Goal: Navigation & Orientation: Understand site structure

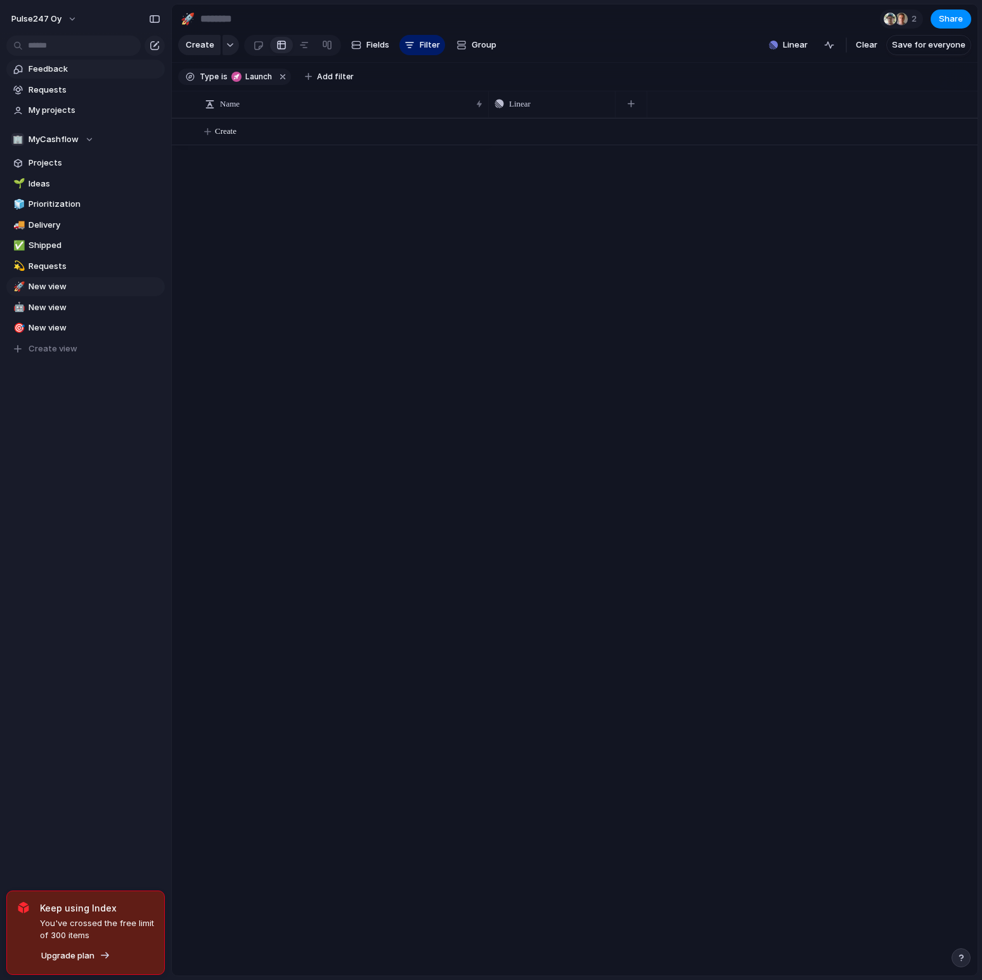
click at [67, 68] on span "Feedback" at bounding box center [95, 69] width 132 height 13
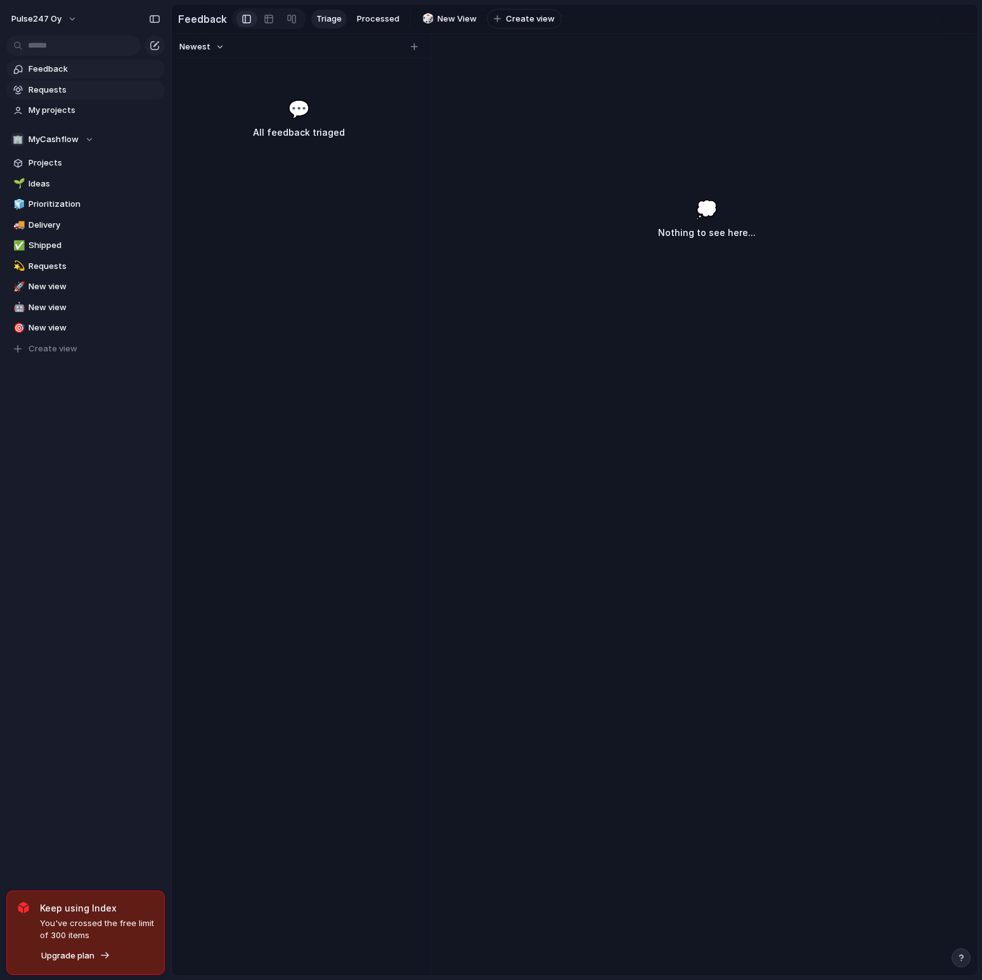
click at [66, 94] on span "Requests" at bounding box center [95, 90] width 132 height 13
click at [69, 110] on span "My projects" at bounding box center [95, 110] width 132 height 13
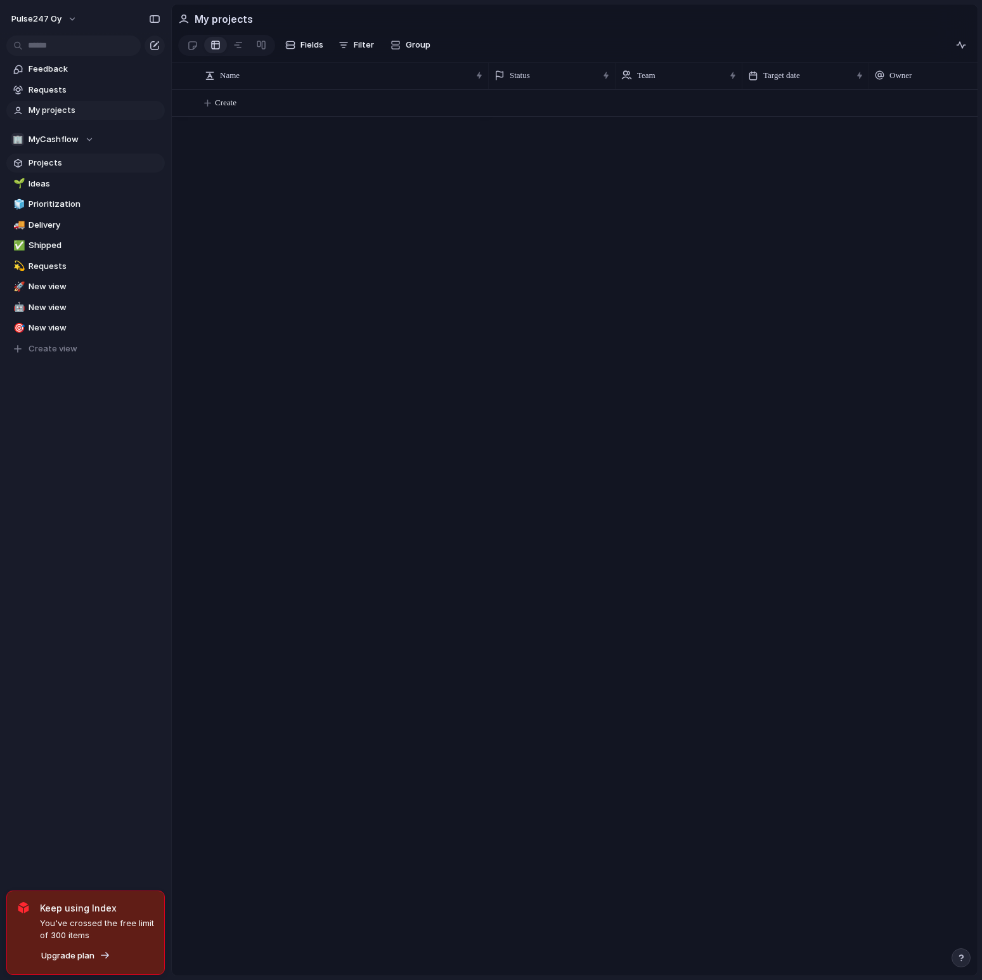
click at [62, 164] on span "Projects" at bounding box center [95, 163] width 132 height 13
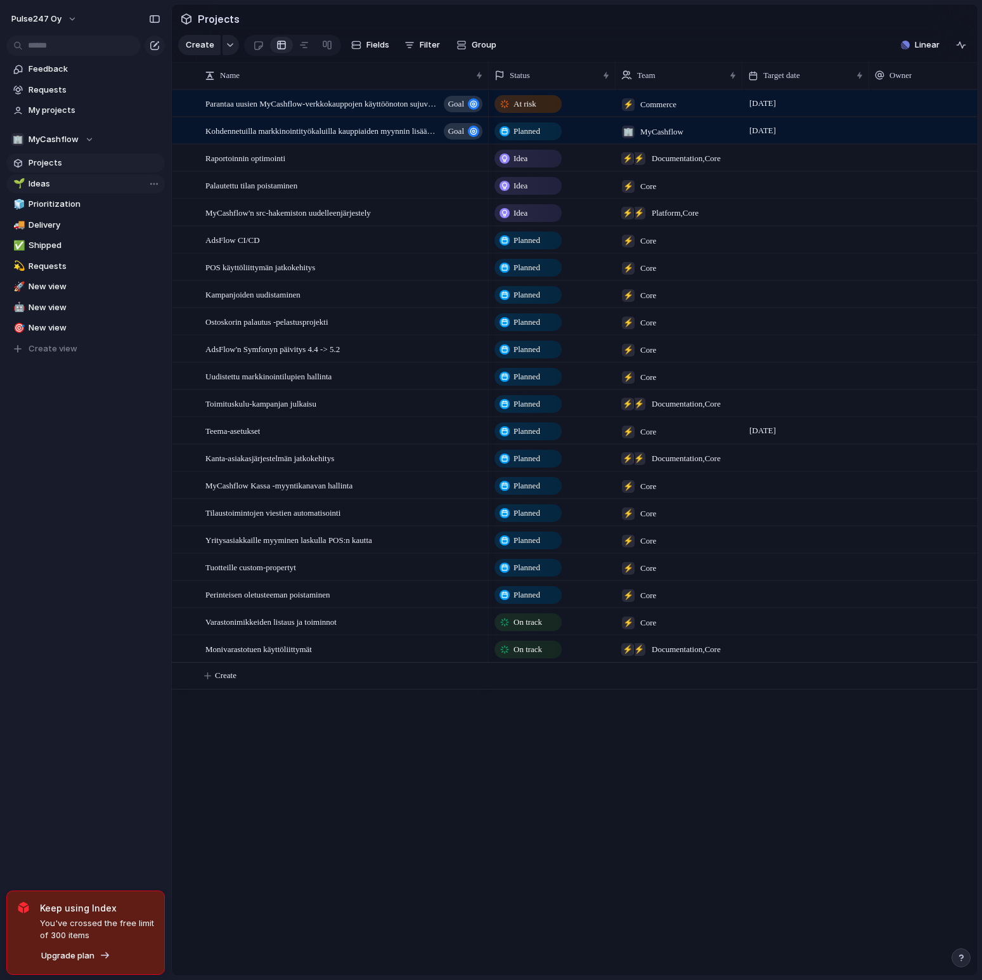
click at [60, 183] on span "Ideas" at bounding box center [95, 184] width 132 height 13
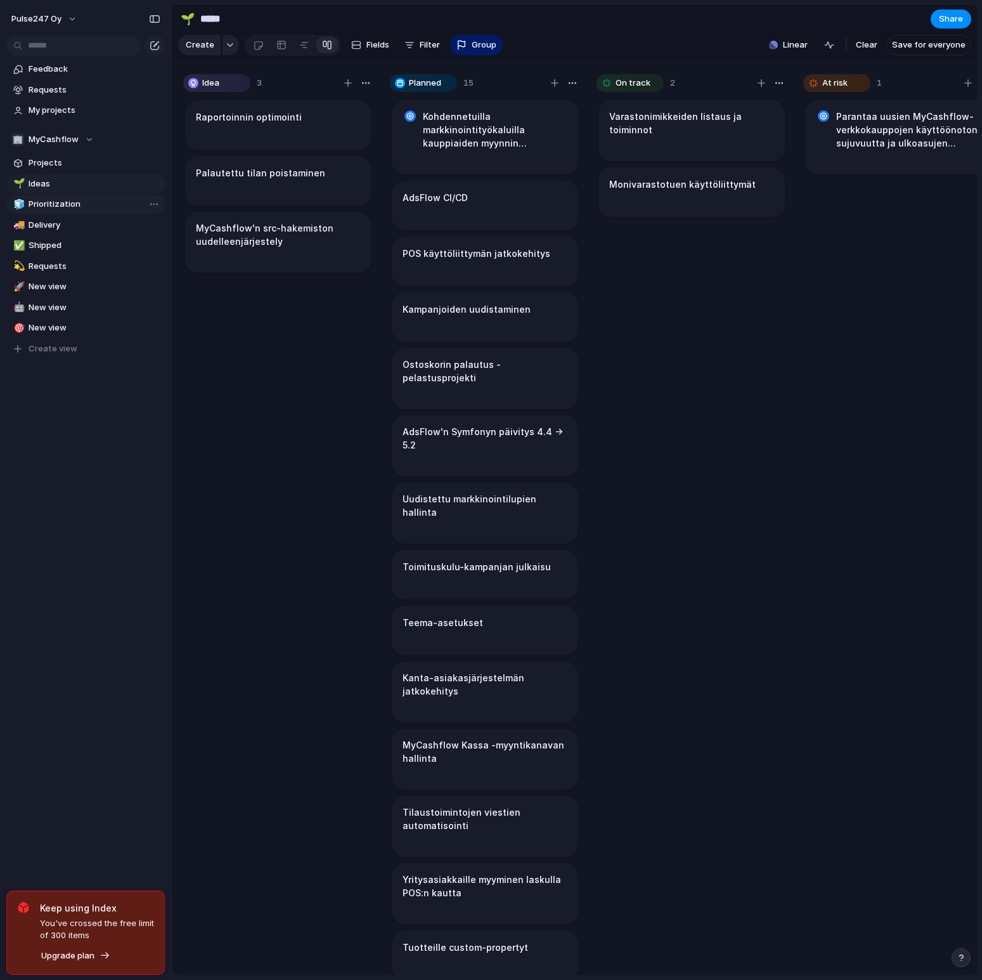
click at [81, 200] on span "Prioritization" at bounding box center [95, 204] width 132 height 13
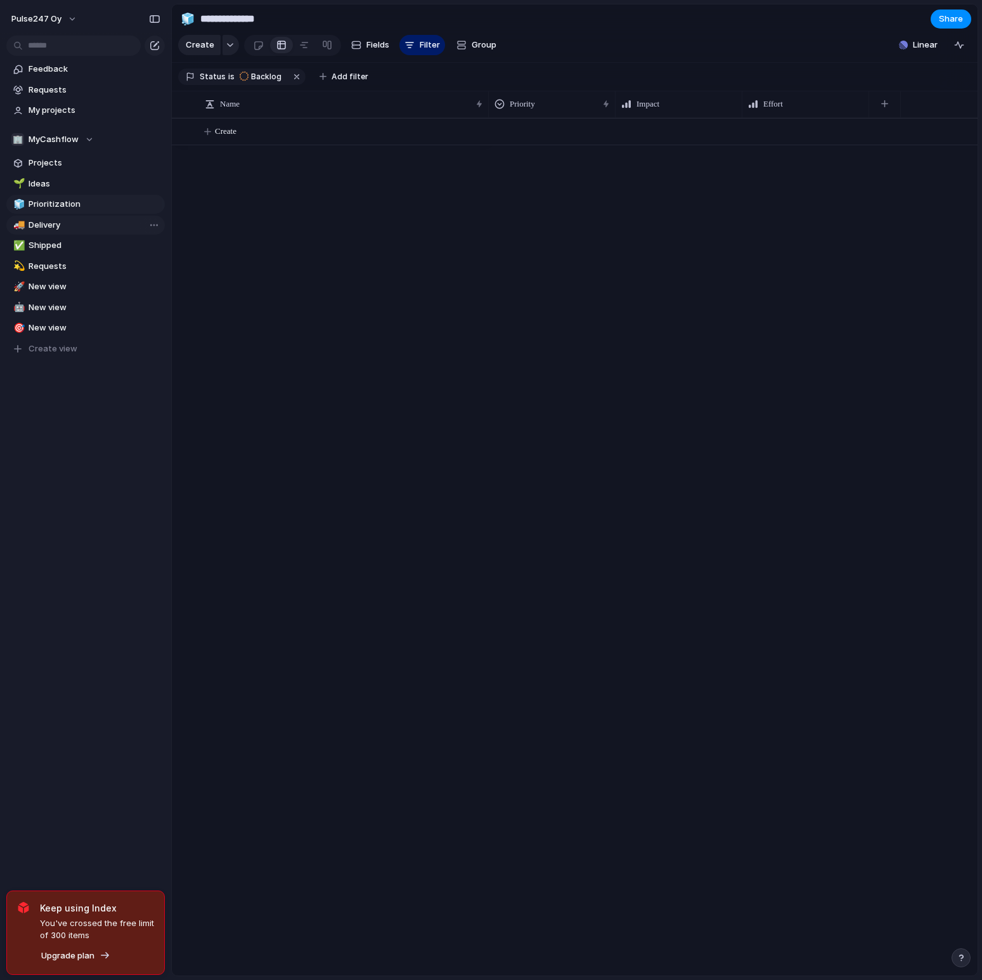
click at [81, 216] on link "🚚 Delivery" at bounding box center [85, 225] width 159 height 19
click at [73, 241] on span "Shipped" at bounding box center [95, 245] width 132 height 13
click at [75, 264] on span "Requests" at bounding box center [95, 266] width 132 height 13
type input "********"
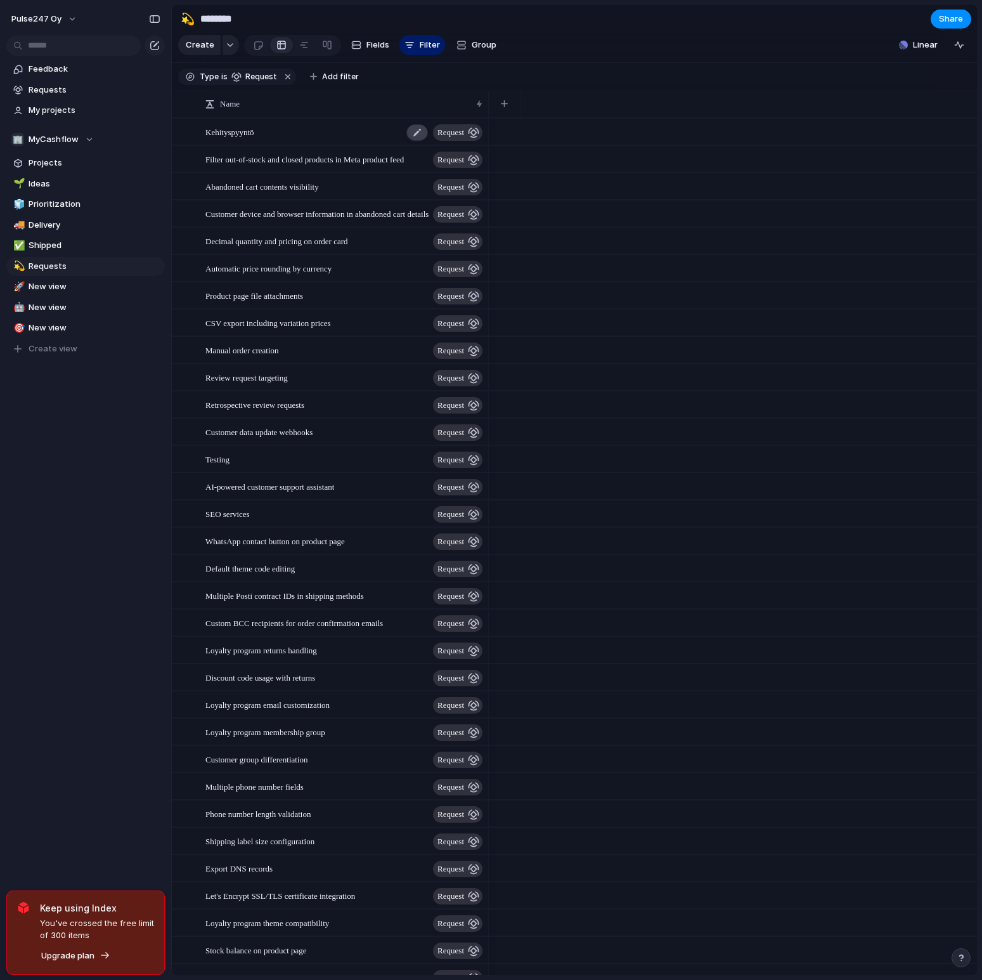
click at [409, 133] on div at bounding box center [418, 132] width 22 height 16
click at [474, 133] on div "button" at bounding box center [473, 132] width 11 height 11
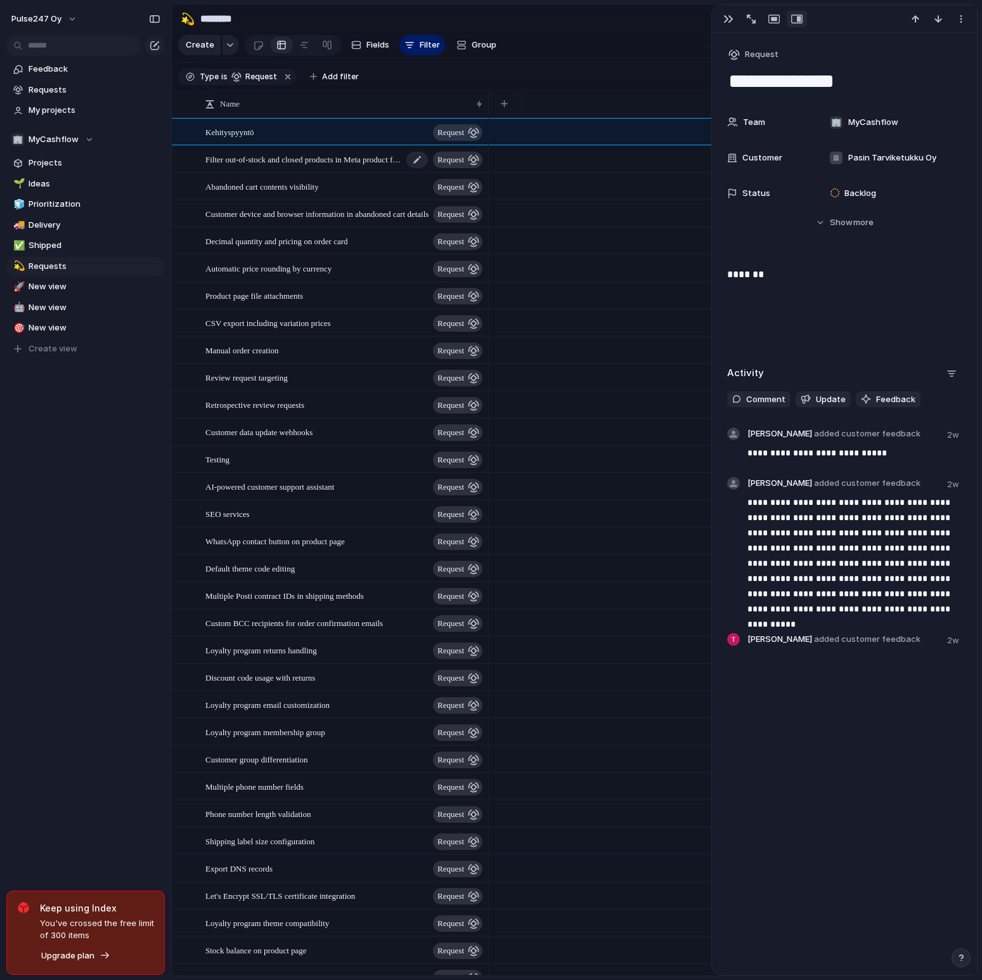
click at [355, 160] on span "Filter out-of-stock and closed products in Meta product feed" at bounding box center [303, 159] width 197 height 15
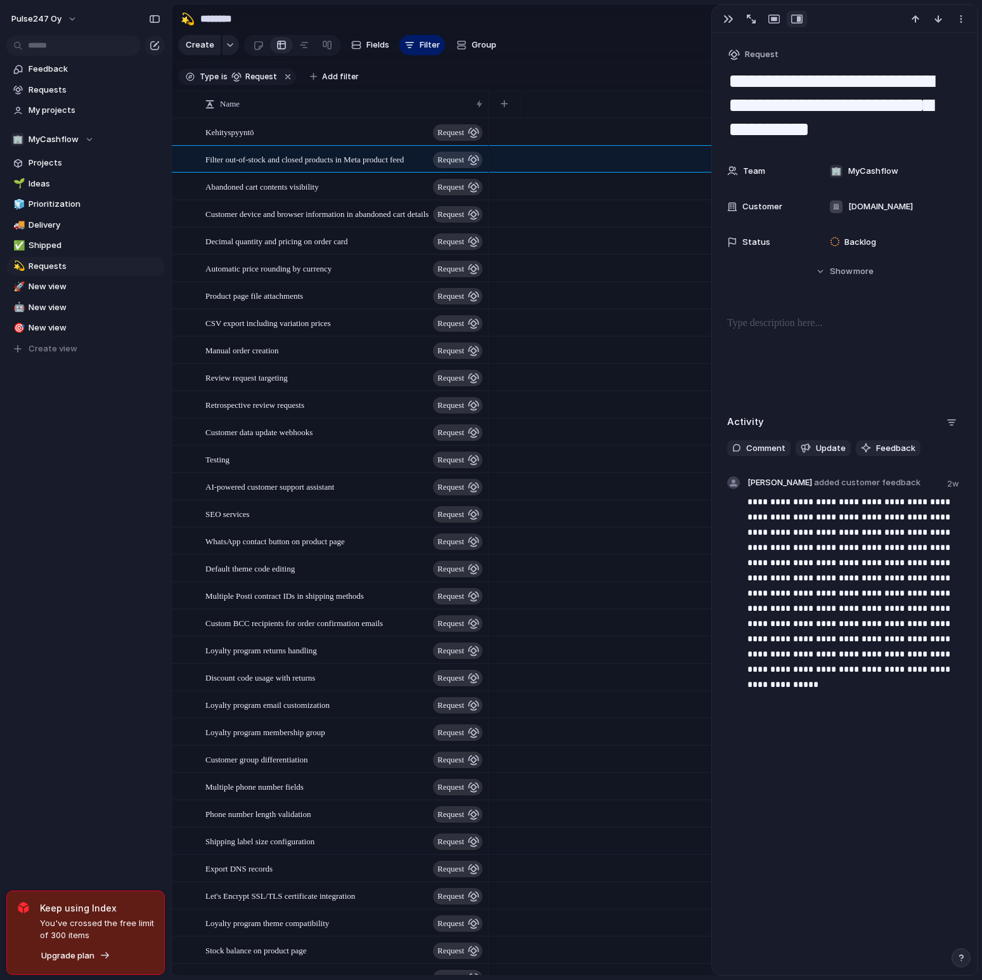
click at [507, 186] on div at bounding box center [733, 186] width 489 height 27
click at [401, 185] on div "Abandoned cart contents visibility request" at bounding box center [344, 187] width 279 height 26
type textarea "**********"
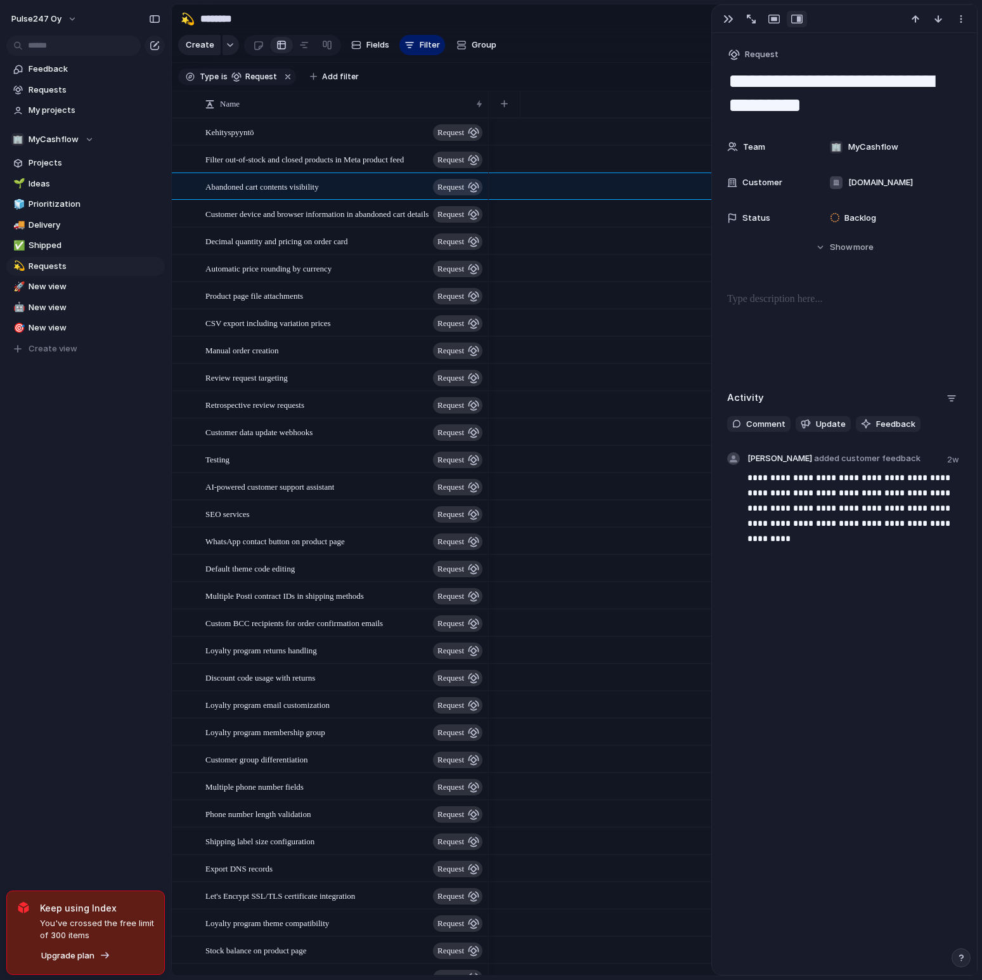
click at [391, 71] on section "Type is request Add filter" at bounding box center [575, 77] width 806 height 29
click at [56, 353] on span "Create view" at bounding box center [53, 348] width 49 height 13
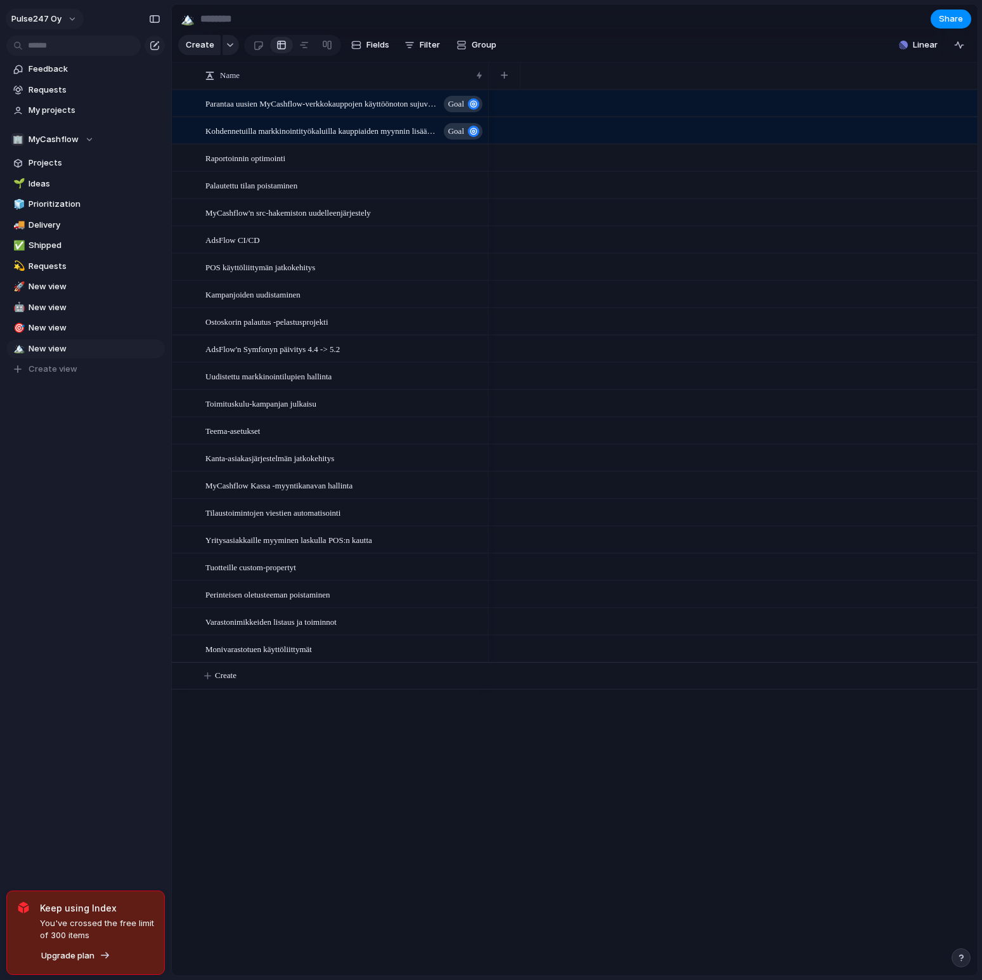
click at [70, 15] on button "Pulse247 Oy" at bounding box center [45, 19] width 78 height 20
click at [74, 39] on li "Settings" at bounding box center [61, 47] width 105 height 20
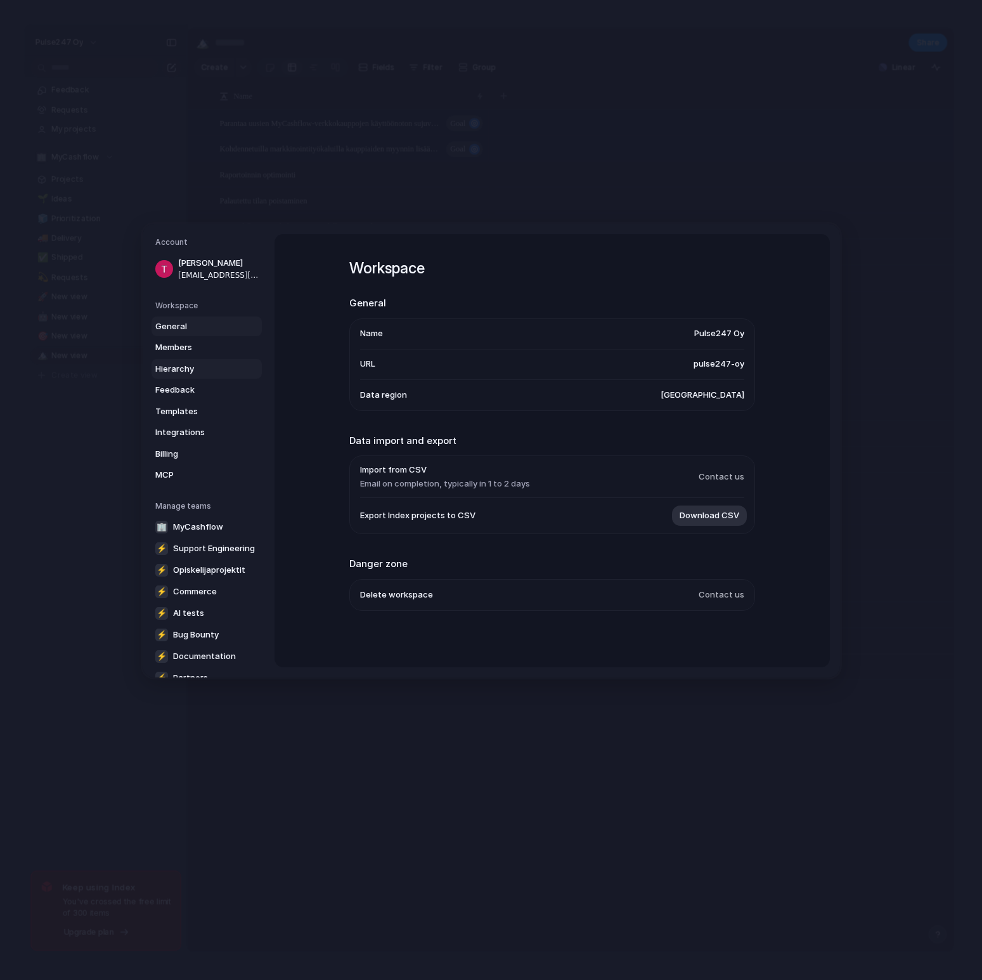
click at [204, 370] on span "Hierarchy" at bounding box center [195, 369] width 81 height 13
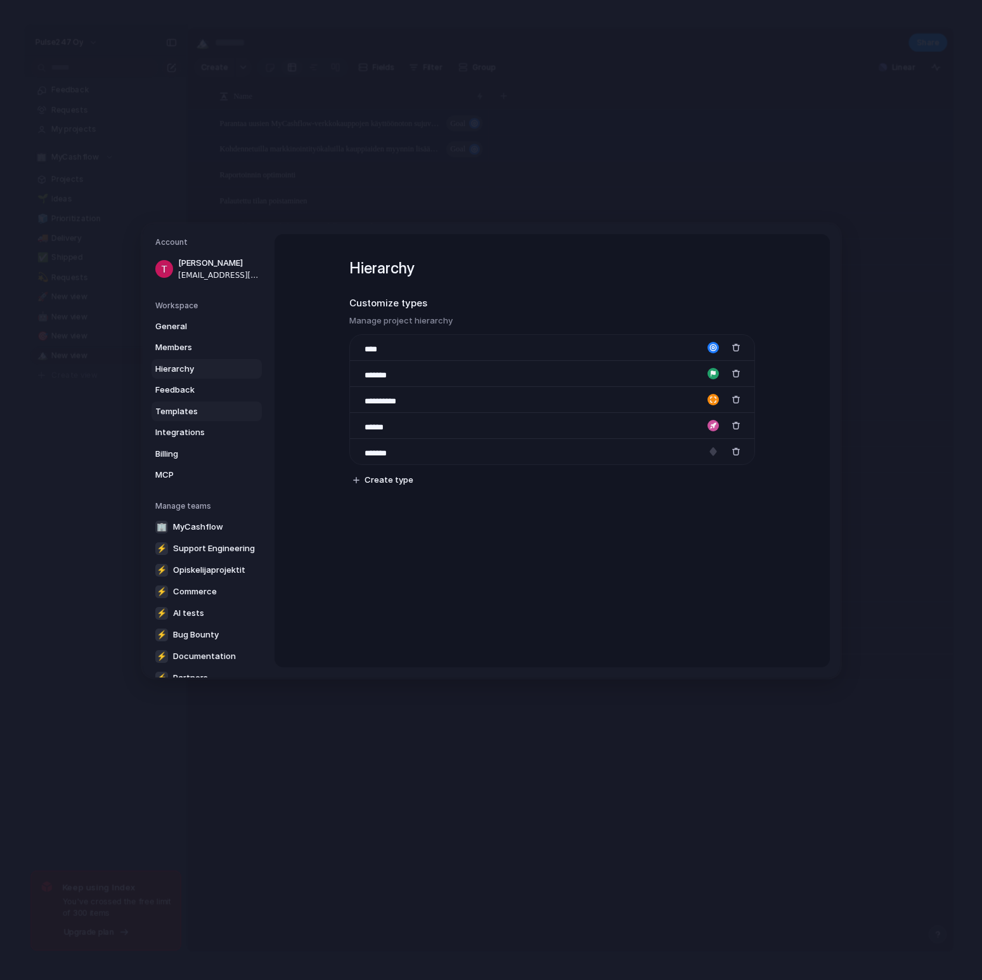
click at [209, 408] on span "Templates" at bounding box center [195, 411] width 81 height 13
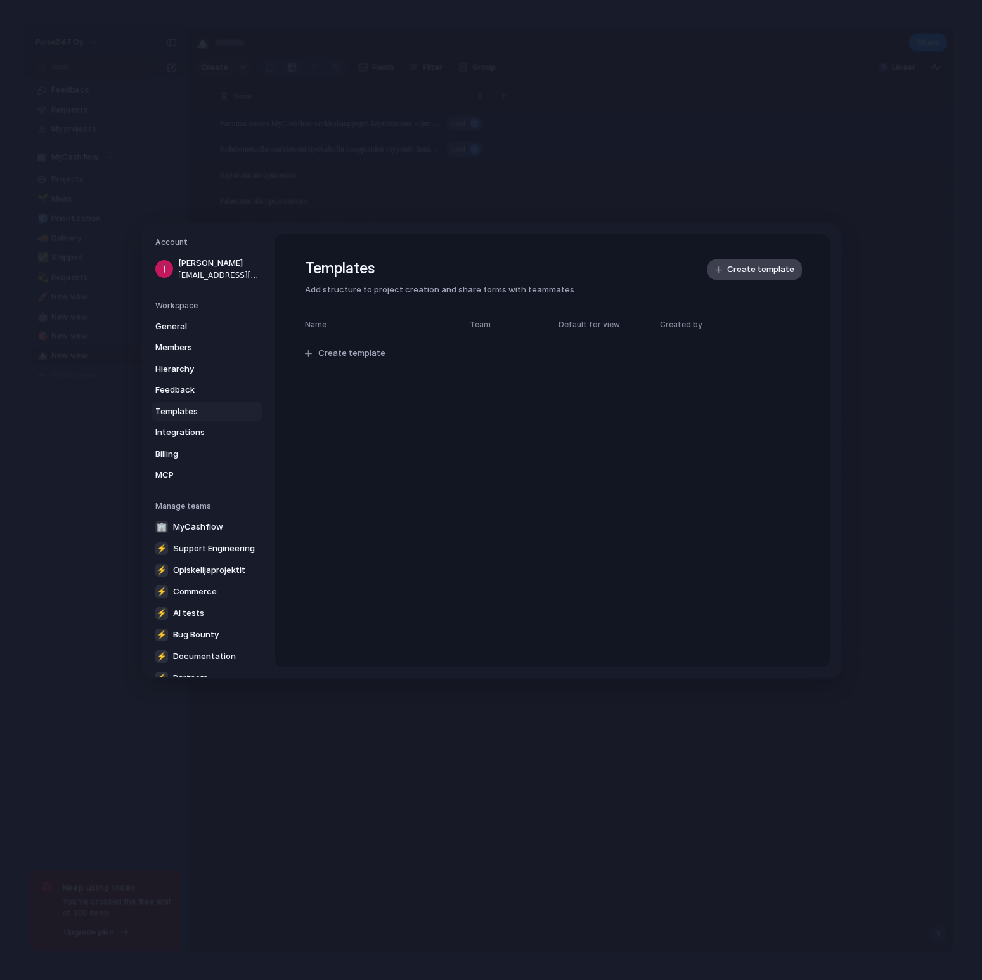
click at [768, 263] on button "Create template" at bounding box center [755, 269] width 94 height 20
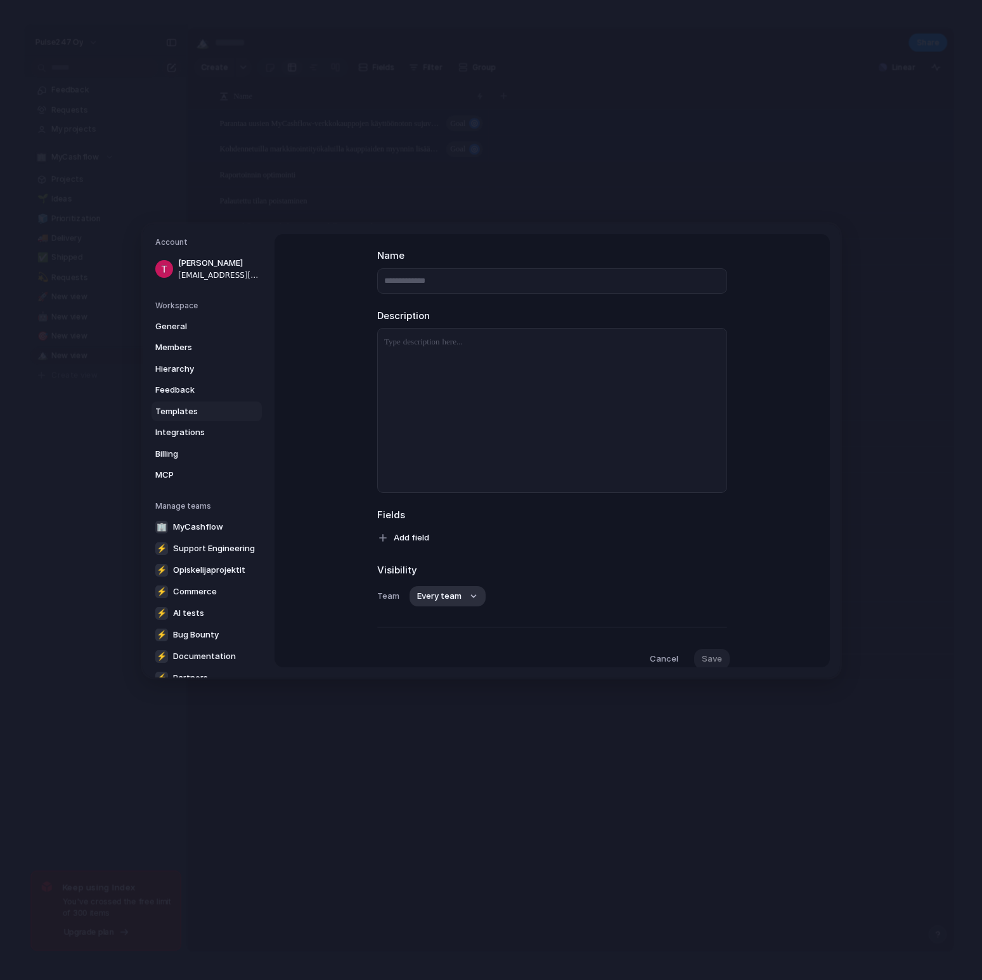
scroll to position [109, 0]
click at [460, 549] on button "Every team" at bounding box center [448, 548] width 76 height 20
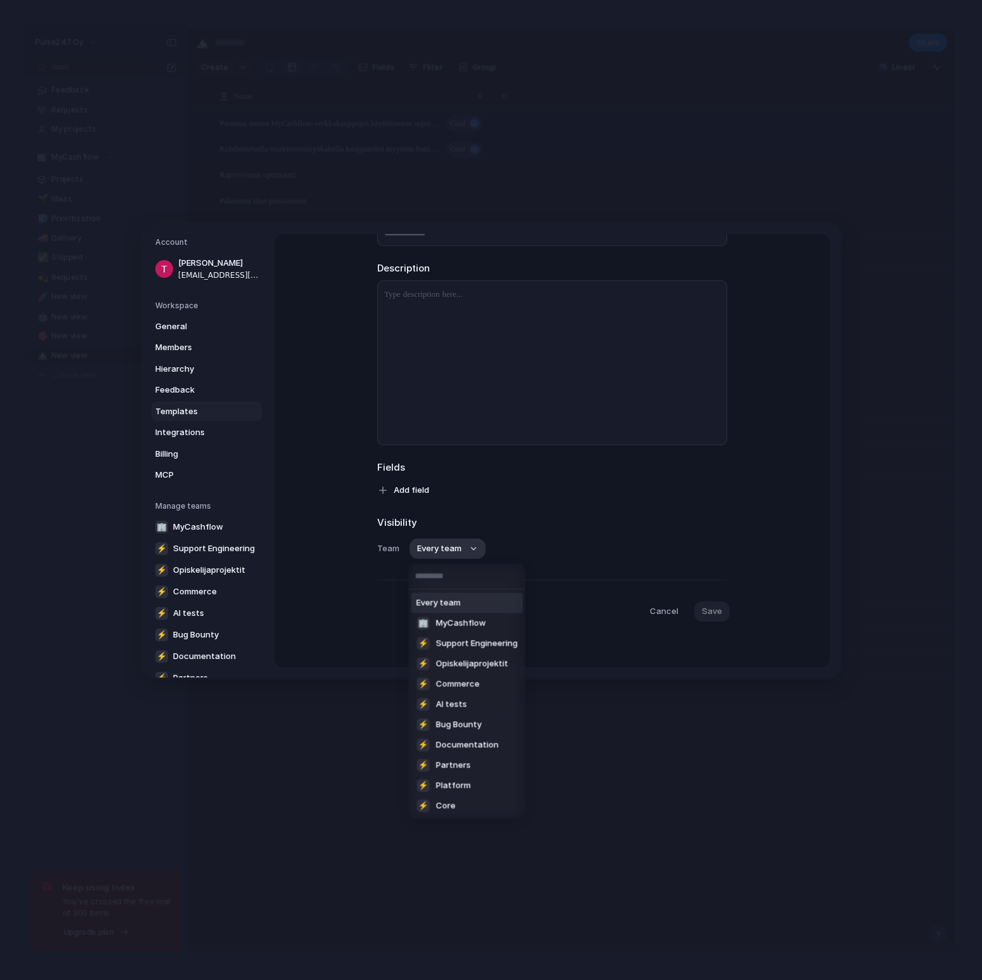
click at [311, 462] on div "Every team 🏢 MyCashflow ⚡ Support Engineering ⚡ Opiskelijaprojektit ⚡ Commerce …" at bounding box center [491, 490] width 982 height 980
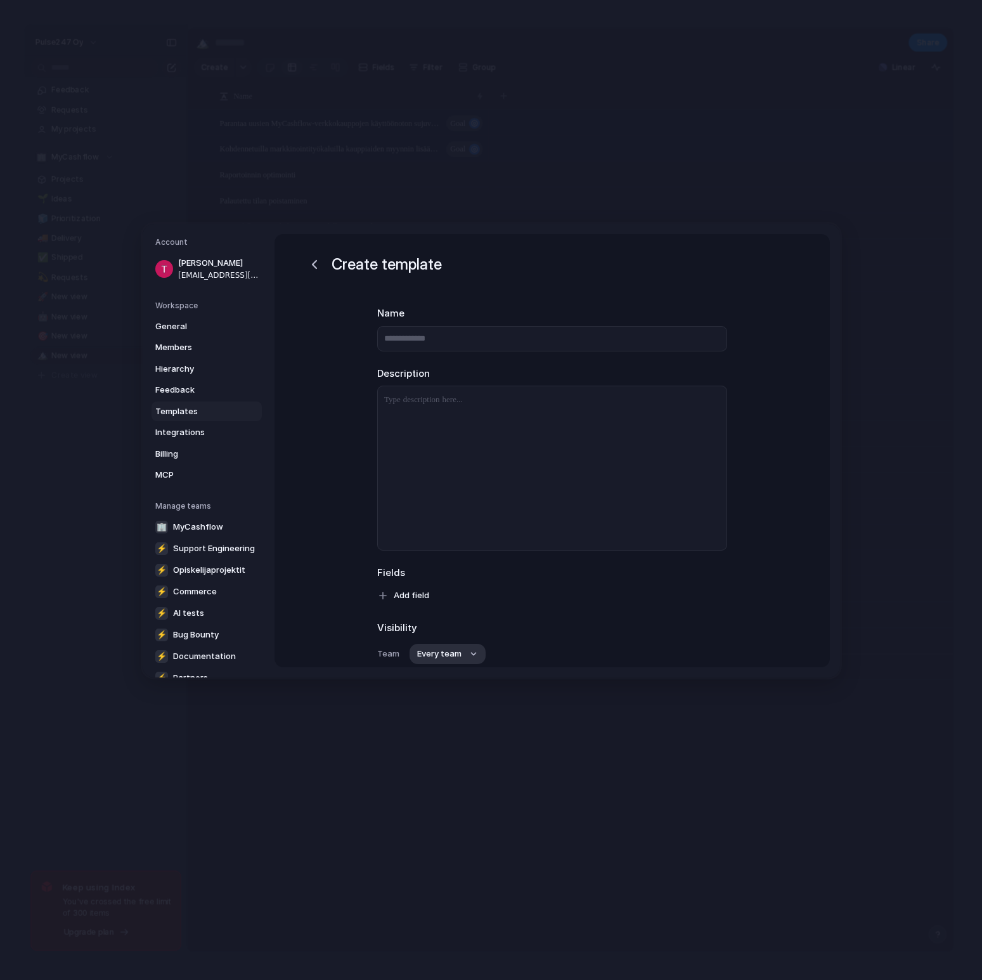
scroll to position [0, 0]
click at [206, 431] on span "Integrations" at bounding box center [195, 432] width 81 height 13
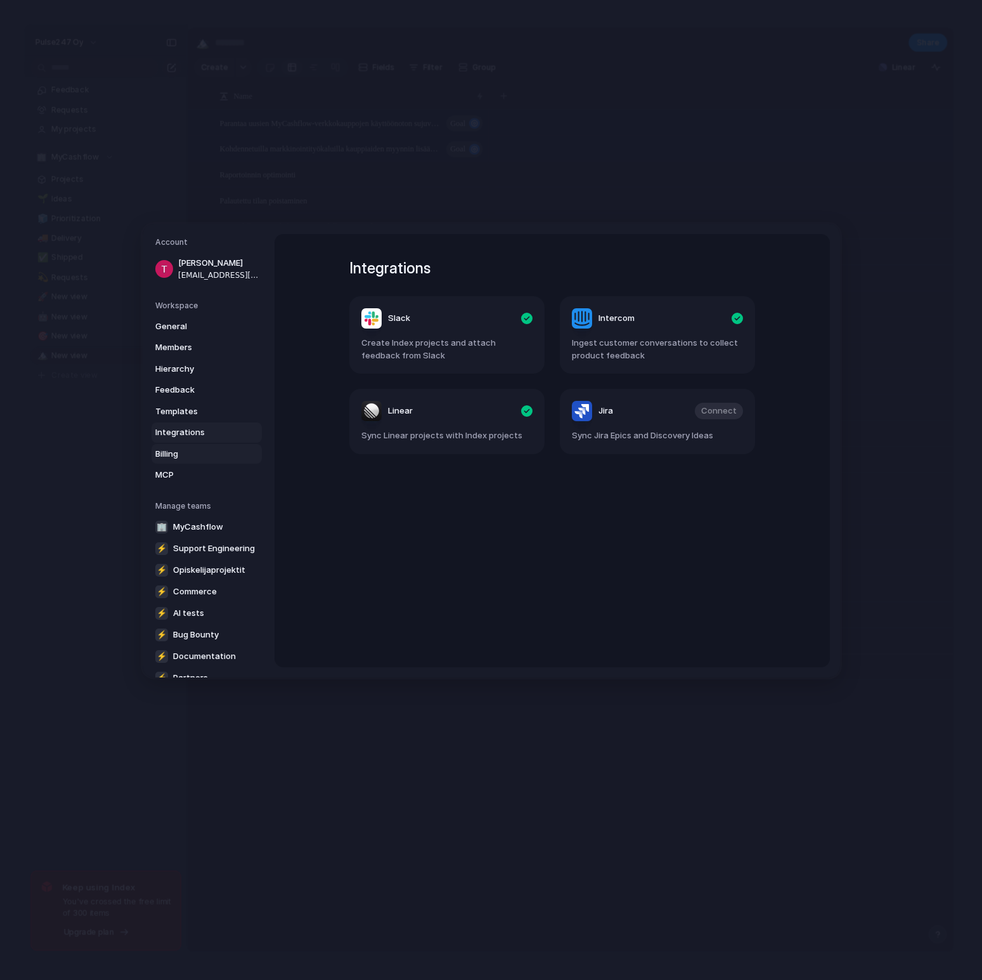
click at [216, 455] on span "Billing" at bounding box center [195, 454] width 81 height 13
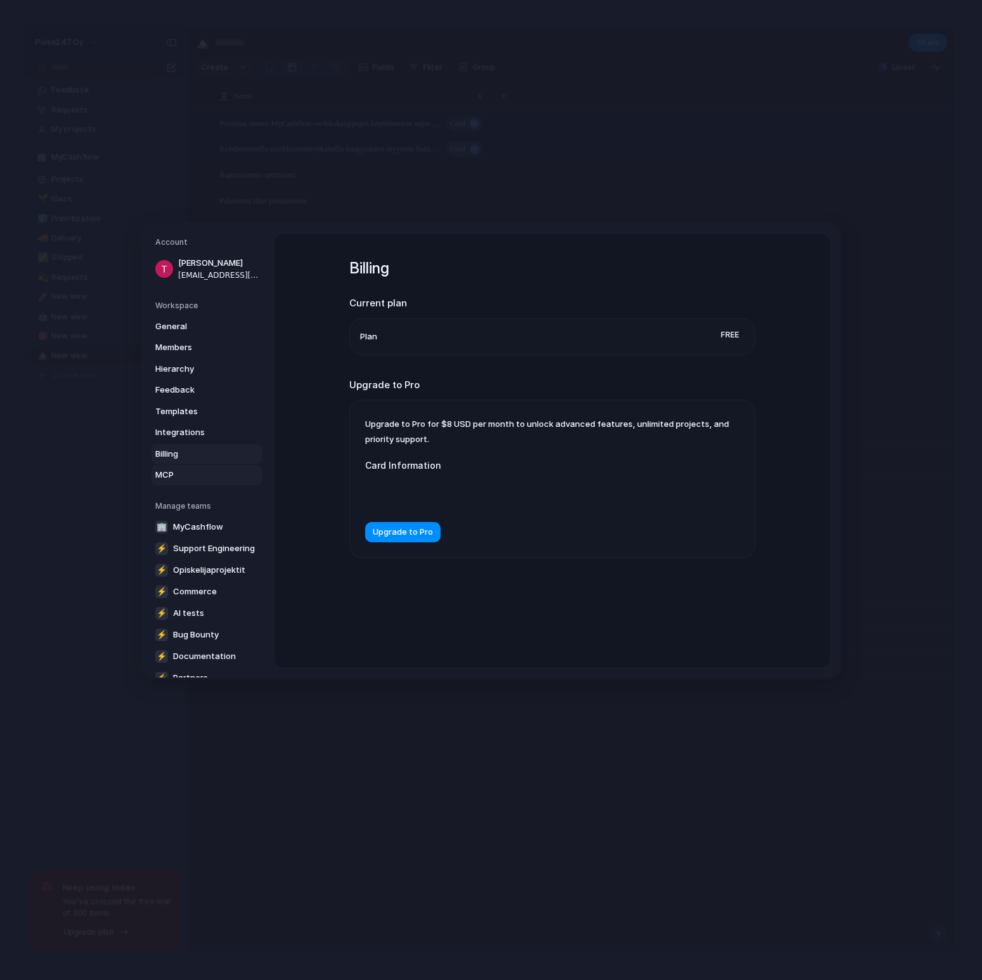
click at [203, 472] on span "MCP" at bounding box center [195, 475] width 81 height 13
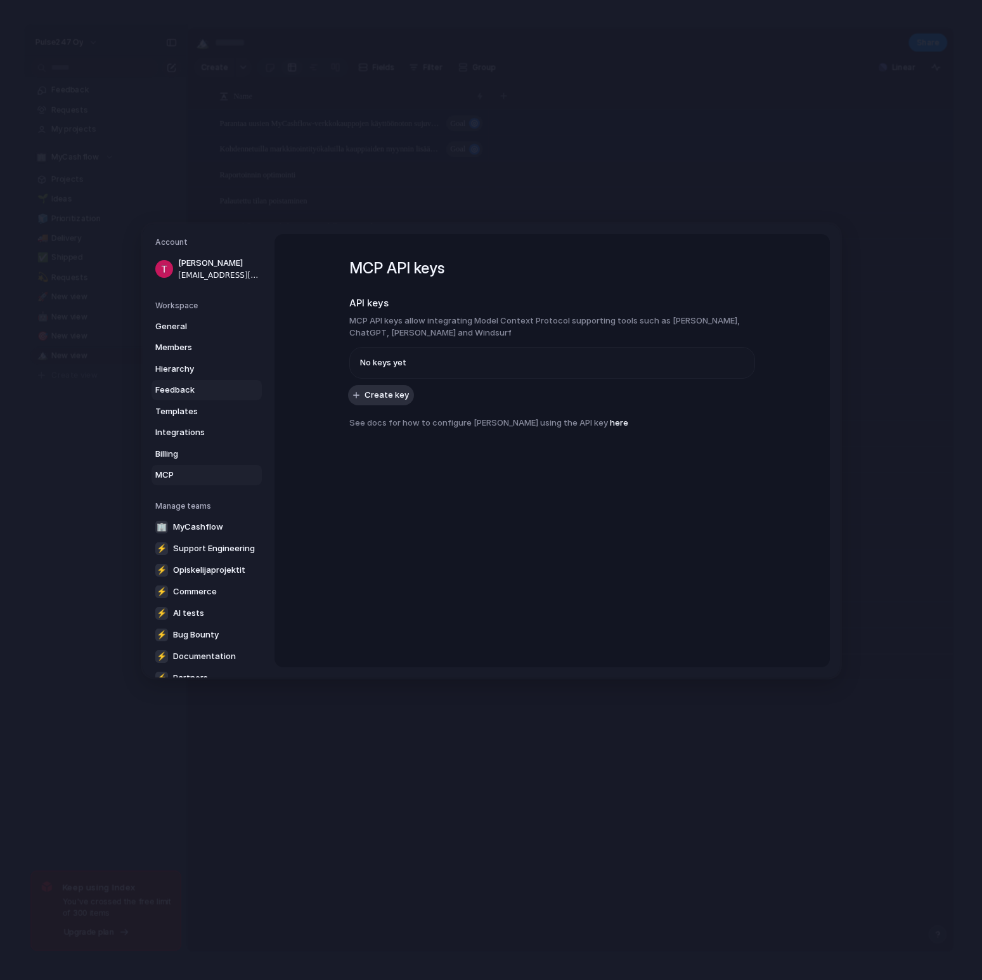
click at [202, 396] on link "Feedback" at bounding box center [207, 390] width 110 height 20
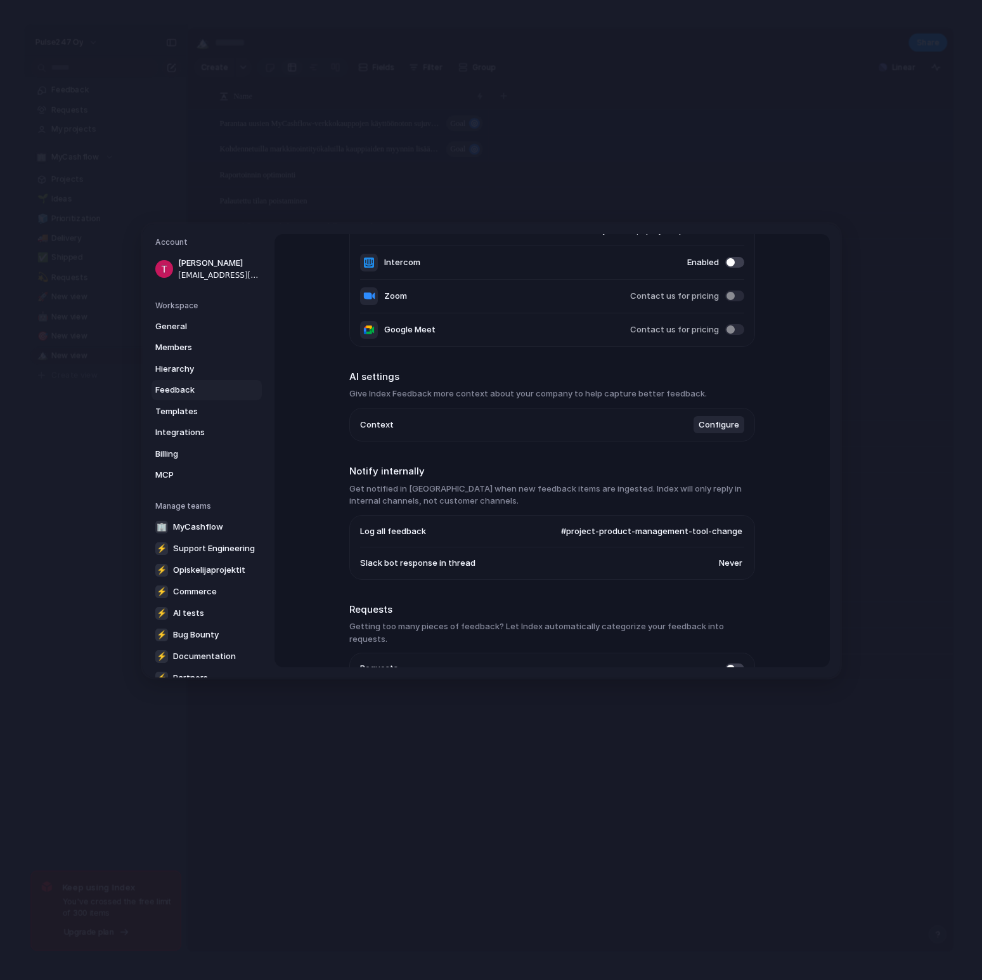
scroll to position [186, 0]
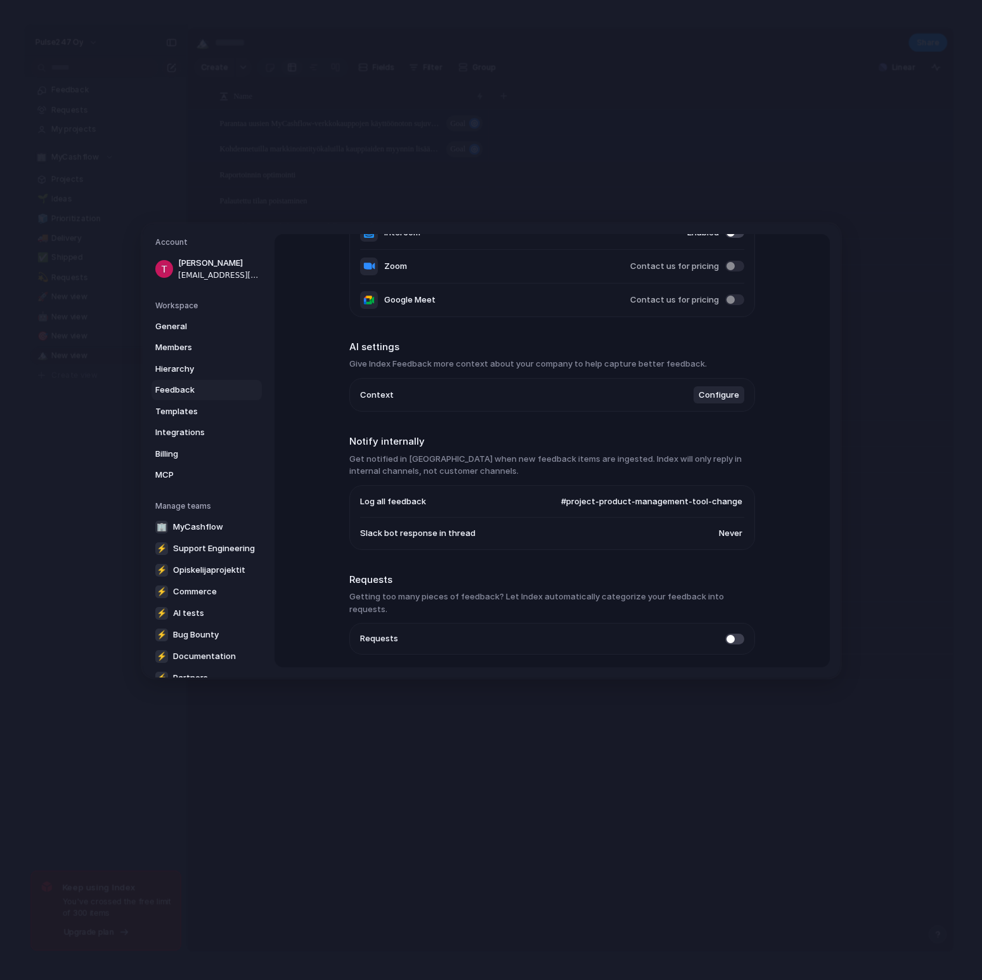
click at [727, 394] on span "Configure" at bounding box center [719, 395] width 41 height 13
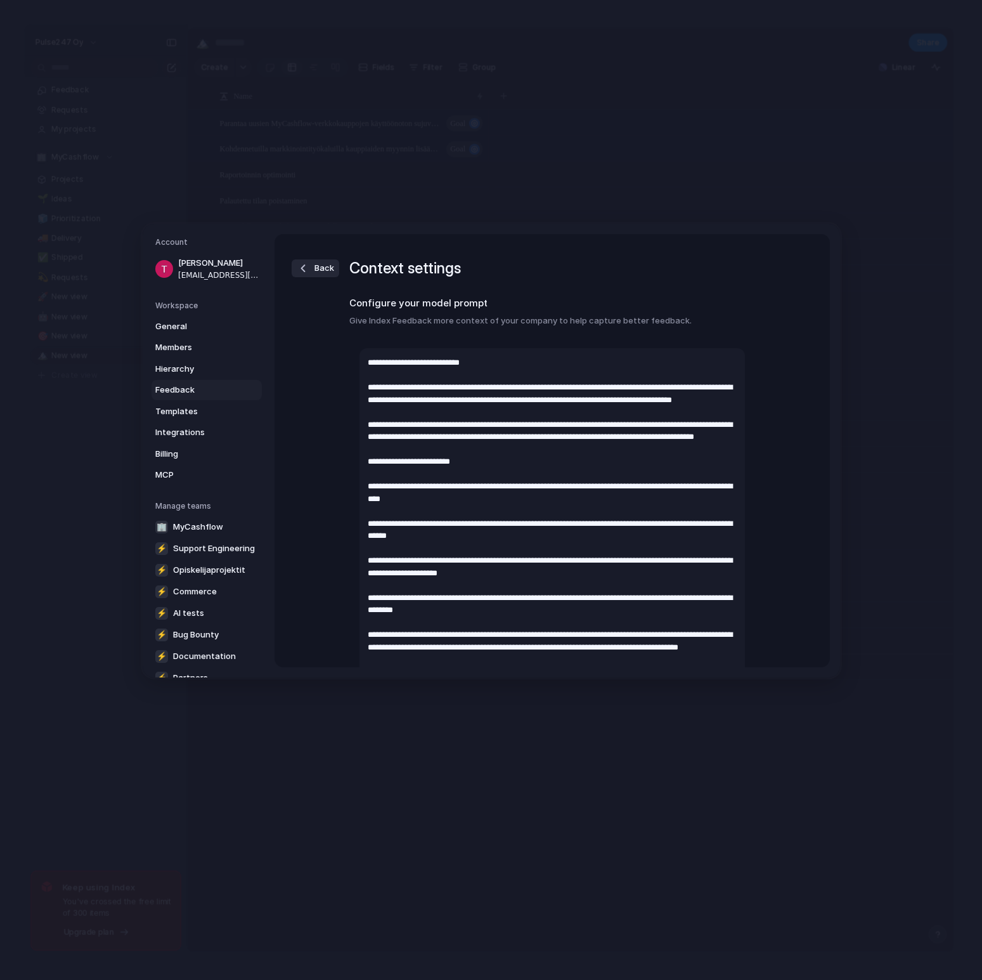
click at [330, 504] on div "Back Context settings Configure your model prompt Give Index Feedback more cont…" at bounding box center [553, 450] width 556 height 433
click at [312, 266] on button "Back" at bounding box center [316, 268] width 48 height 18
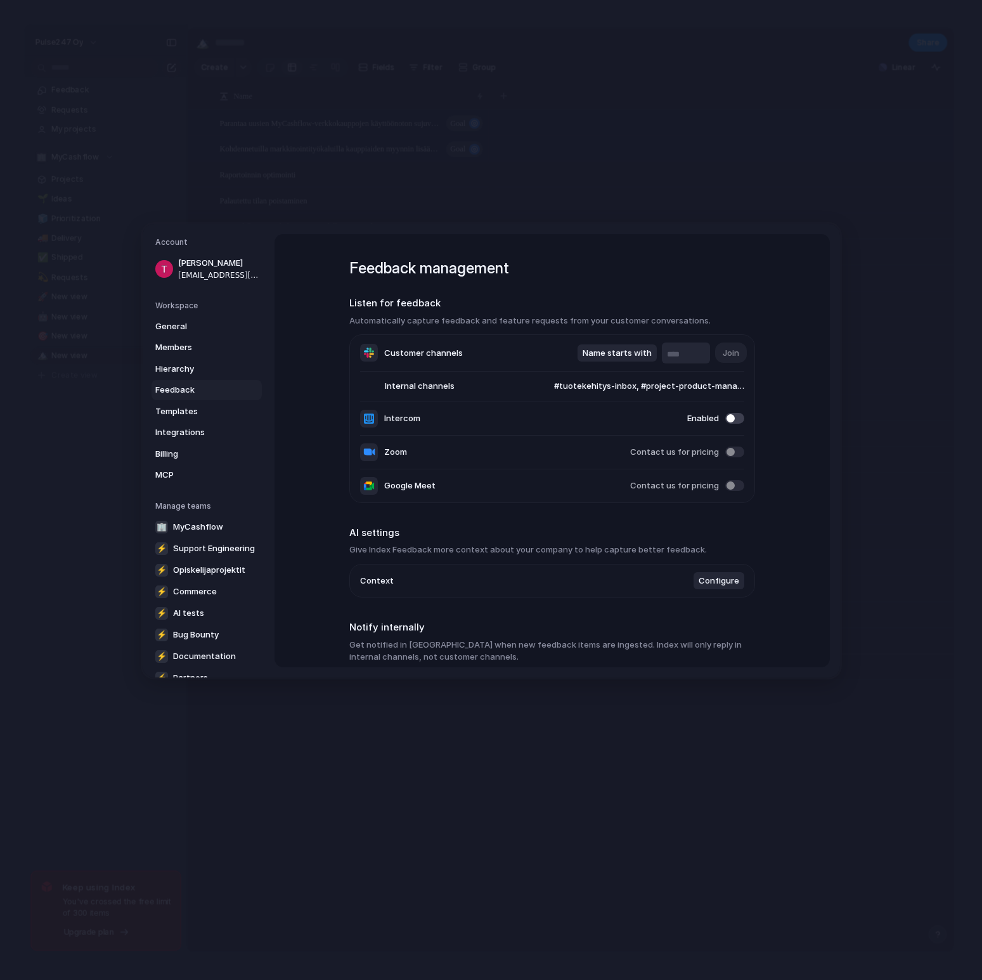
click at [206, 393] on span "Feedback" at bounding box center [195, 390] width 81 height 13
click at [190, 370] on span "Hierarchy" at bounding box center [195, 369] width 81 height 13
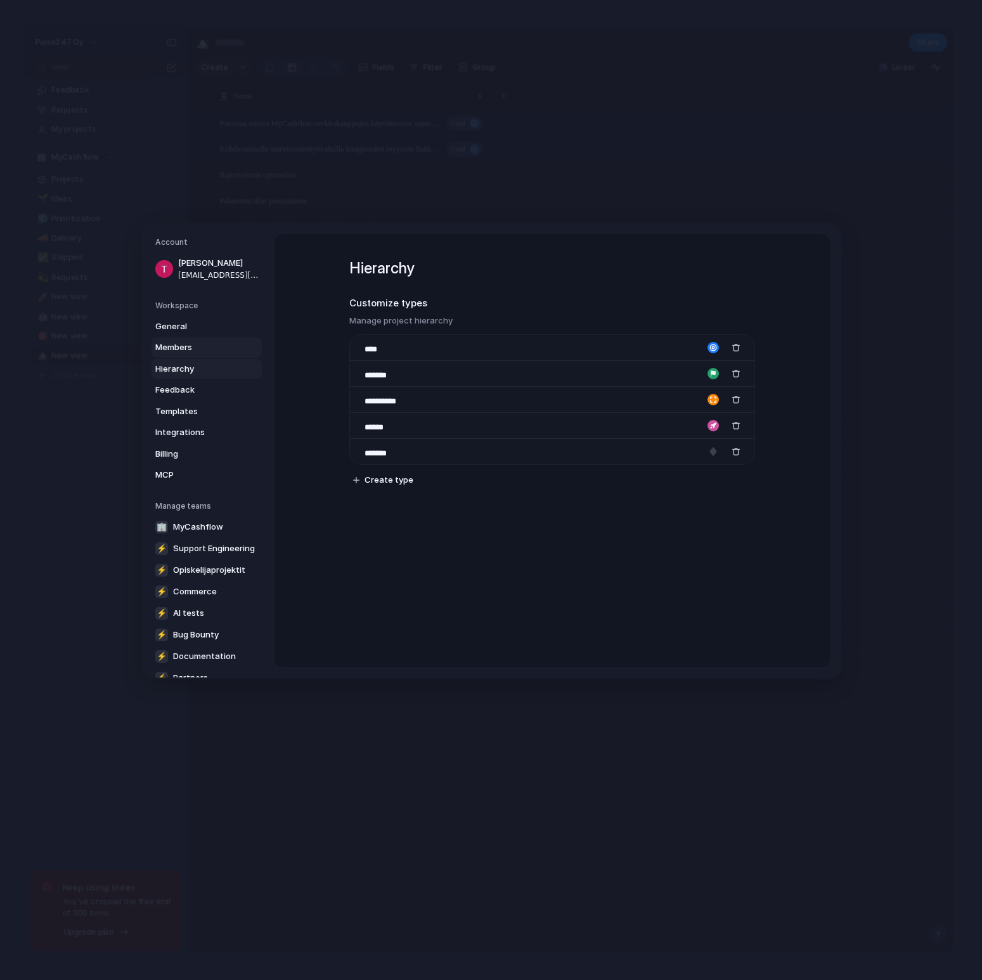
click at [190, 343] on span "Members" at bounding box center [195, 347] width 81 height 13
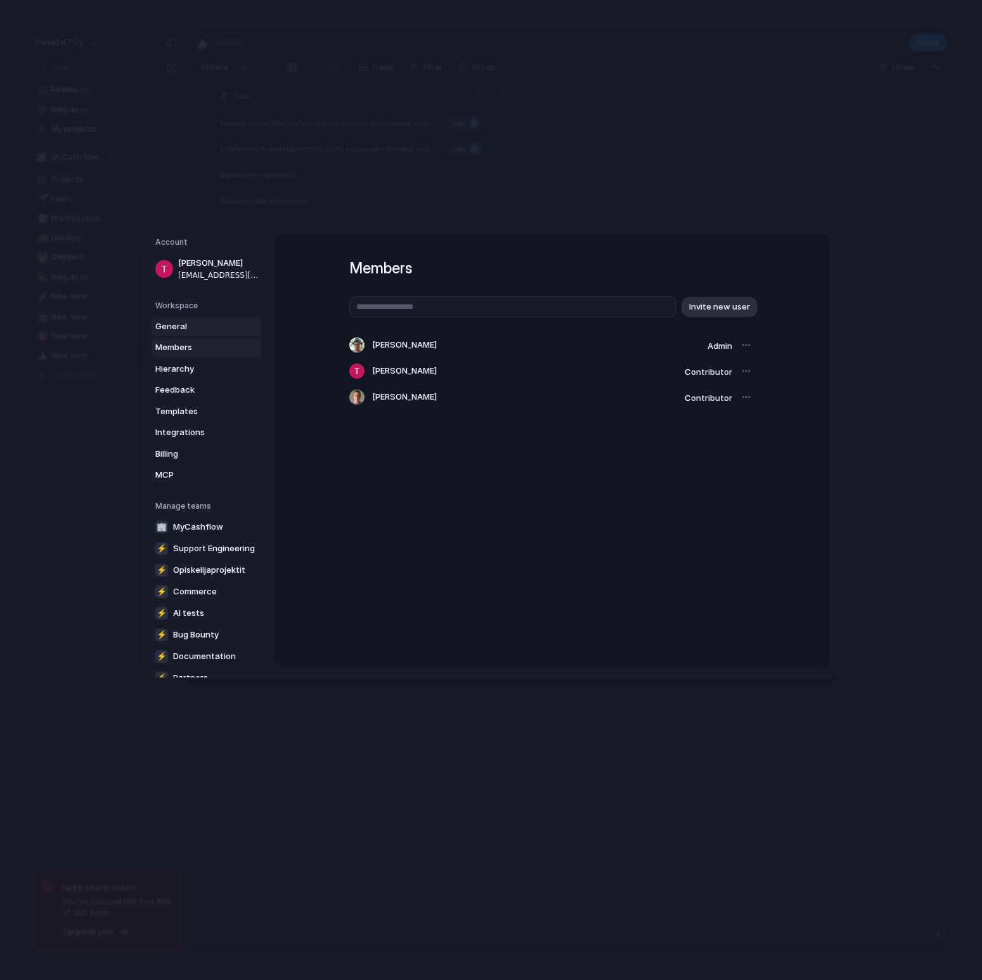
click at [192, 326] on span "General" at bounding box center [195, 326] width 81 height 13
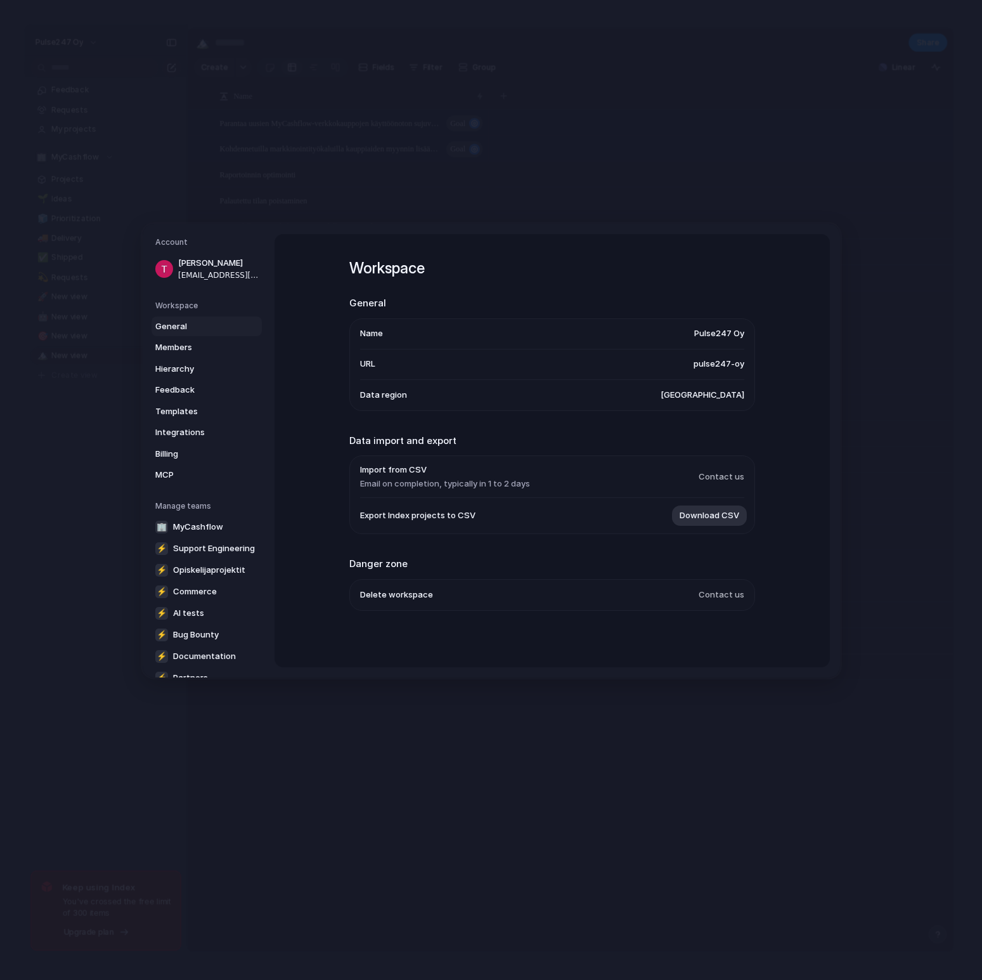
click at [698, 395] on span "United States" at bounding box center [703, 395] width 84 height 13
click at [376, 398] on span "Data region" at bounding box center [383, 395] width 47 height 13
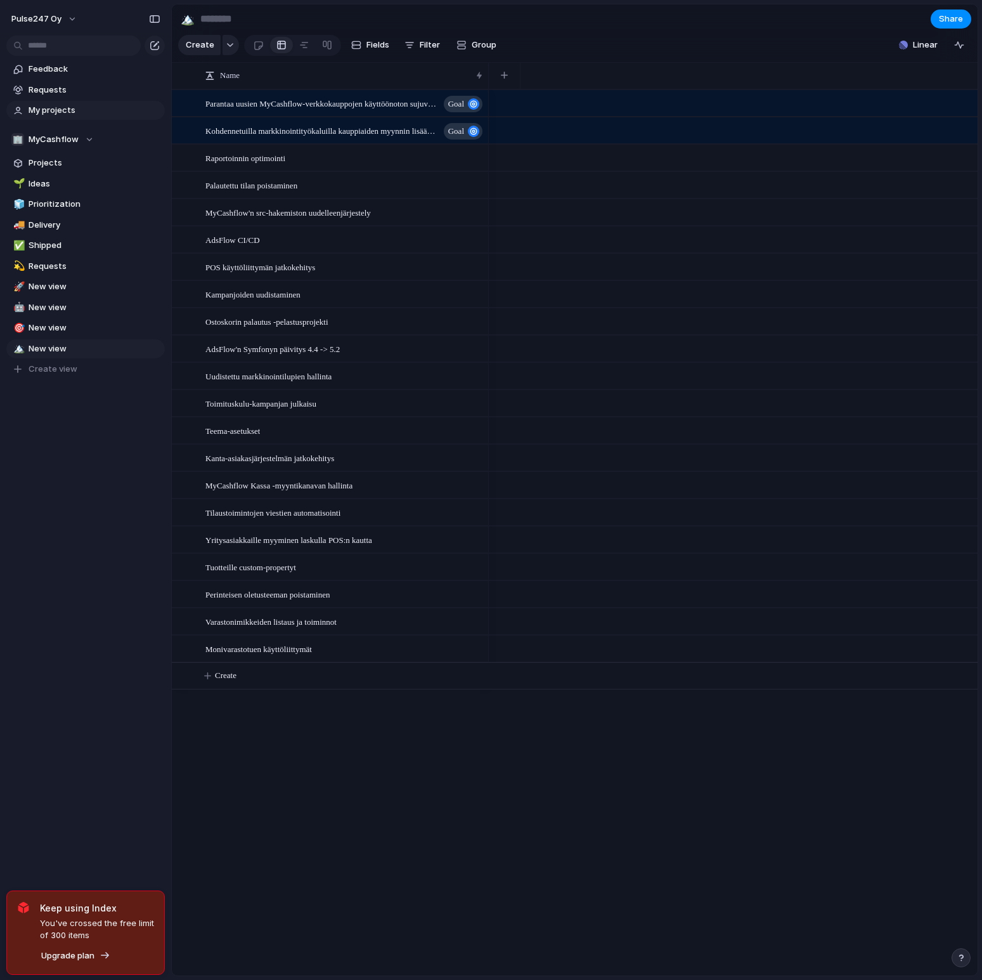
click at [65, 107] on span "My projects" at bounding box center [95, 110] width 132 height 13
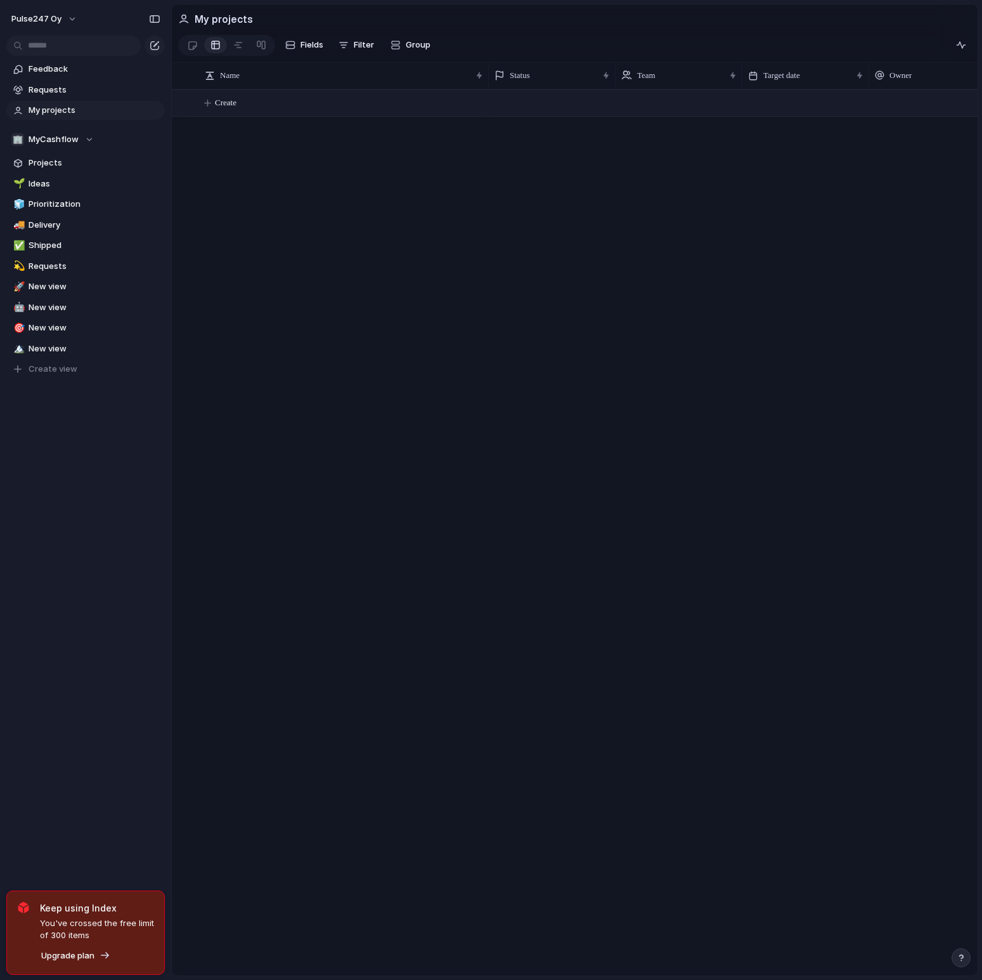
click at [218, 100] on span "Create" at bounding box center [226, 102] width 22 height 13
click at [237, 105] on span "Create" at bounding box center [226, 102] width 22 height 13
click at [511, 101] on button "Create" at bounding box center [591, 103] width 813 height 26
click at [507, 104] on button "Create" at bounding box center [591, 103] width 813 height 26
click at [60, 160] on span "Projects" at bounding box center [95, 163] width 132 height 13
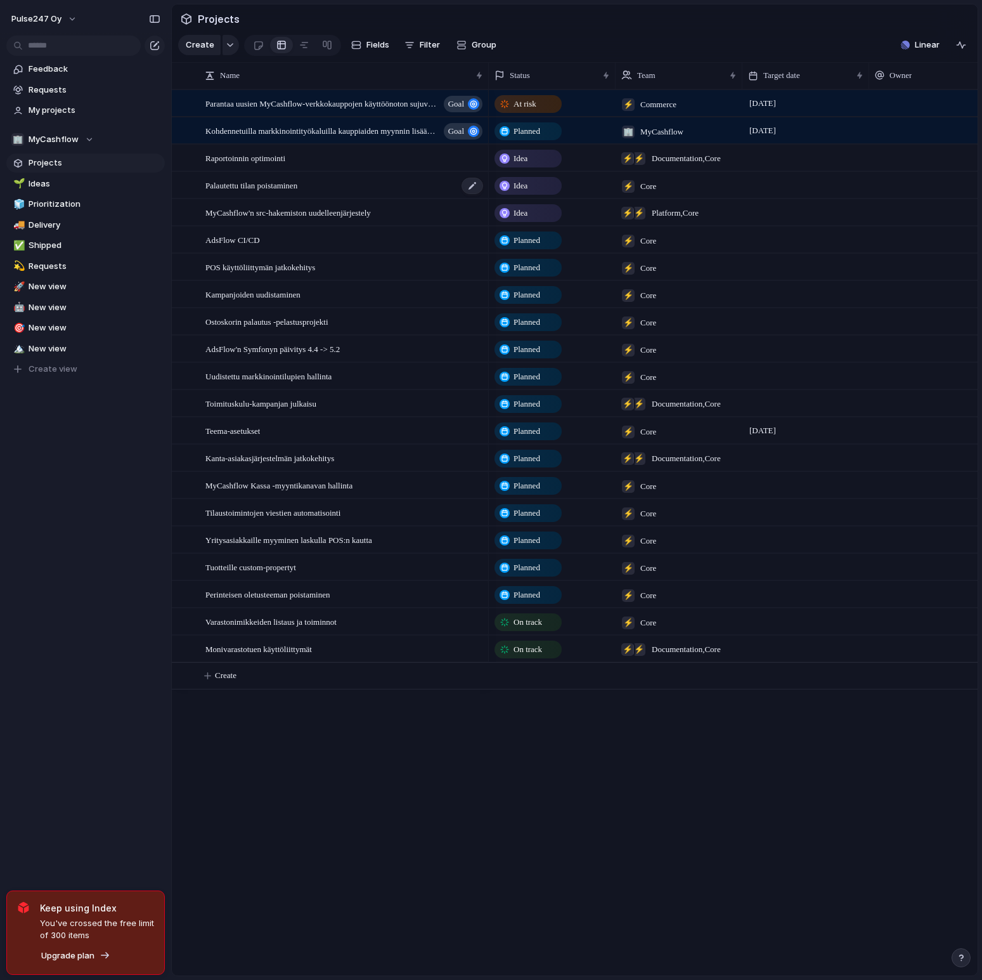
click at [290, 183] on span "Palautettu tilan poistaminen" at bounding box center [251, 185] width 92 height 15
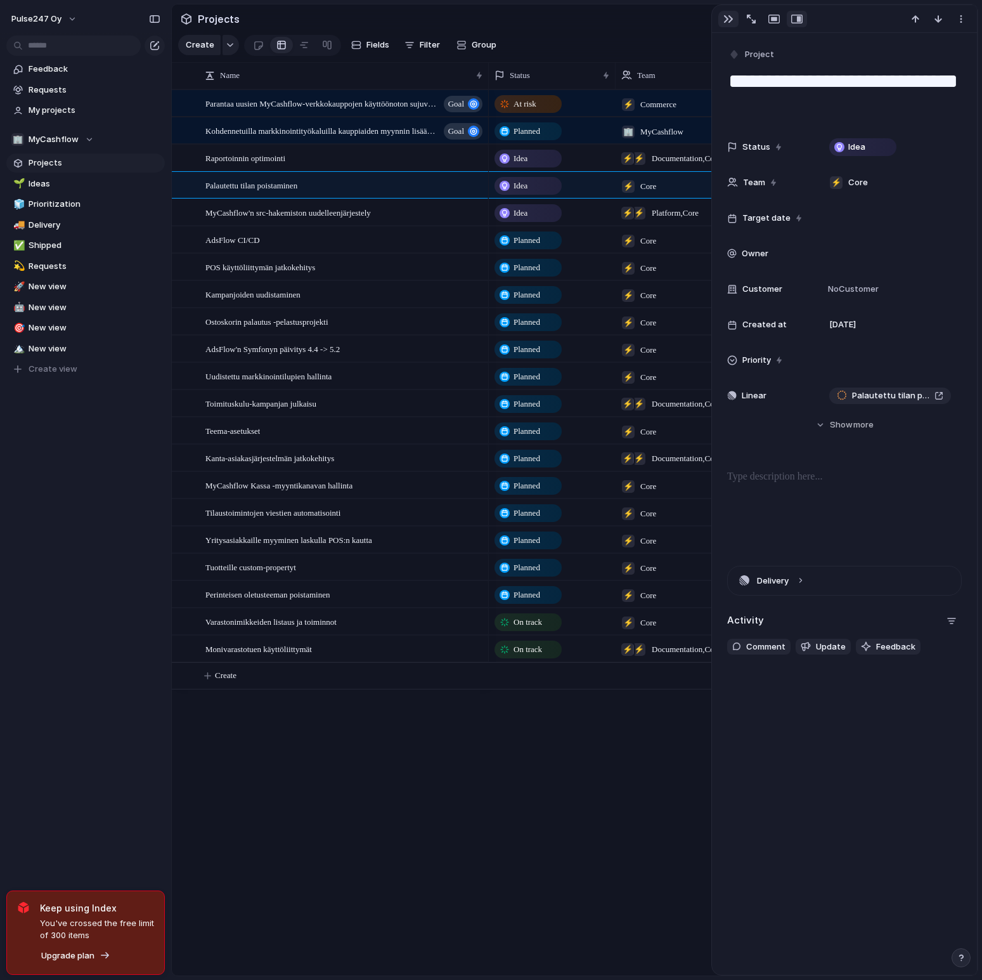
click at [729, 22] on div "button" at bounding box center [729, 19] width 10 height 10
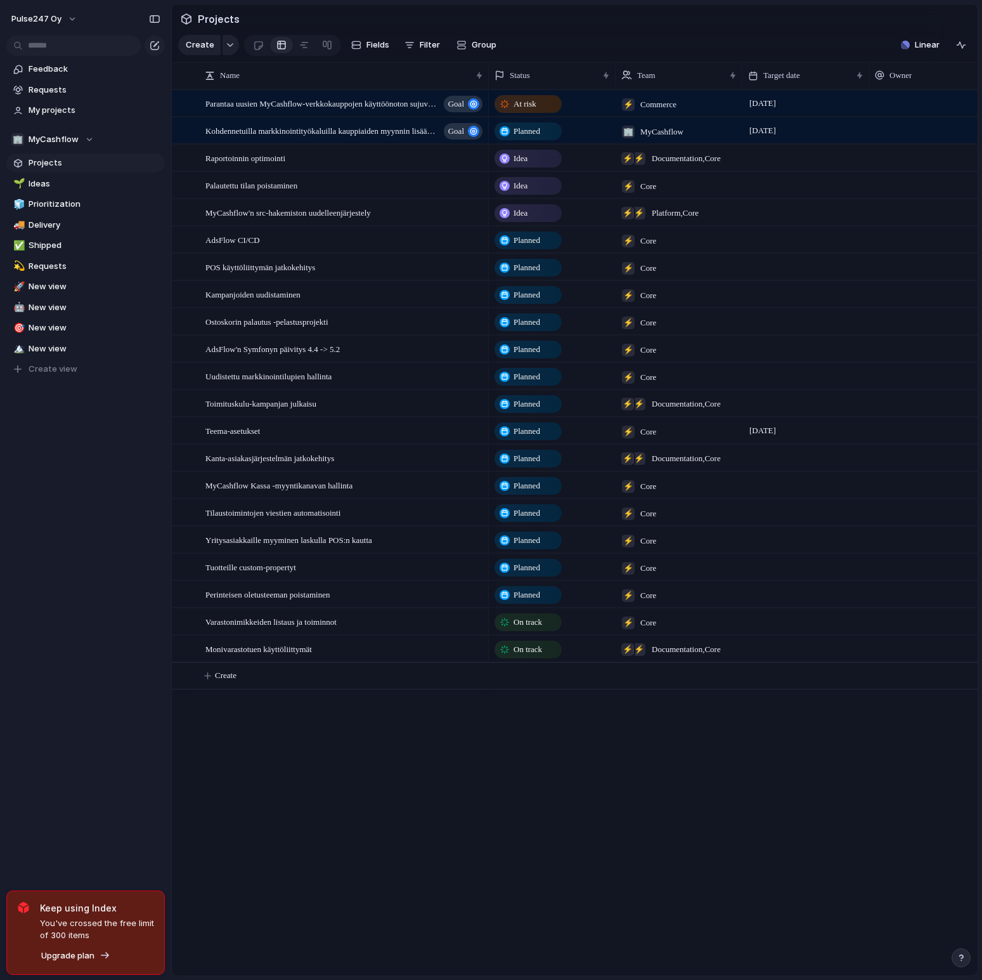
click at [620, 27] on section "Projects" at bounding box center [575, 18] width 806 height 29
click at [309, 265] on span "POS käyttöliittymän jatkokehitys" at bounding box center [260, 266] width 110 height 15
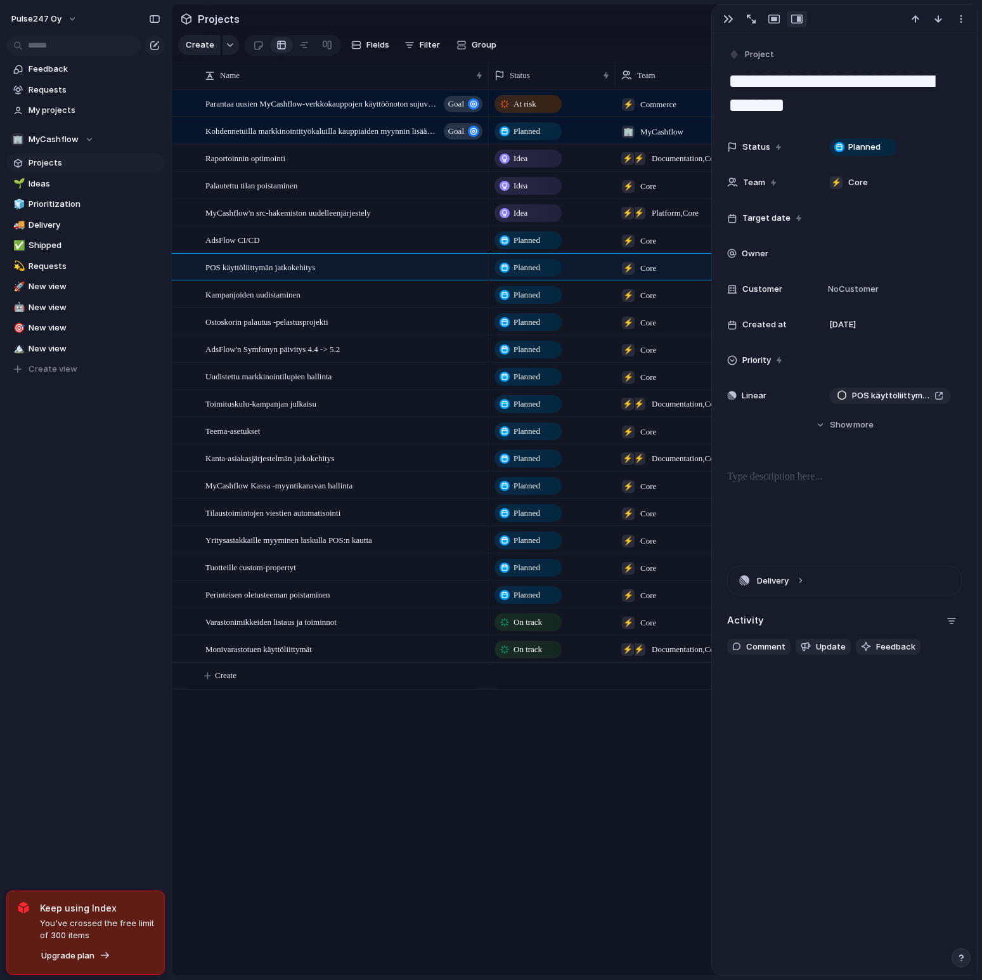
click at [540, 14] on section "Projects" at bounding box center [575, 18] width 806 height 29
click at [726, 19] on div "button" at bounding box center [729, 19] width 10 height 10
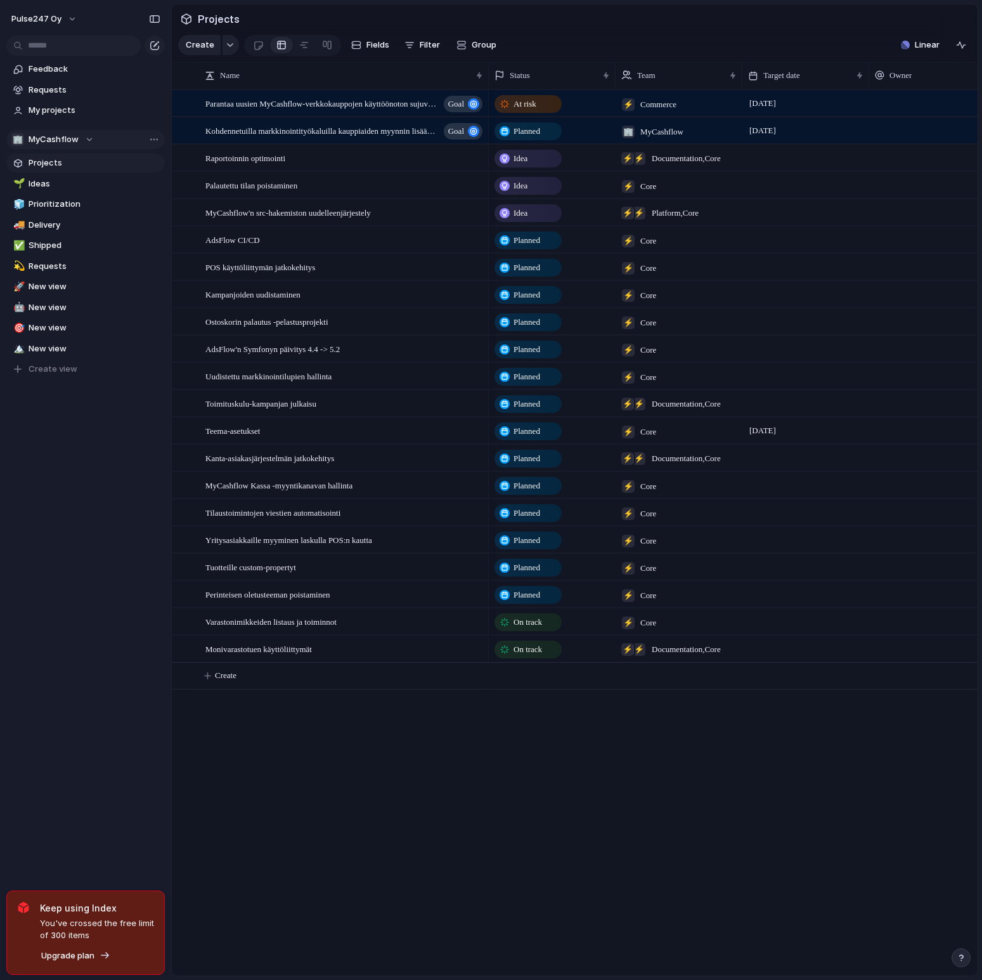
click at [88, 138] on div "🏢 MyCashflow" at bounding box center [52, 139] width 82 height 13
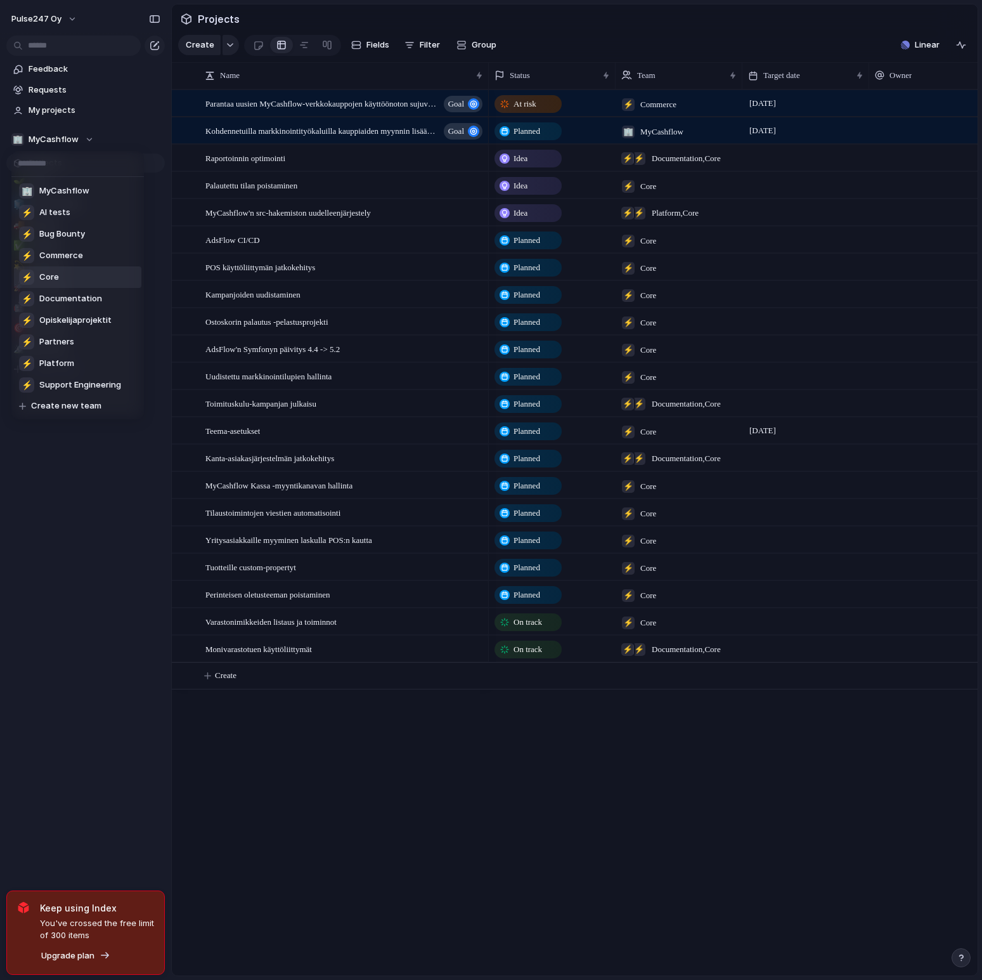
click at [76, 285] on li "⚡ Core" at bounding box center [77, 277] width 127 height 22
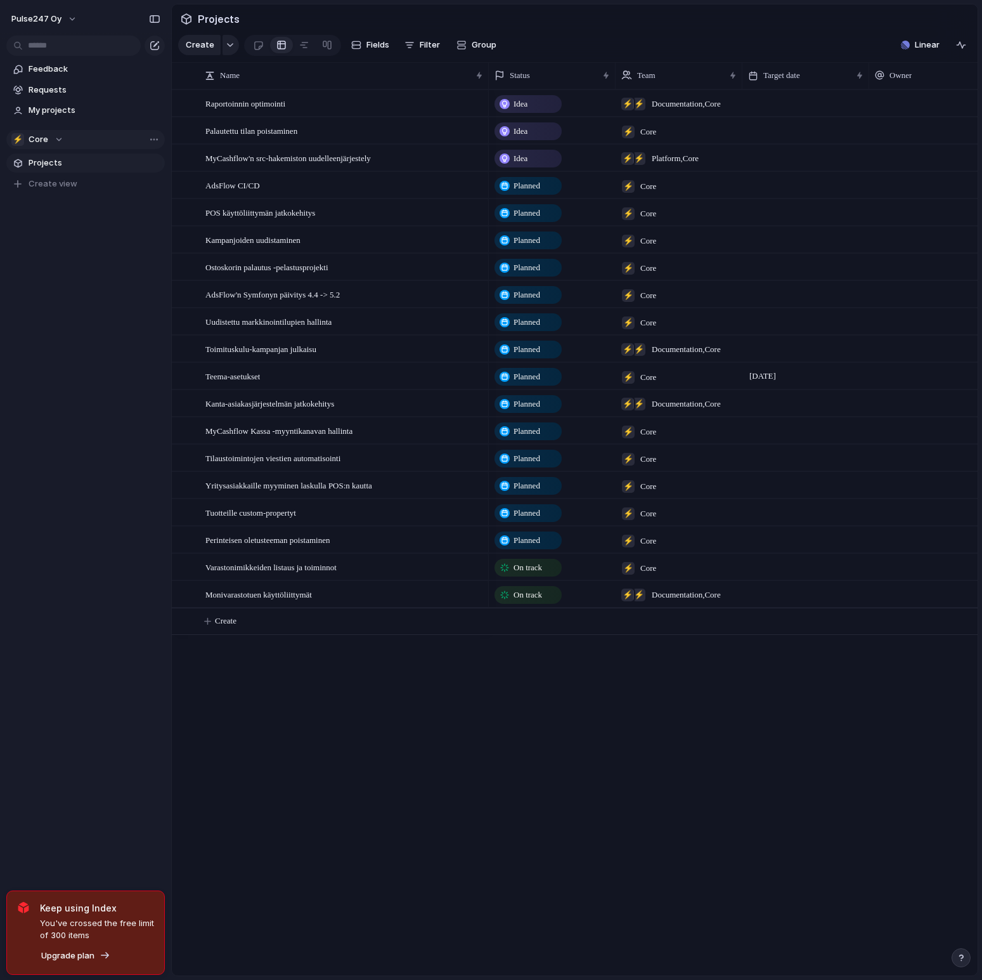
click at [59, 138] on div "⚡ Core" at bounding box center [37, 139] width 52 height 13
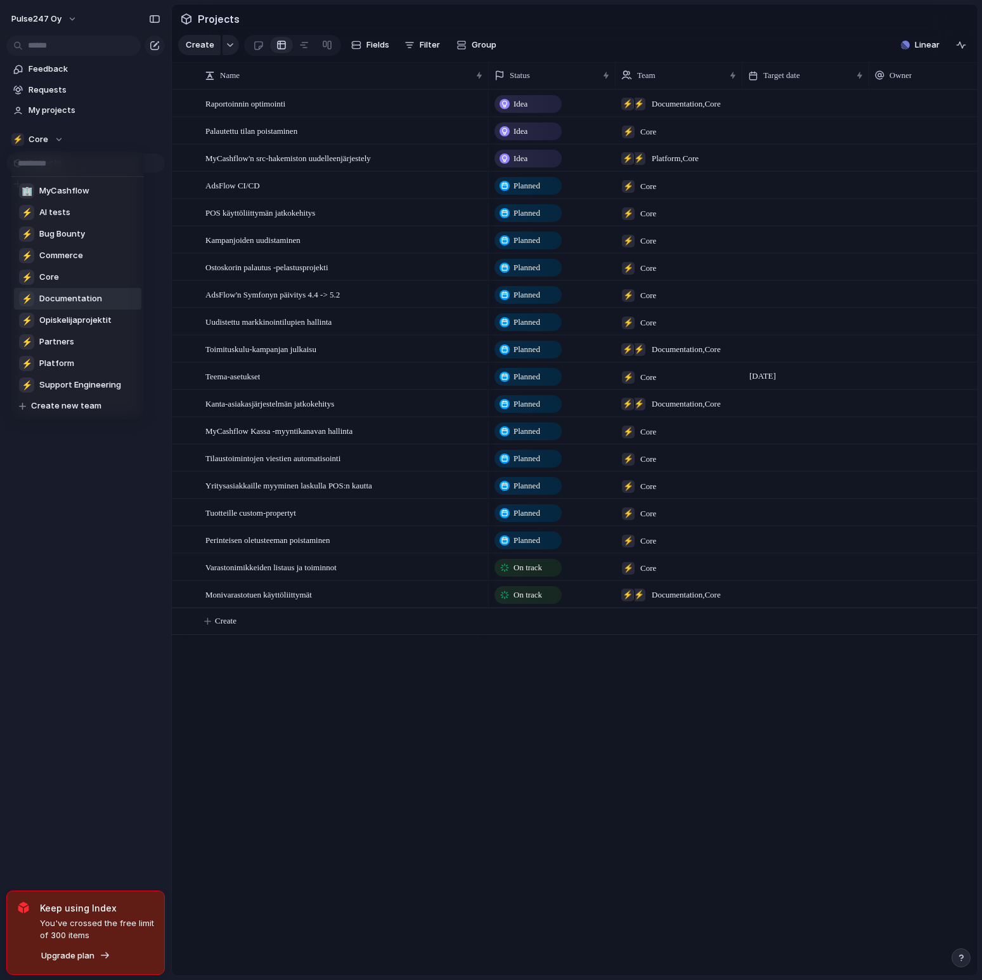
click at [80, 299] on span "Documentation" at bounding box center [70, 298] width 63 height 13
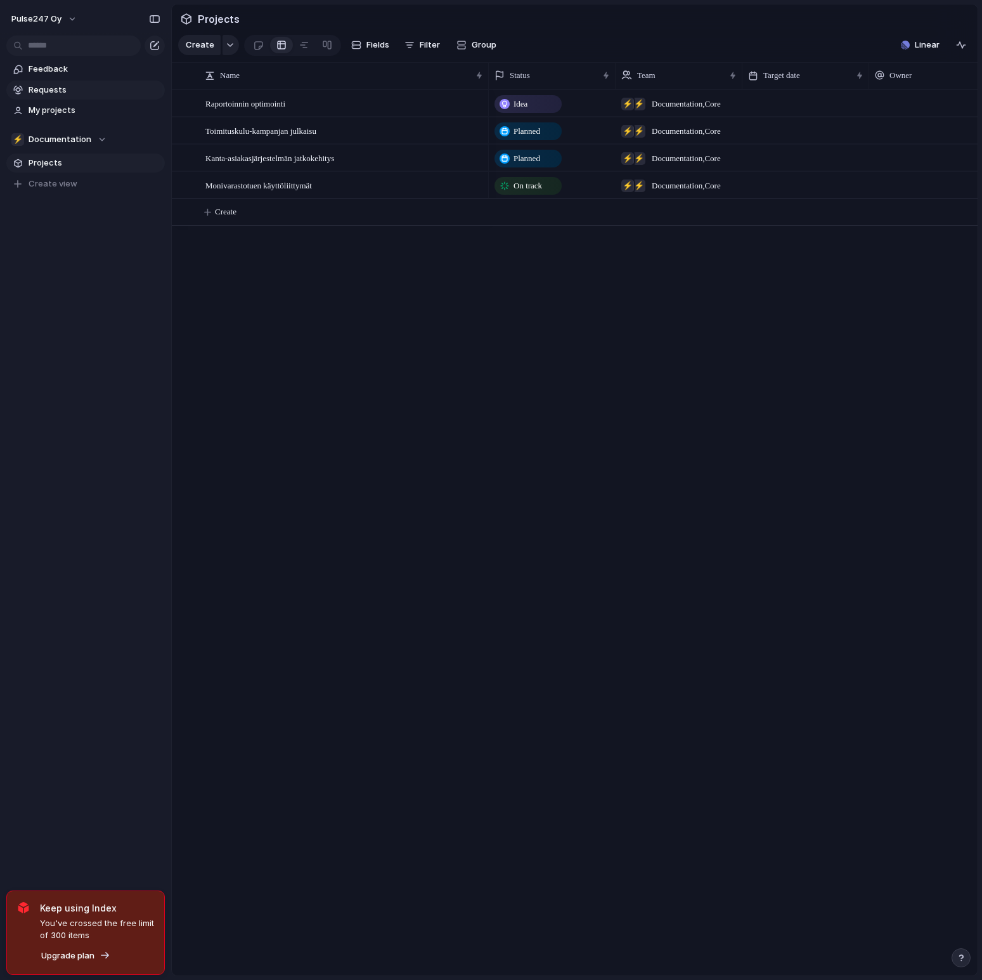
click at [55, 91] on span "Requests" at bounding box center [95, 90] width 132 height 13
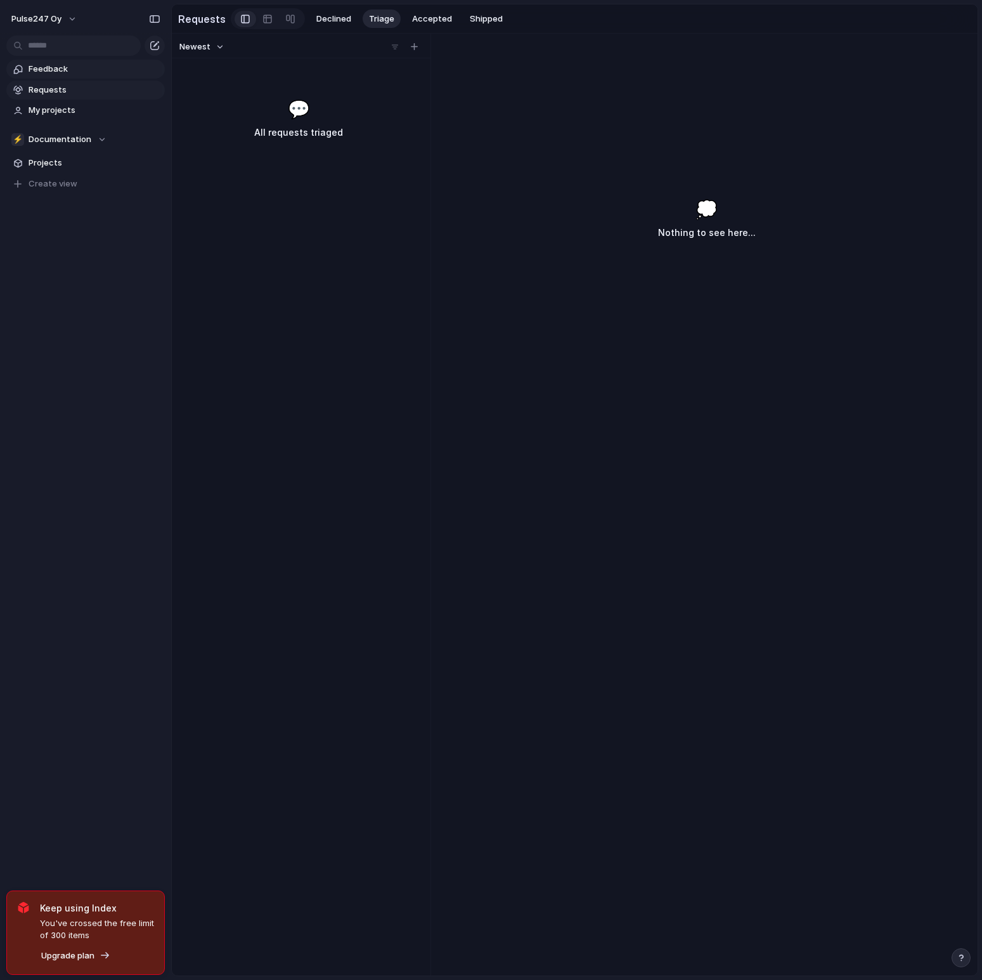
click at [55, 68] on span "Feedback" at bounding box center [95, 69] width 132 height 13
click at [84, 89] on span "Requests" at bounding box center [95, 90] width 132 height 13
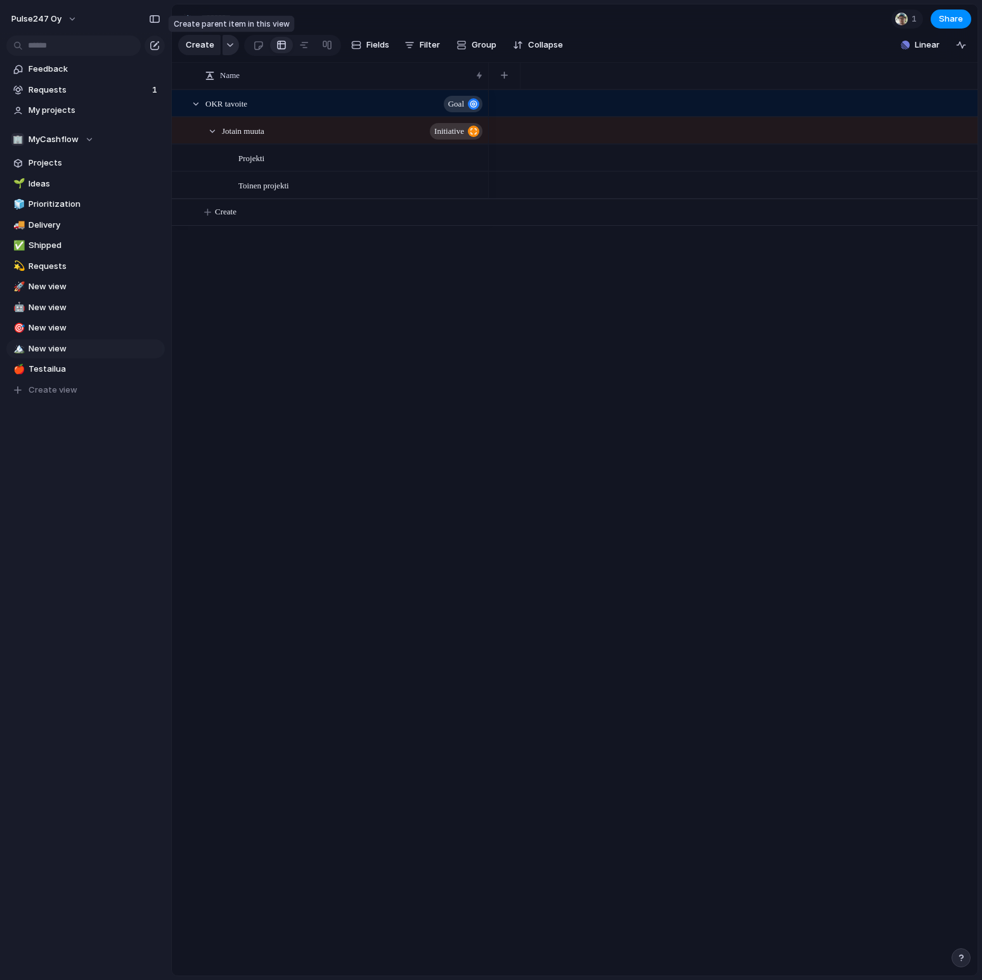
click at [226, 46] on div "button" at bounding box center [230, 44] width 9 height 5
click at [631, 23] on div "Goal Initiative Launch Request Project Customize" at bounding box center [491, 490] width 982 height 980
click at [70, 365] on span "Testailua" at bounding box center [95, 369] width 132 height 13
type input "*********"
click at [70, 334] on link "🎯 New view" at bounding box center [85, 327] width 159 height 19
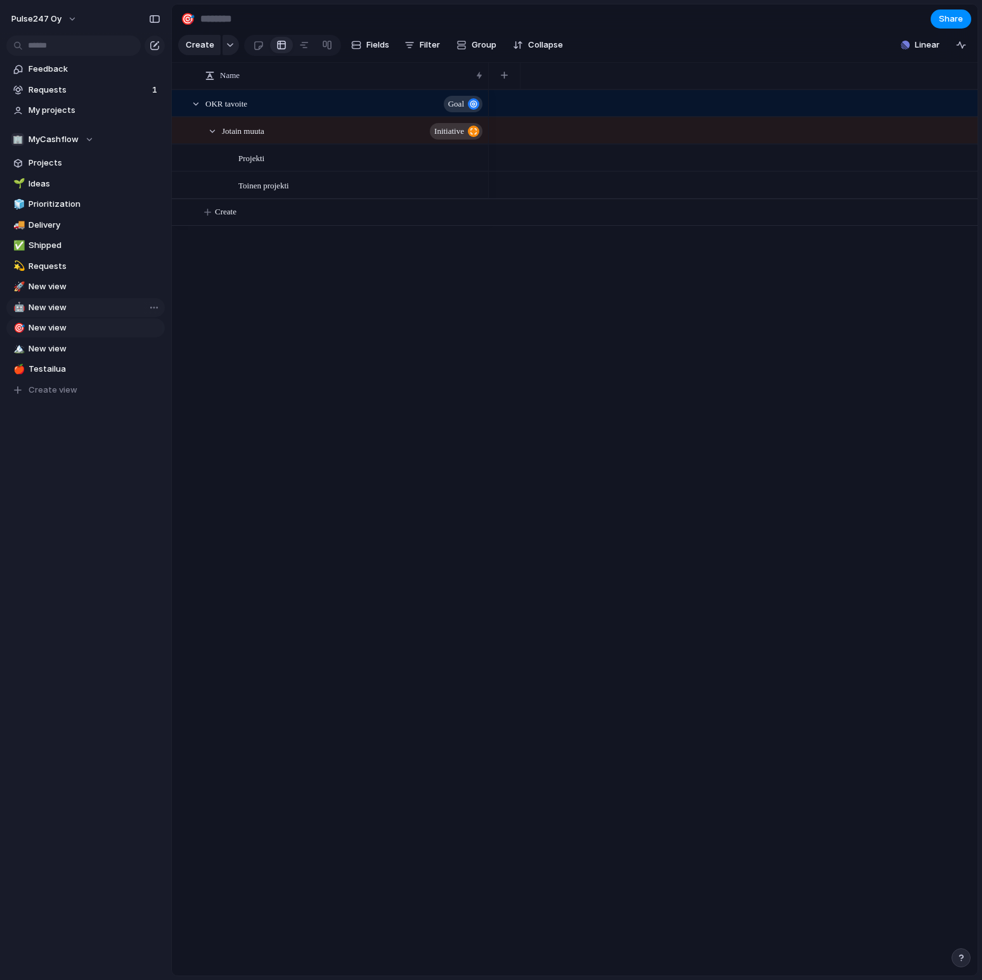
click at [68, 314] on link "🤖 New view" at bounding box center [85, 307] width 159 height 19
click at [67, 294] on link "🚀 New view" at bounding box center [85, 286] width 159 height 19
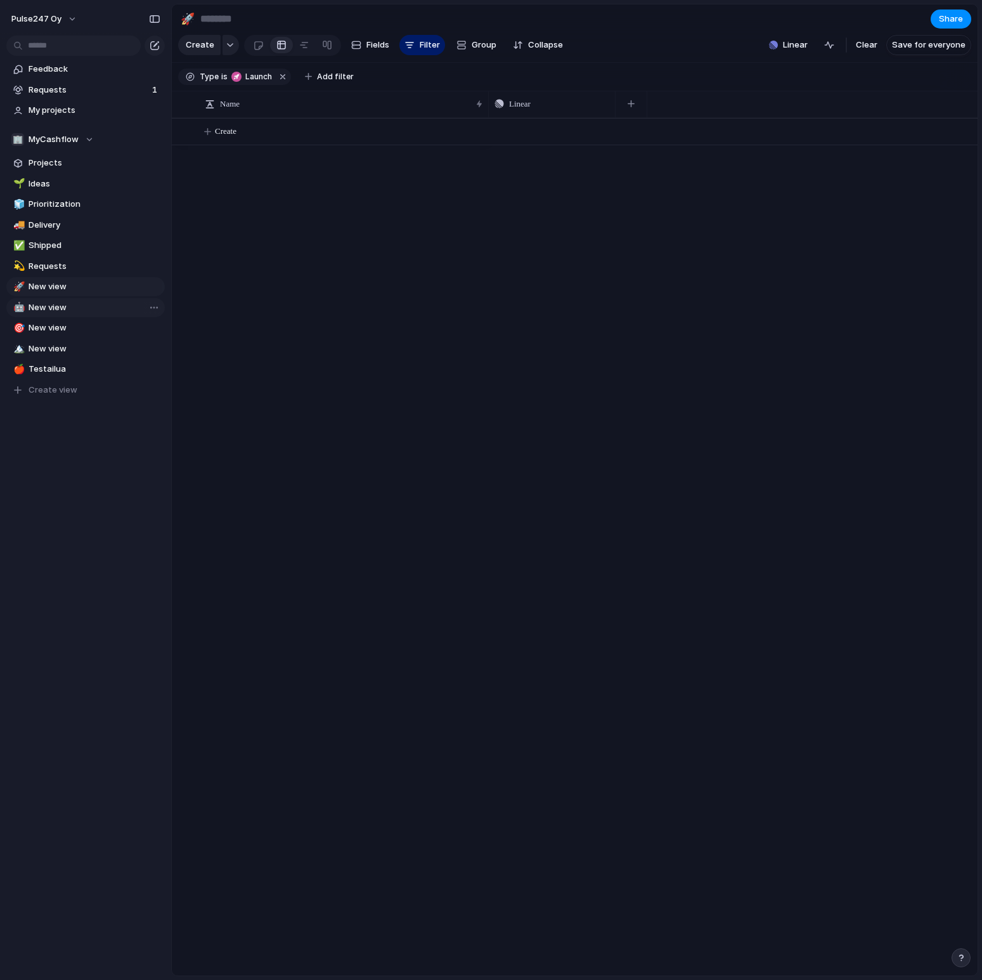
click at [63, 308] on span "New view" at bounding box center [95, 307] width 132 height 13
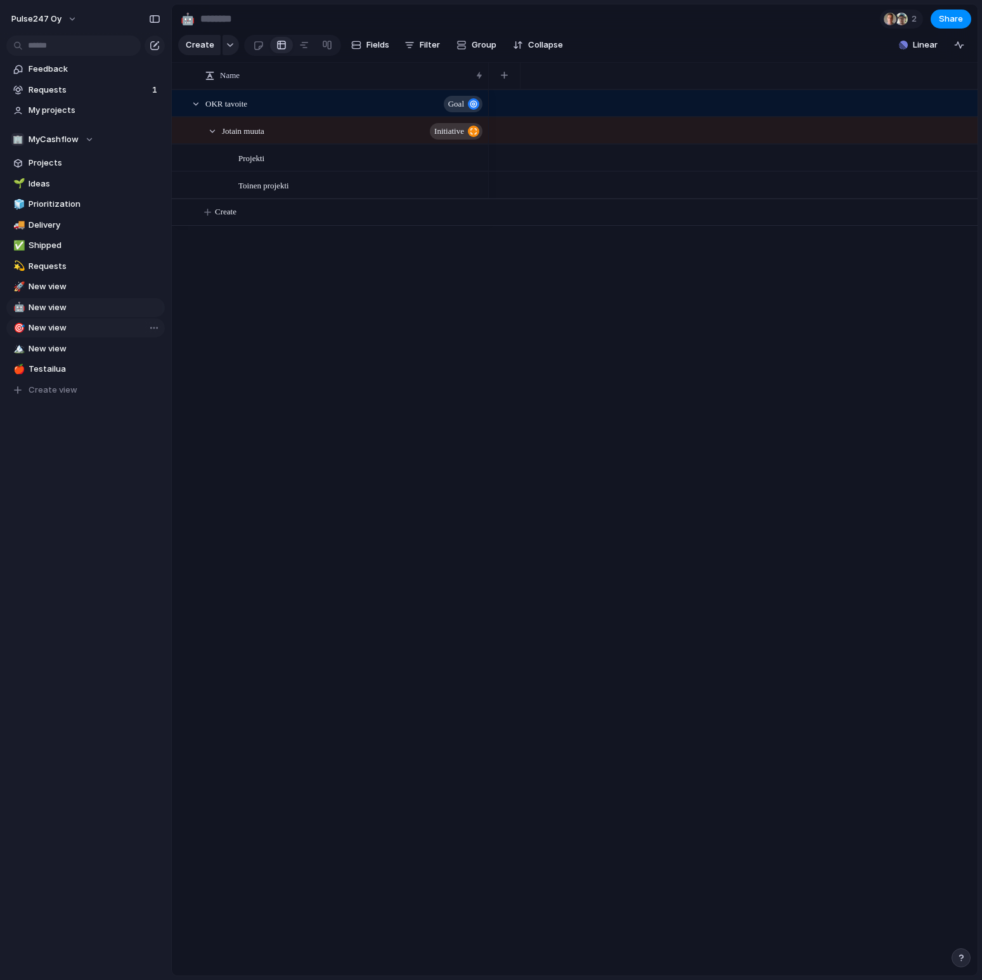
click at [63, 327] on span "New view" at bounding box center [95, 328] width 132 height 13
click at [62, 283] on span "New view" at bounding box center [95, 286] width 132 height 13
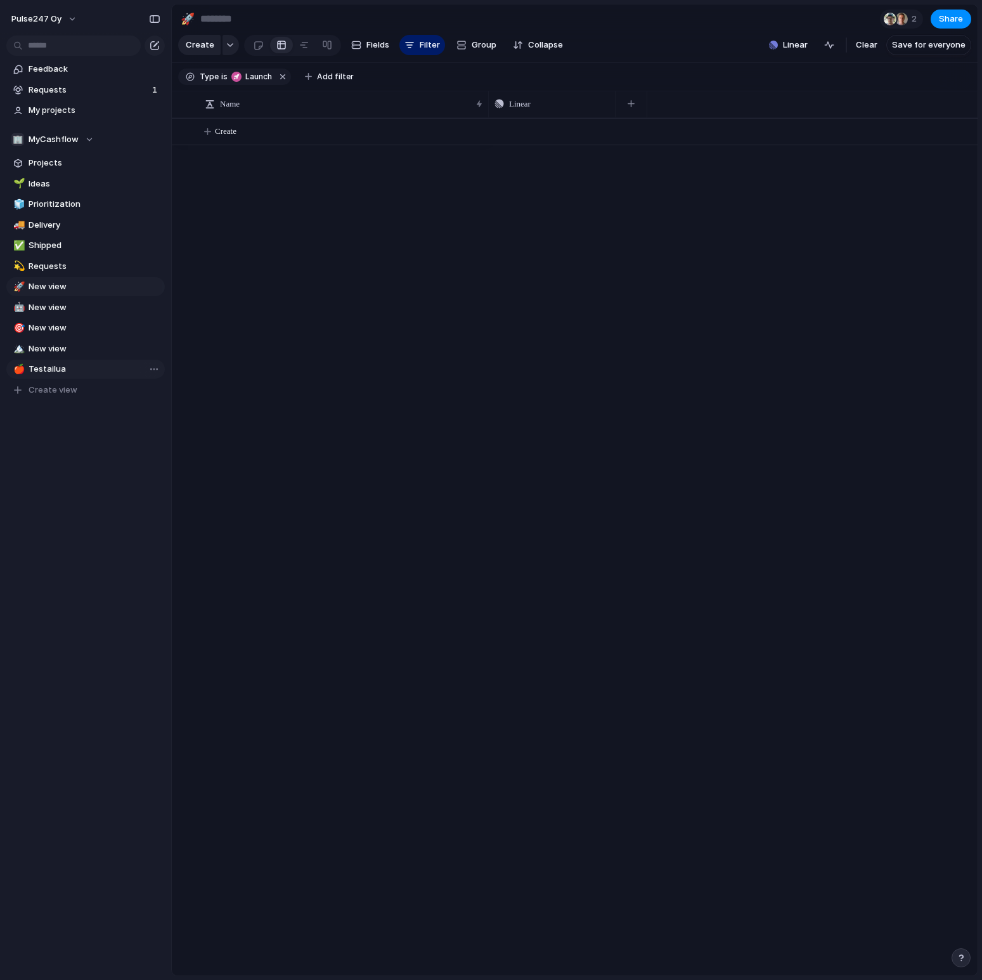
click at [60, 363] on span "Testailua" at bounding box center [95, 369] width 132 height 13
type input "*********"
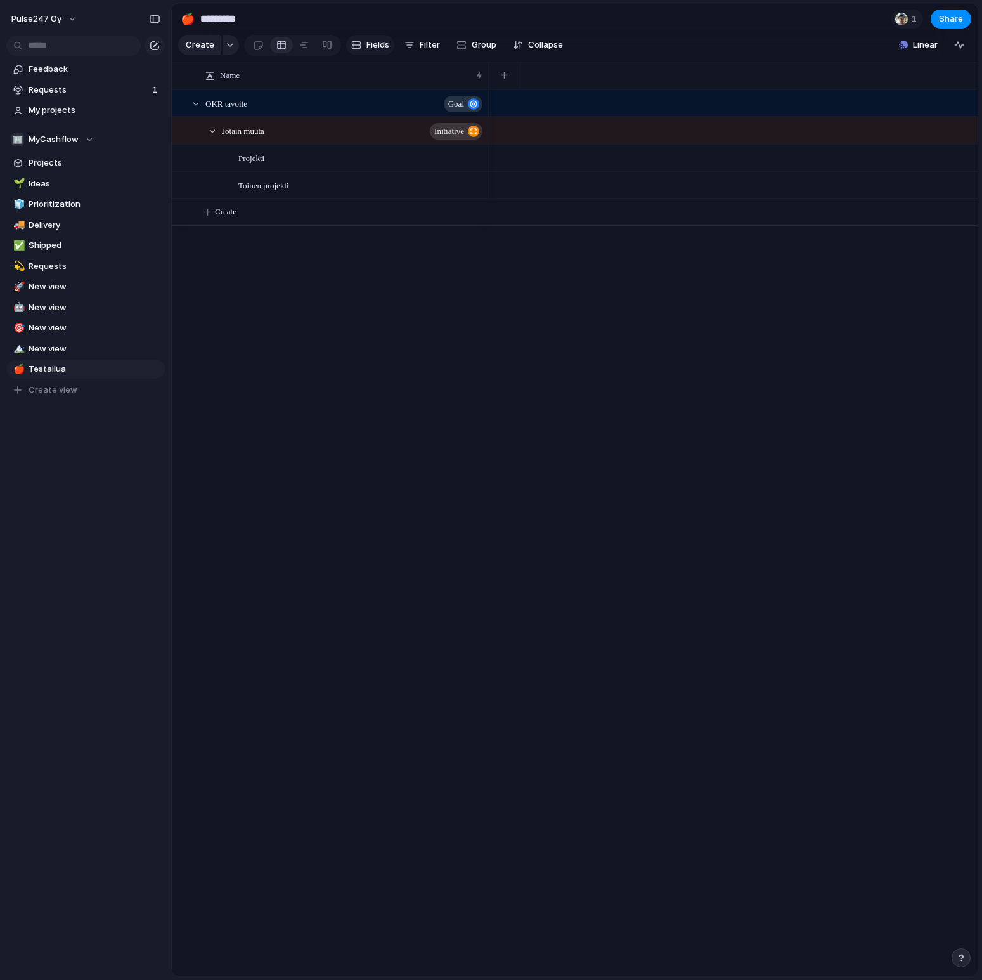
click at [375, 48] on span "Fields" at bounding box center [378, 45] width 23 height 13
click at [263, 131] on span "Jotain muuta" at bounding box center [243, 130] width 42 height 15
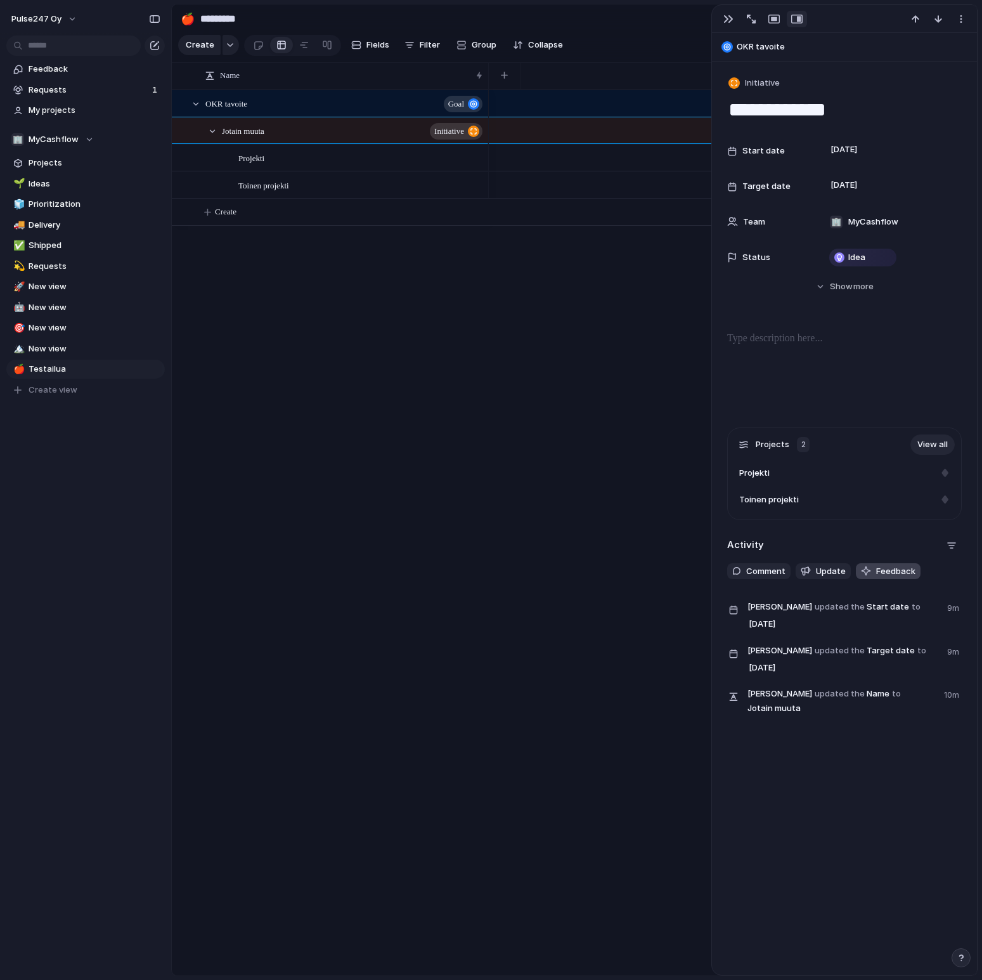
click at [894, 573] on span "Feedback" at bounding box center [895, 571] width 39 height 13
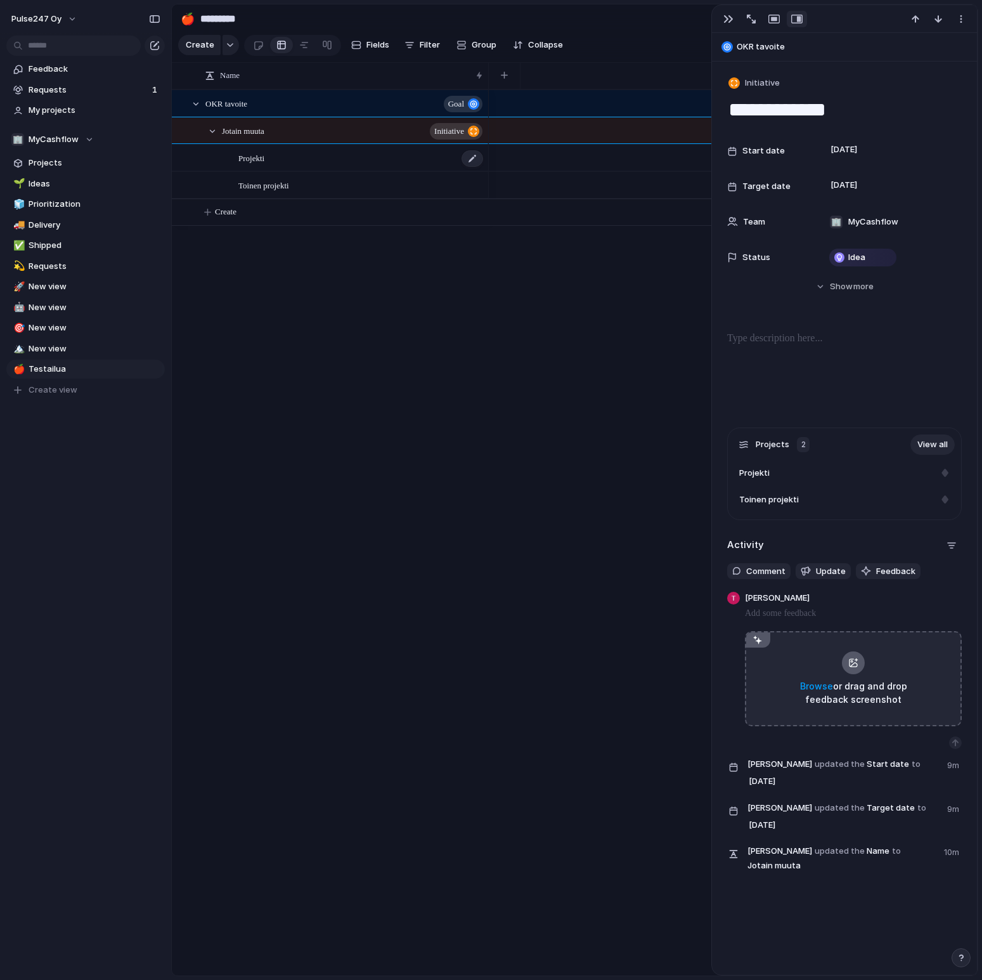
click at [260, 157] on span "Projekti" at bounding box center [251, 157] width 26 height 15
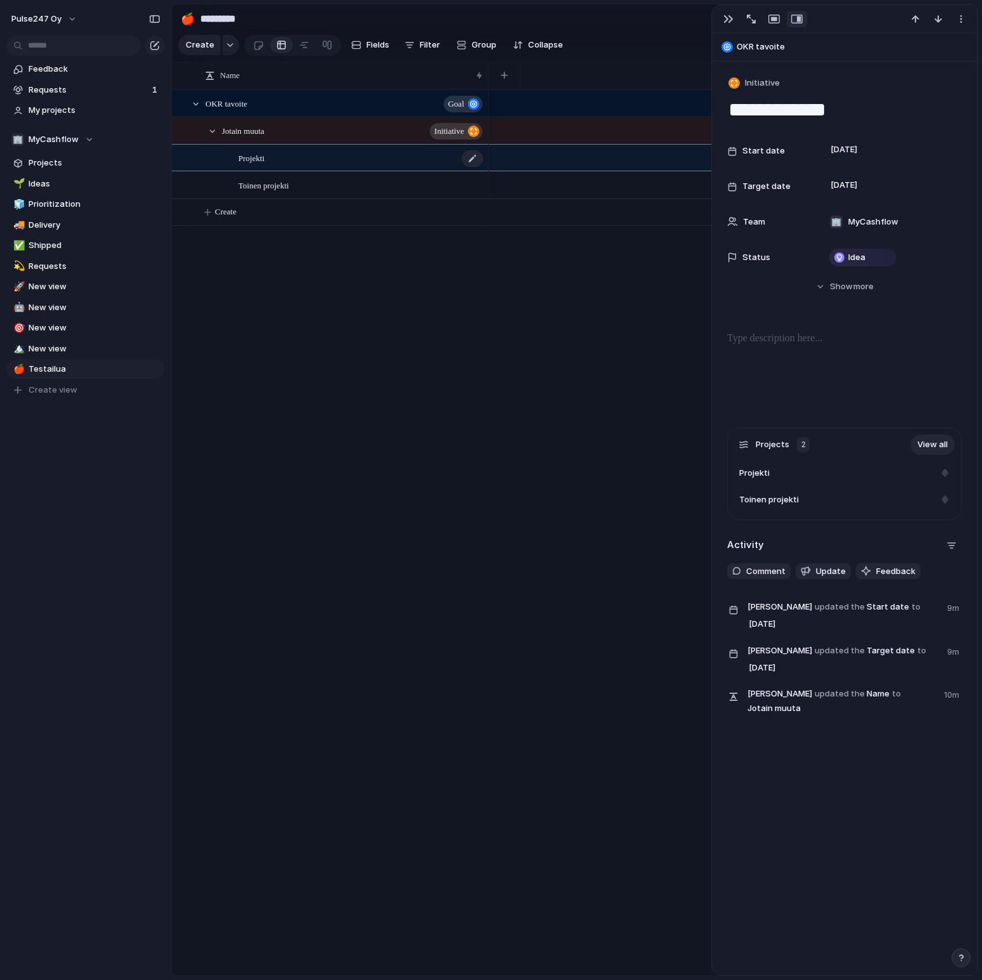
type textarea "********"
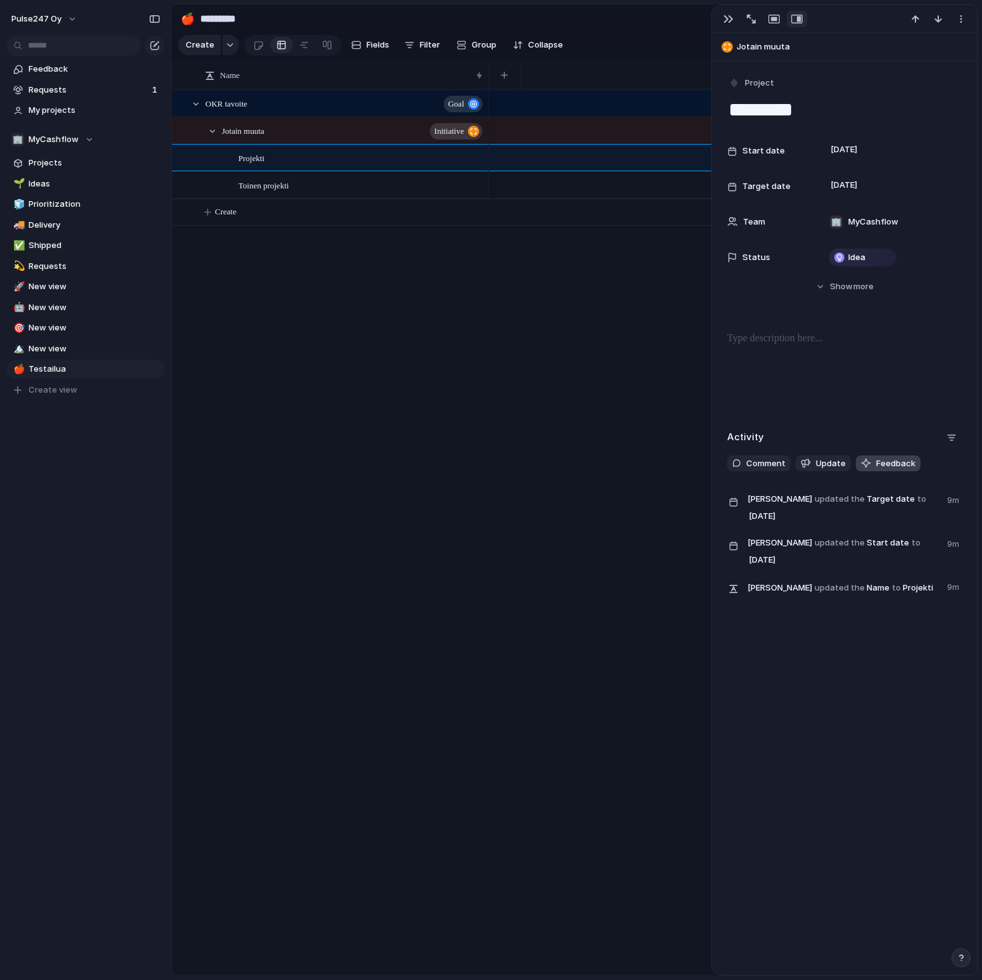
click at [900, 464] on span "Feedback" at bounding box center [895, 463] width 39 height 13
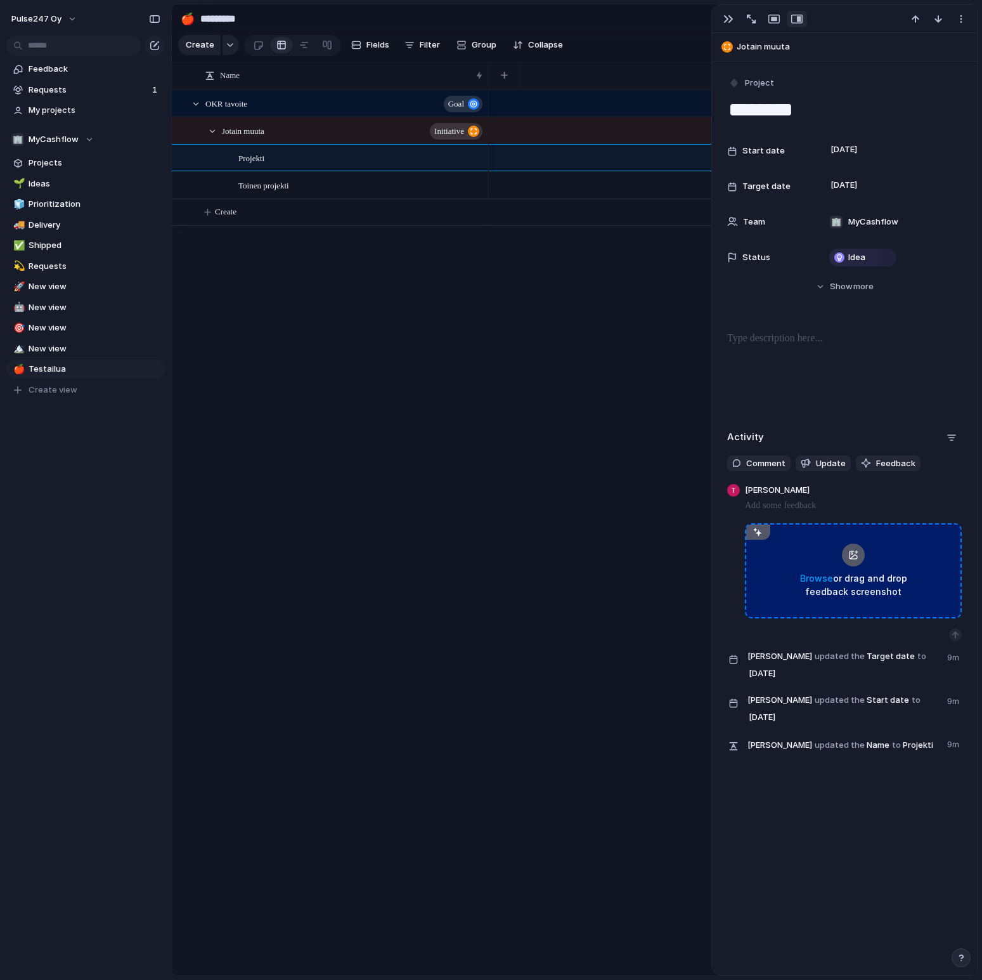
click at [820, 578] on span "Browse" at bounding box center [816, 578] width 33 height 11
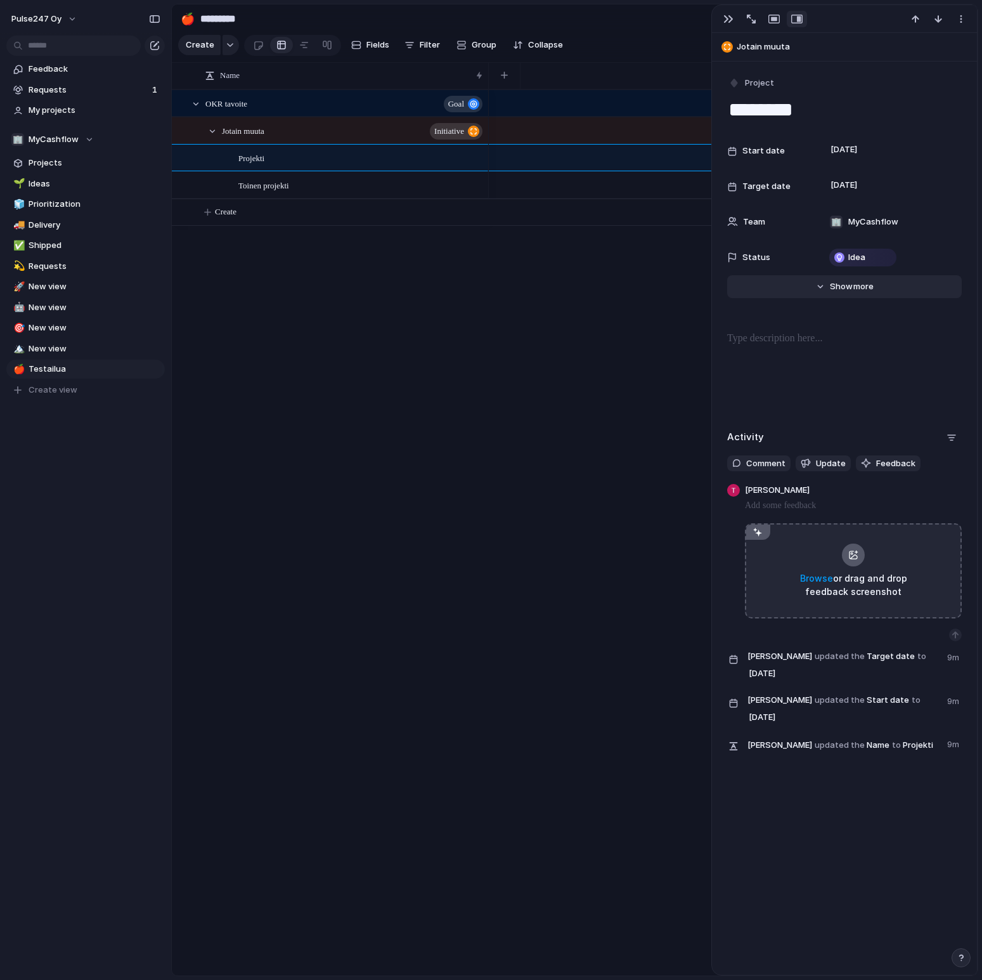
click at [824, 285] on button "Hide Show more" at bounding box center [844, 286] width 235 height 23
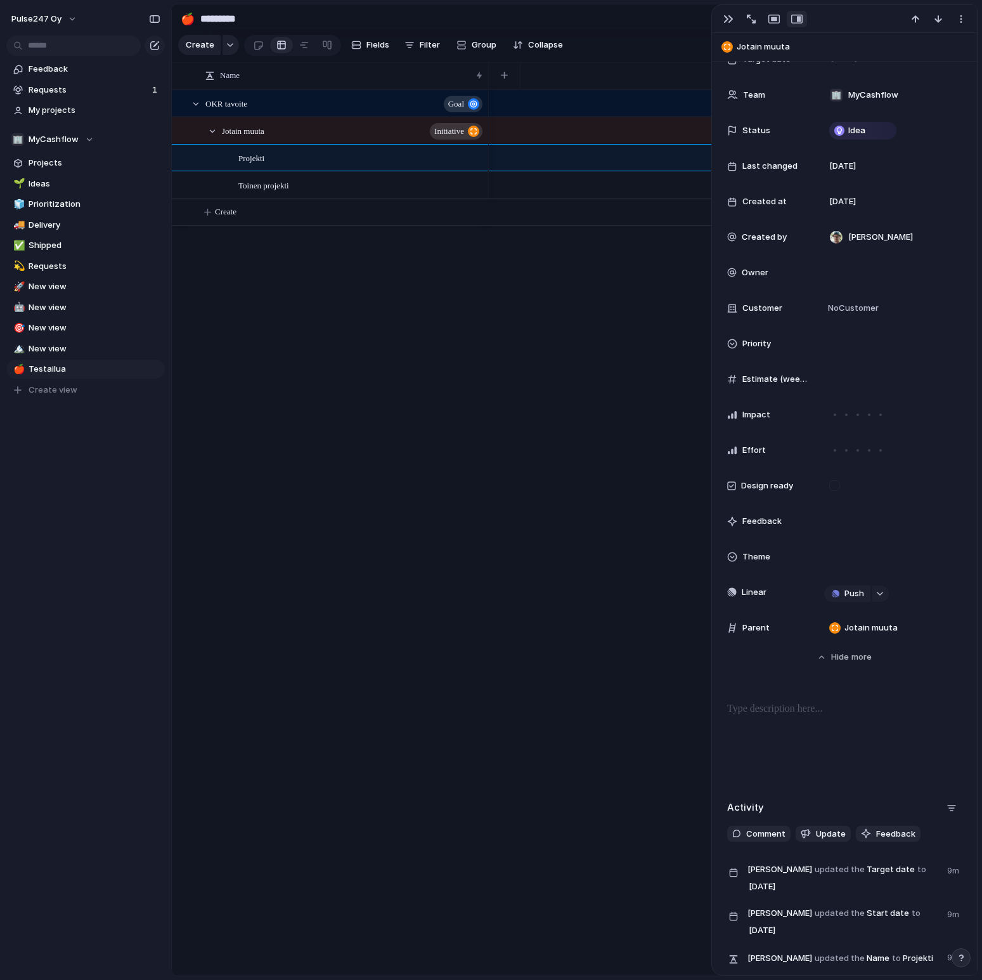
scroll to position [210, 0]
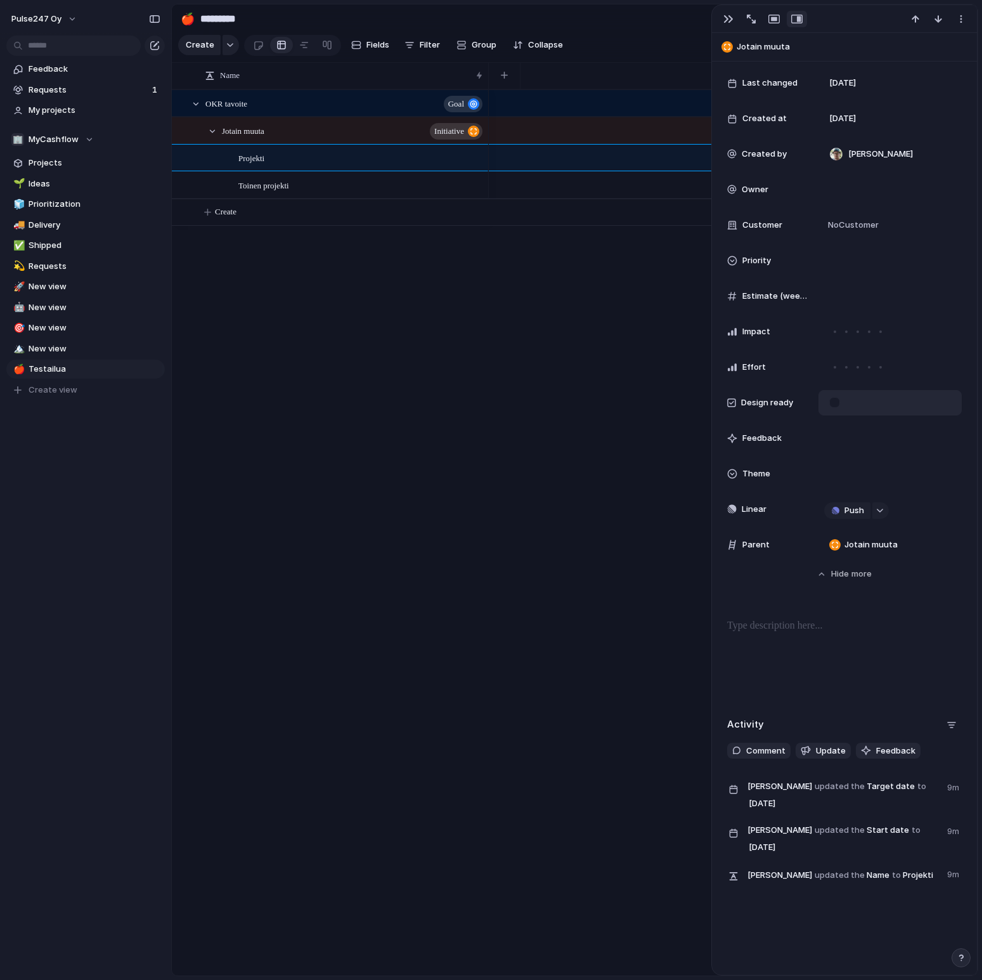
click at [847, 405] on div at bounding box center [890, 402] width 143 height 25
click at [830, 407] on div at bounding box center [835, 402] width 11 height 11
click at [833, 406] on div at bounding box center [835, 402] width 11 height 11
click at [835, 403] on div at bounding box center [835, 402] width 11 height 11
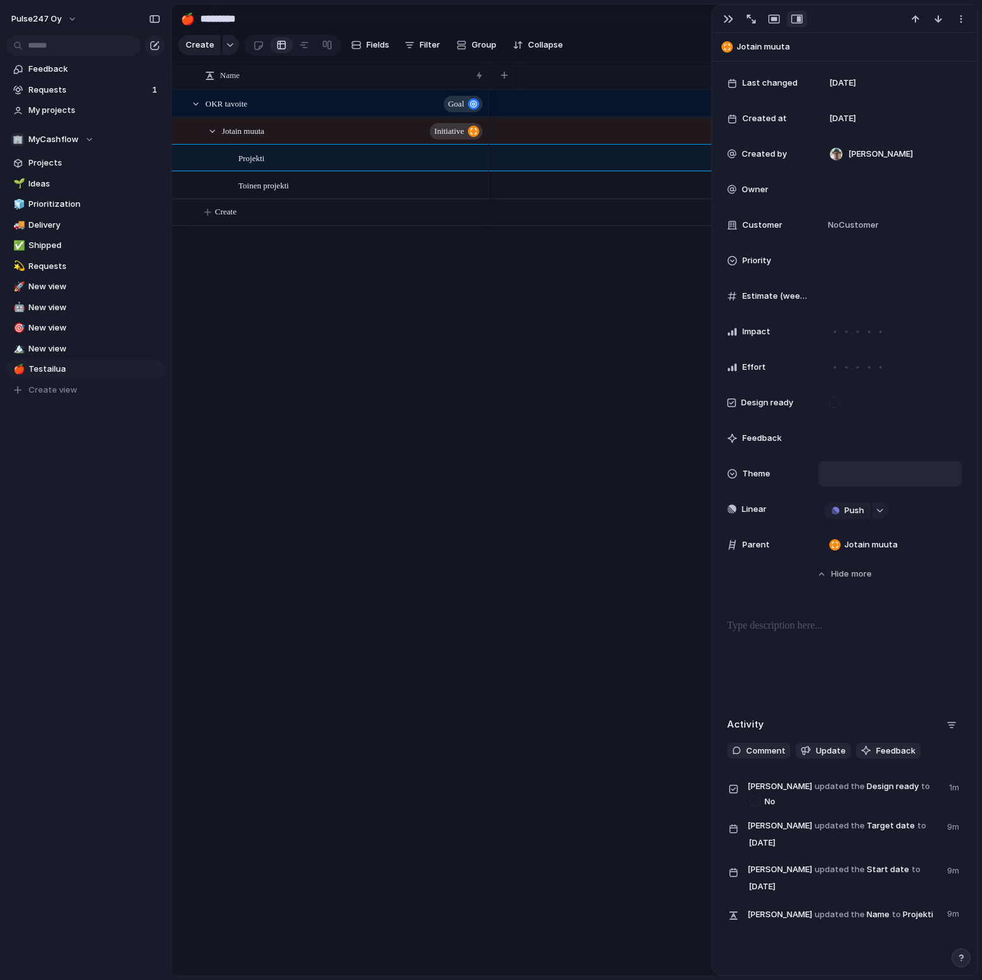
click at [849, 472] on div at bounding box center [890, 474] width 132 height 14
click at [755, 632] on div "🌱 Experiment 🔮 Magic 🔨 Infrastructure 🚀 Scale" at bounding box center [491, 490] width 982 height 980
click at [68, 18] on button "Pulse247 Oy" at bounding box center [45, 19] width 78 height 20
click at [67, 48] on li "Settings" at bounding box center [61, 47] width 105 height 20
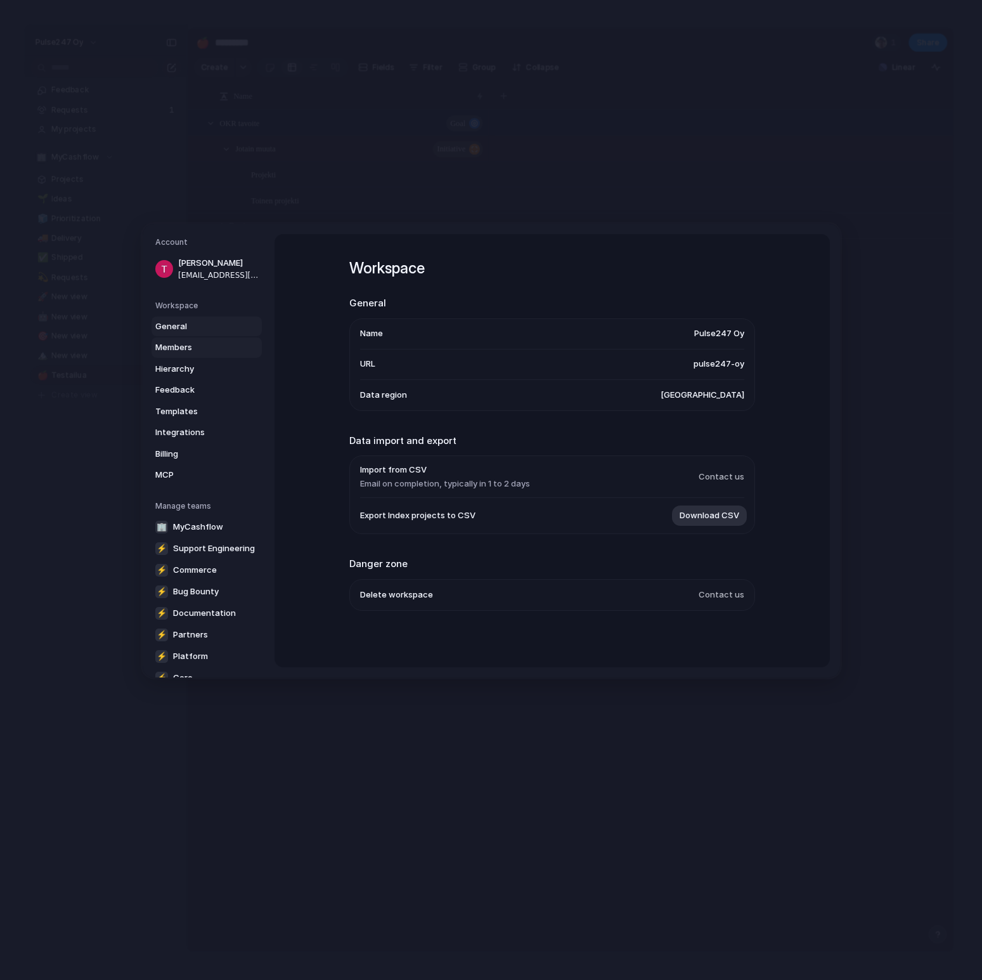
click at [195, 347] on span "Members" at bounding box center [195, 347] width 81 height 13
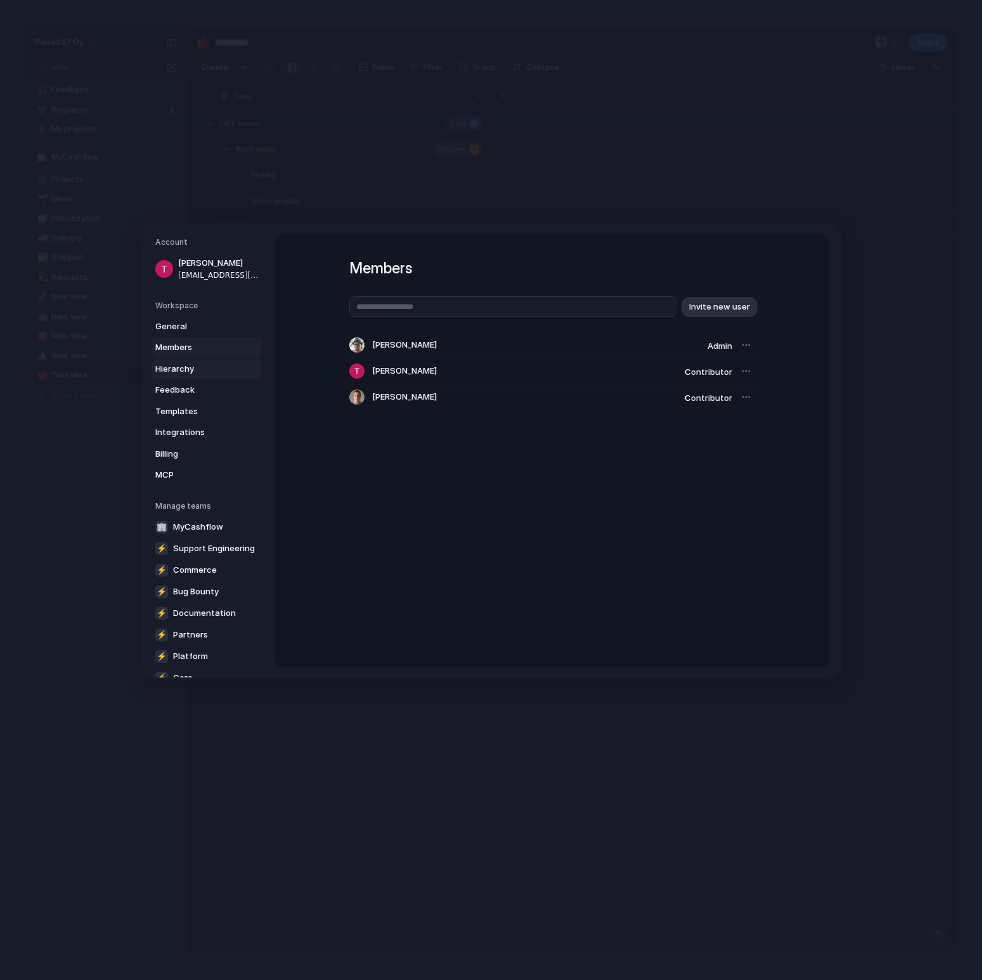
click at [208, 368] on span "Hierarchy" at bounding box center [195, 369] width 81 height 13
click at [206, 387] on span "Feedback" at bounding box center [195, 390] width 81 height 13
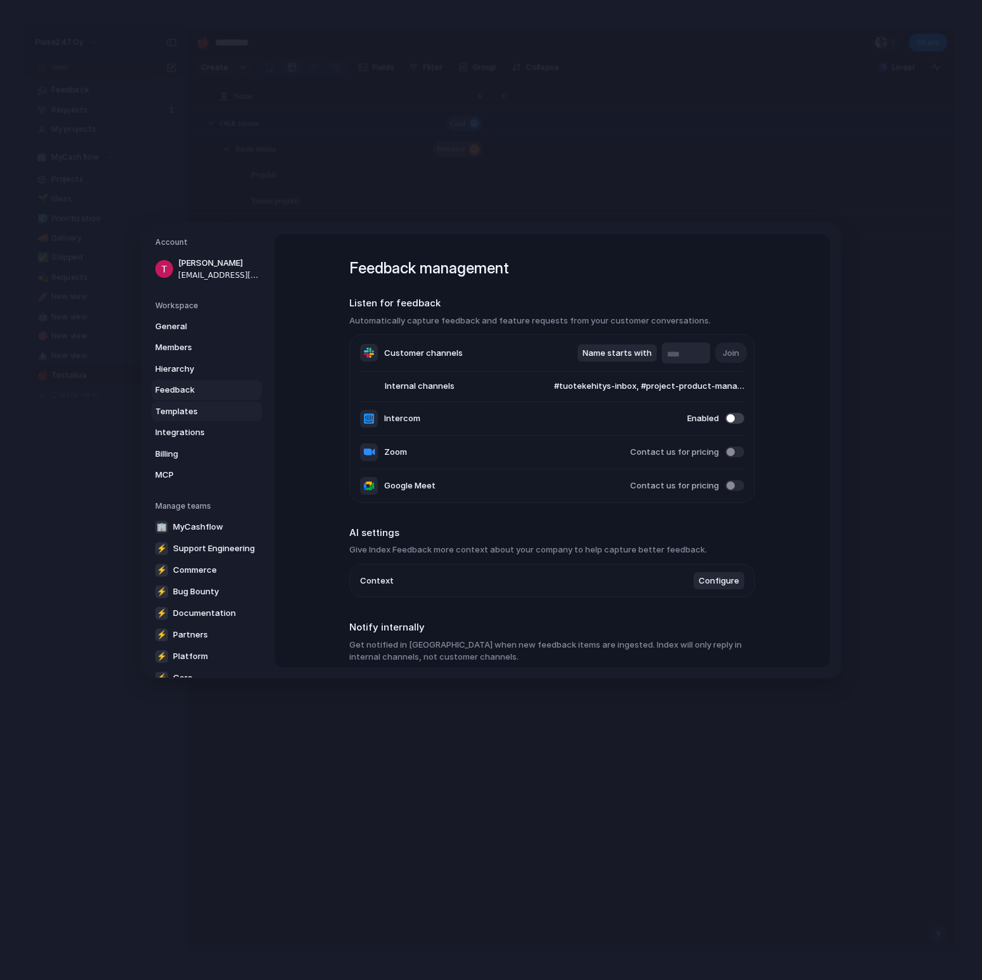
click at [209, 407] on span "Templates" at bounding box center [195, 411] width 81 height 13
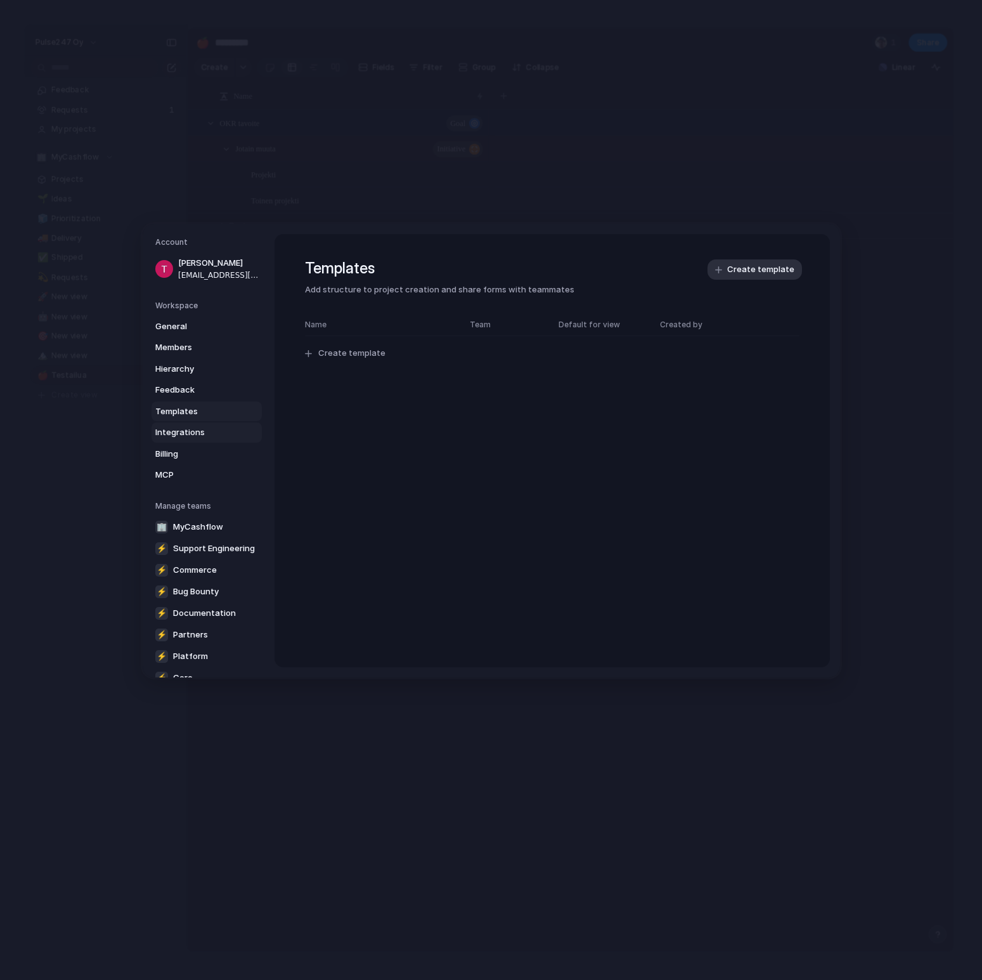
click at [209, 430] on span "Integrations" at bounding box center [195, 432] width 81 height 13
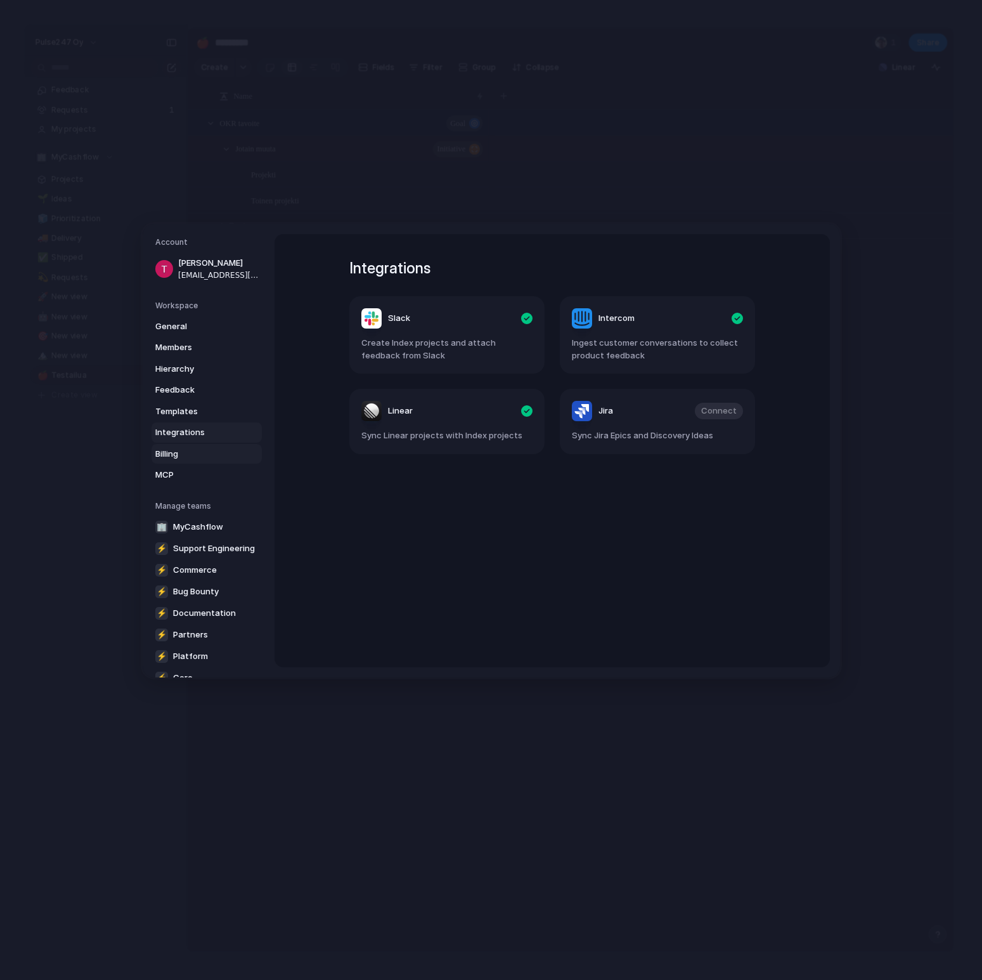
click at [212, 452] on span "Billing" at bounding box center [195, 454] width 81 height 13
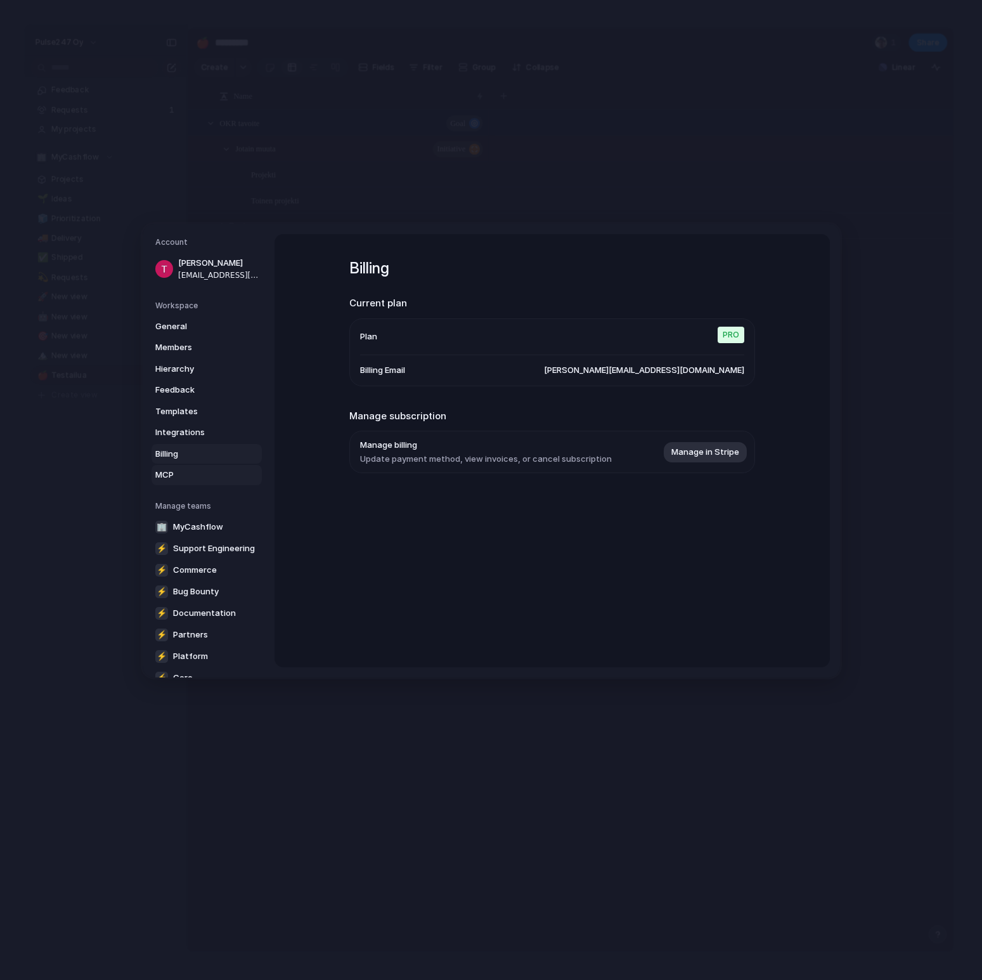
click at [203, 467] on link "MCP" at bounding box center [207, 475] width 110 height 20
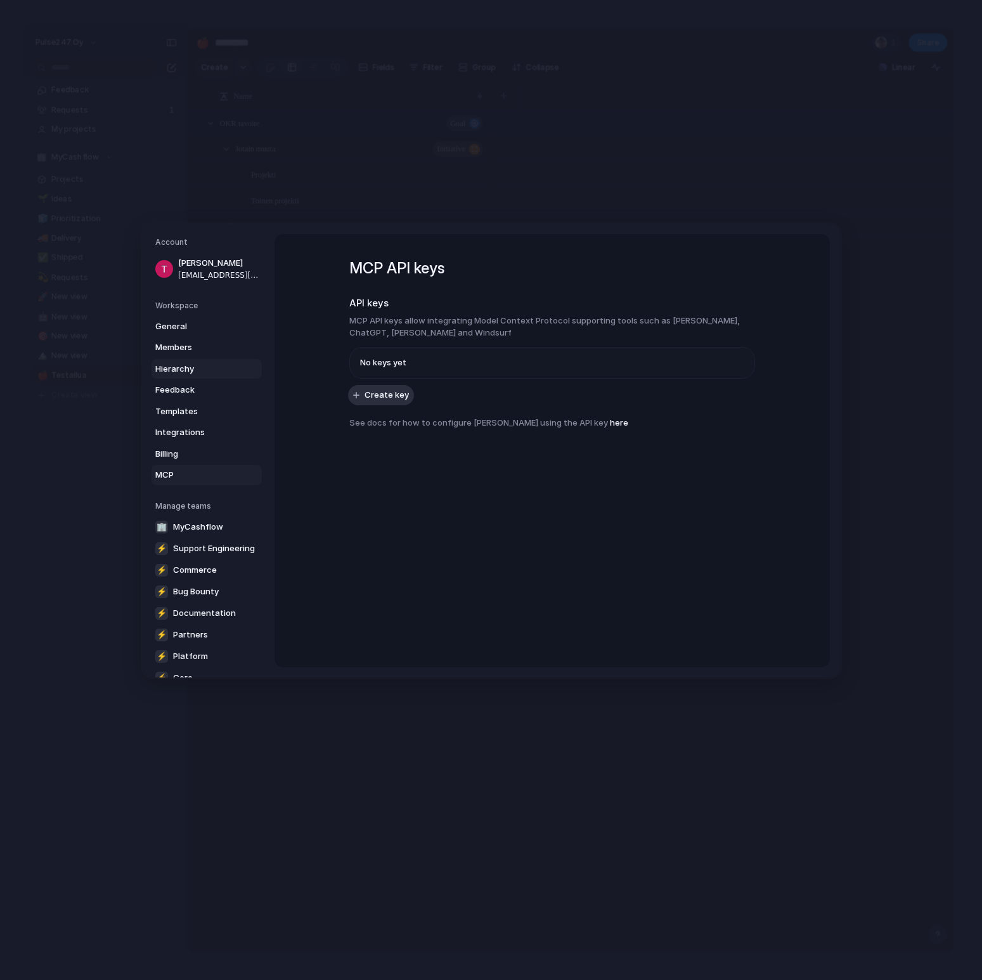
click at [203, 374] on span "Hierarchy" at bounding box center [195, 369] width 81 height 13
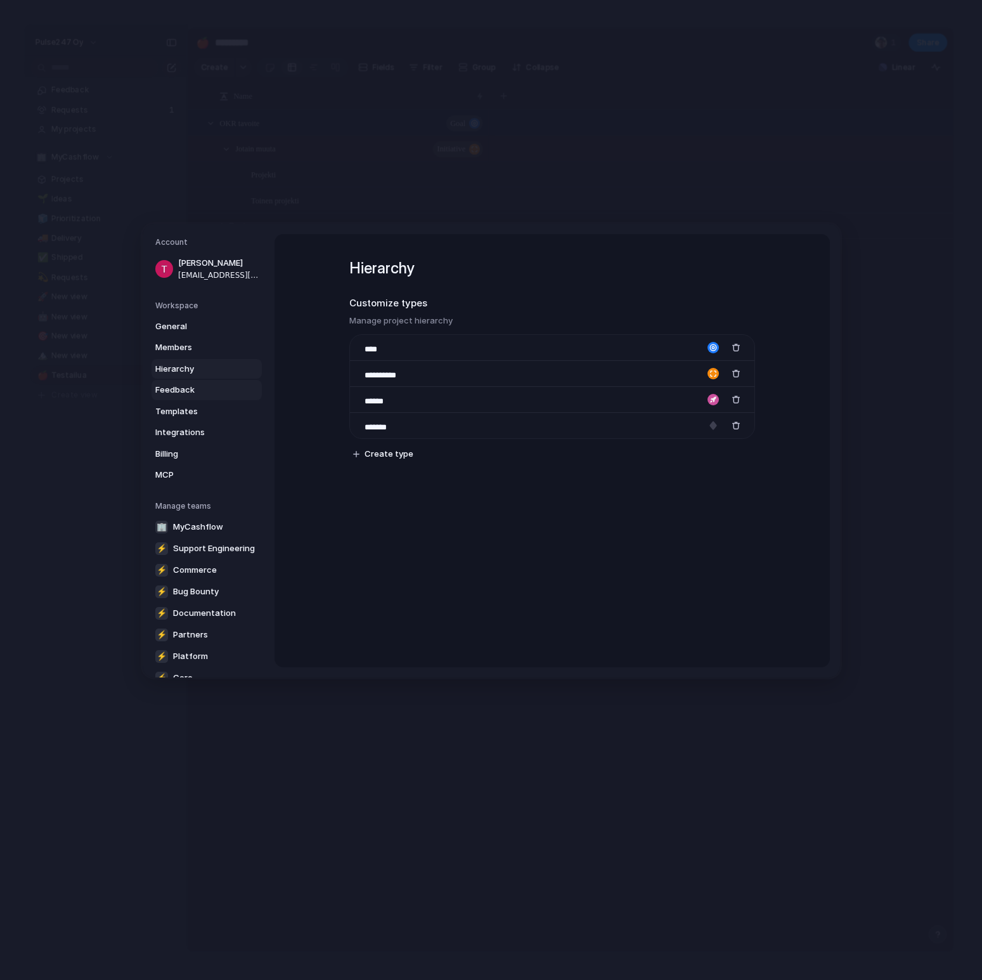
click at [209, 390] on span "Feedback" at bounding box center [195, 390] width 81 height 13
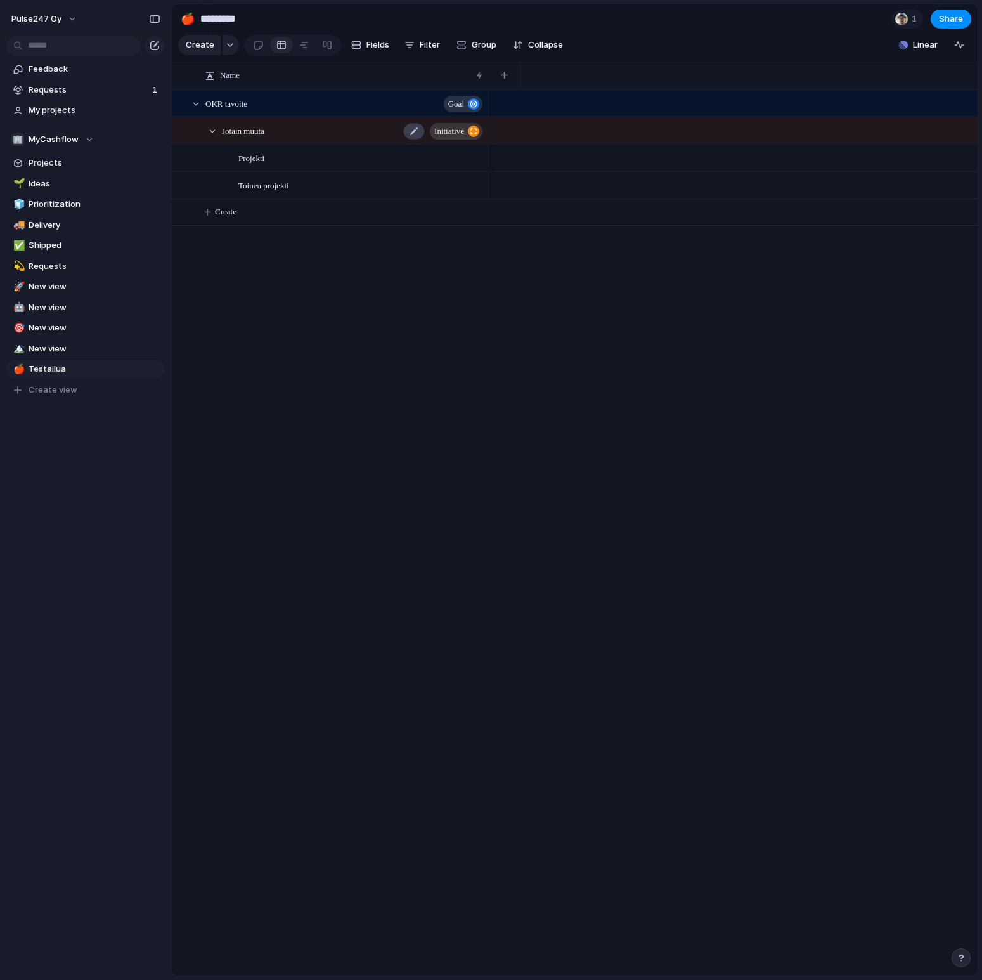
click at [413, 130] on div at bounding box center [414, 131] width 22 height 16
click at [449, 131] on span "initiative" at bounding box center [449, 131] width 35 height 10
click at [474, 133] on div at bounding box center [476, 130] width 11 height 11
click at [441, 132] on span "initiative" at bounding box center [449, 131] width 30 height 18
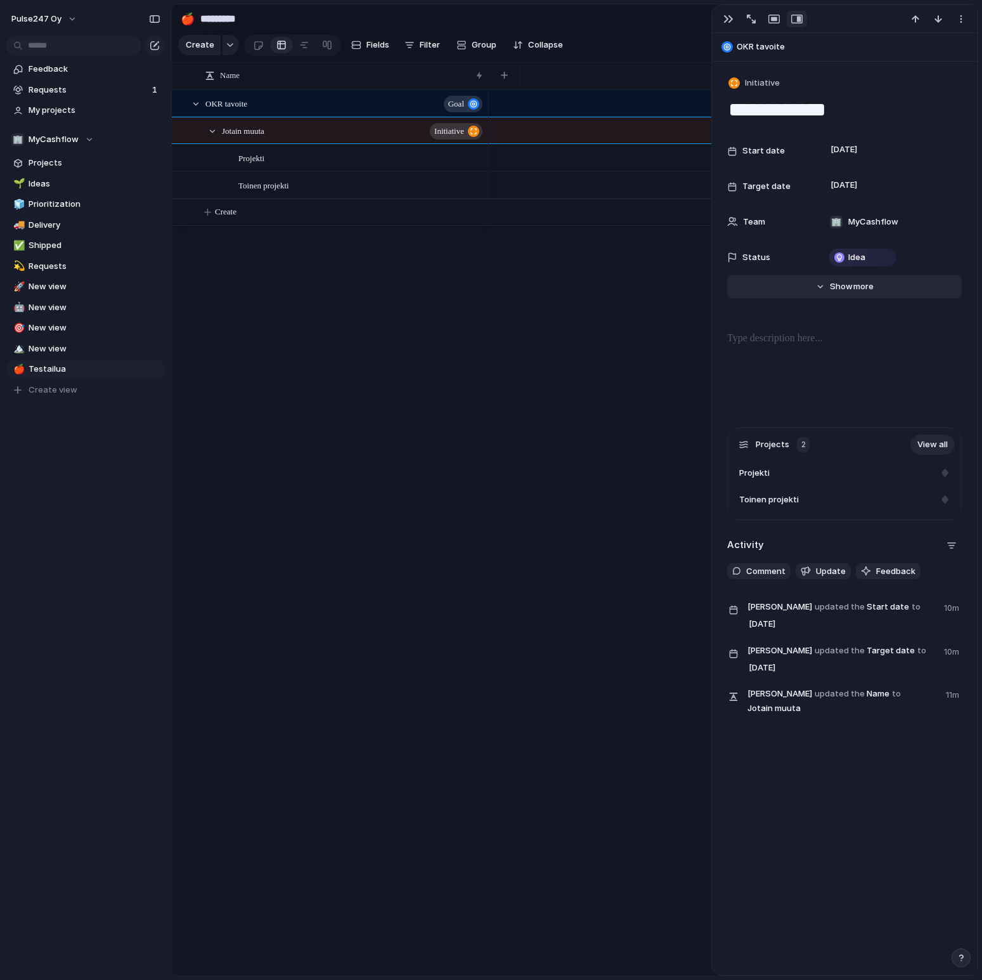
click at [833, 289] on span "Show" at bounding box center [841, 286] width 23 height 13
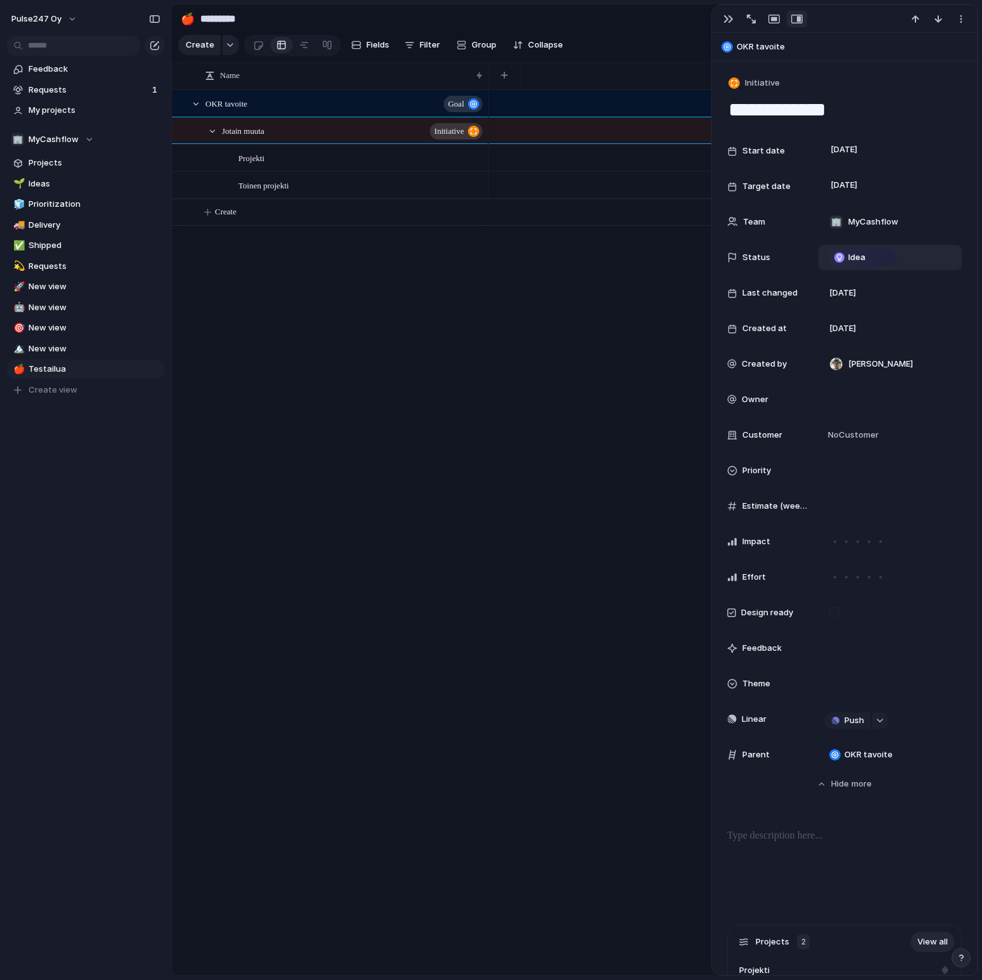
click at [868, 258] on div "Idea" at bounding box center [863, 257] width 65 height 15
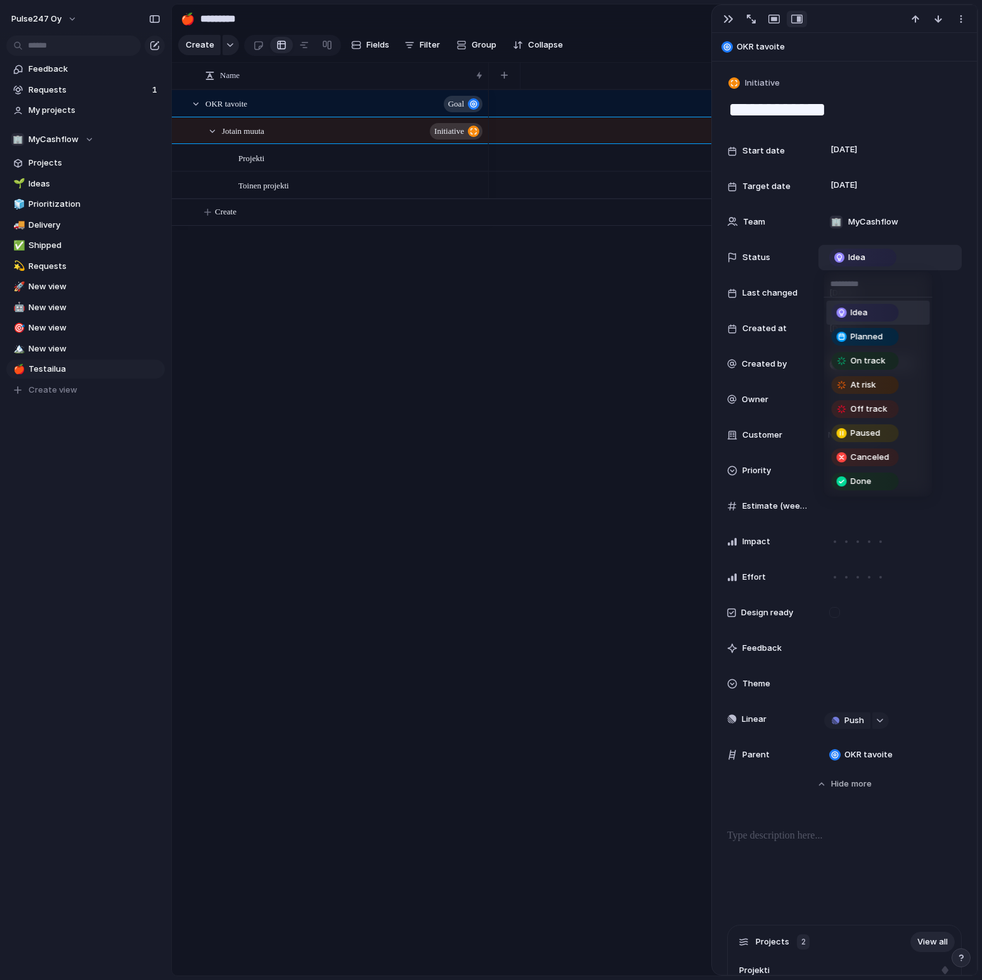
click at [883, 63] on div "Idea Planned On track At risk Off track Paused Canceled Done" at bounding box center [491, 490] width 982 height 980
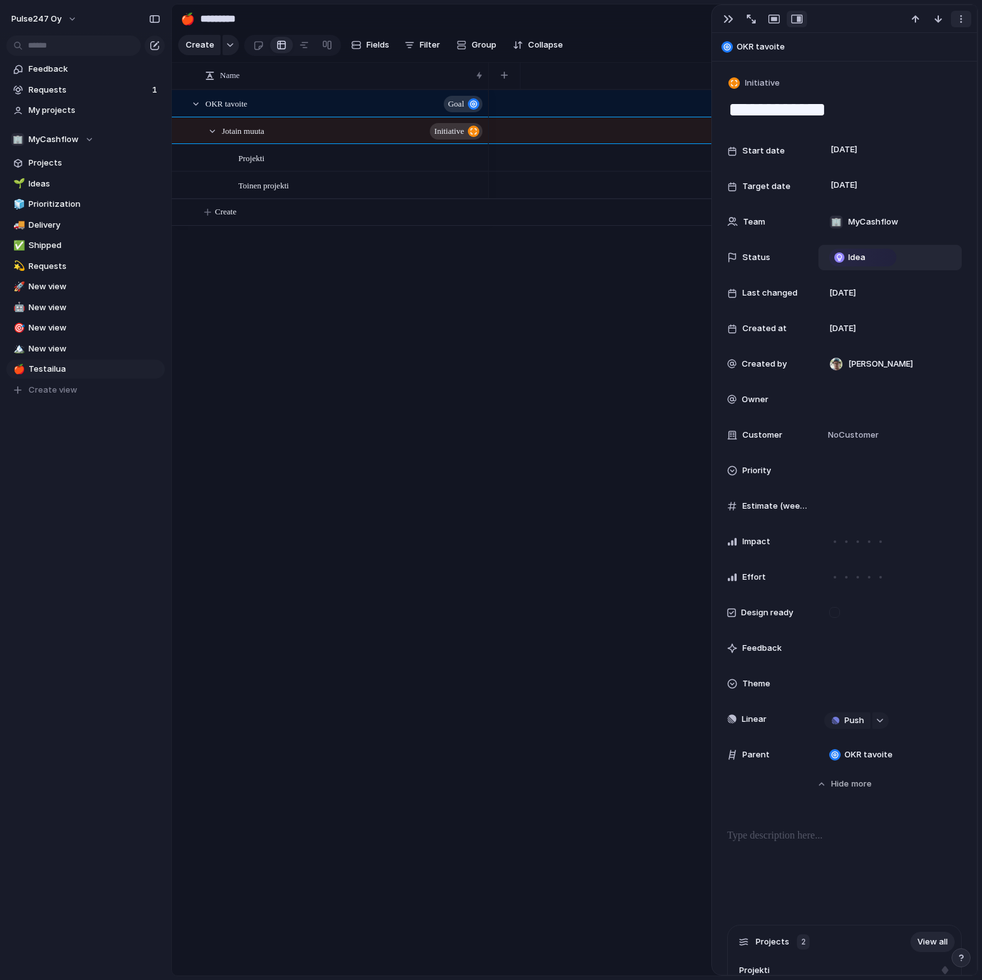
click at [961, 23] on div "button" at bounding box center [961, 19] width 10 height 10
click at [817, 61] on div "Mark as duplicate Delete" at bounding box center [491, 490] width 982 height 980
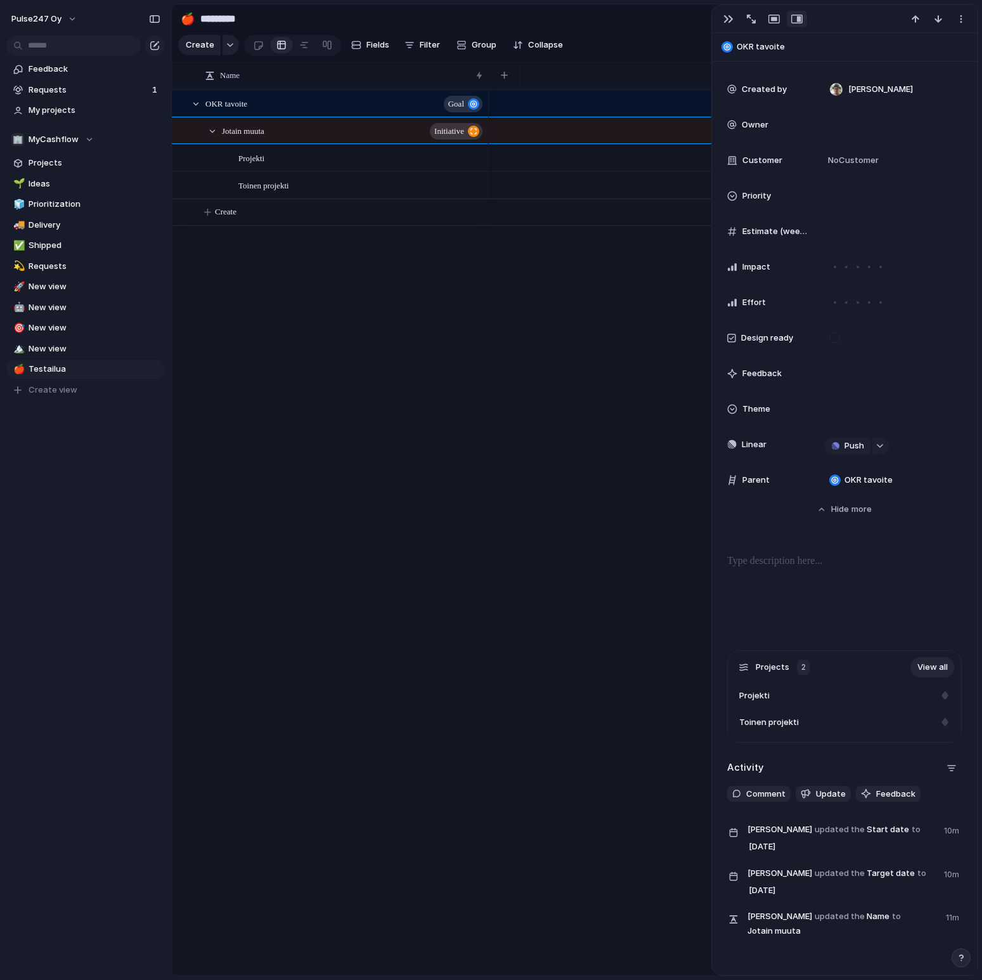
scroll to position [318, 0]
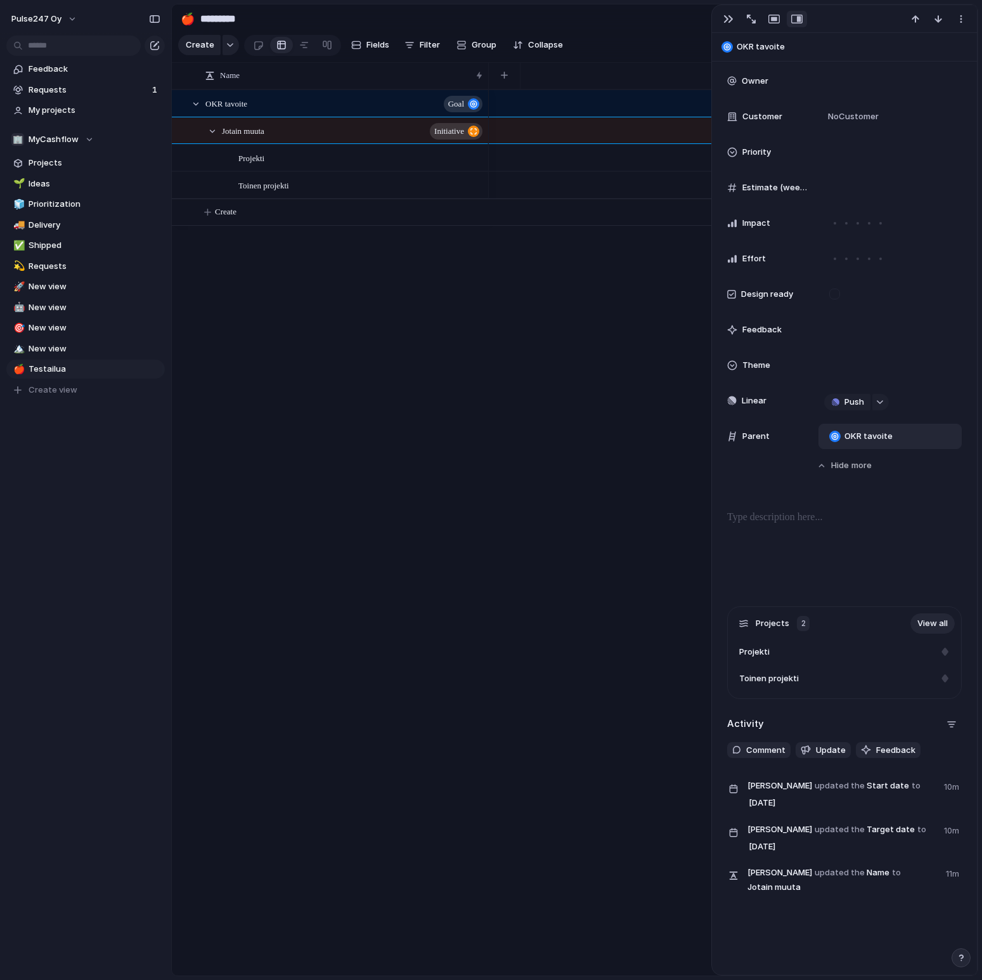
click at [842, 442] on div "OKR tavoite" at bounding box center [890, 436] width 132 height 14
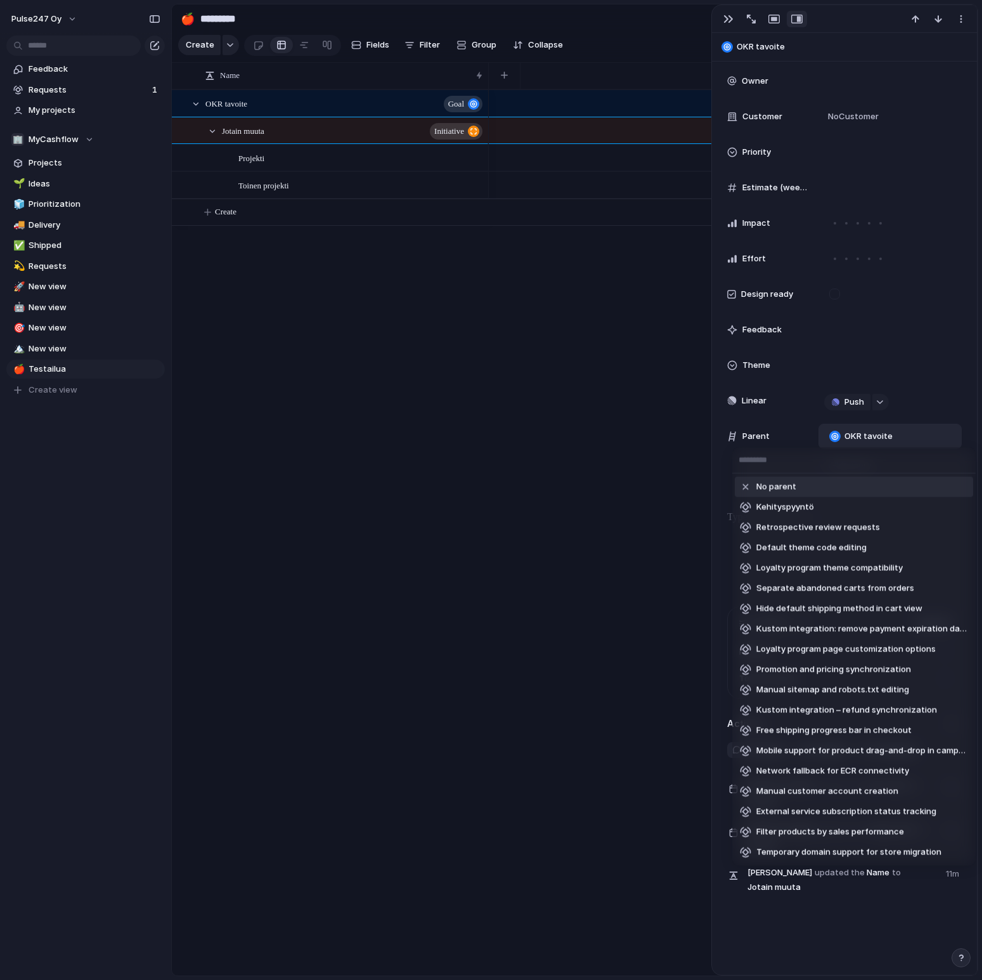
click at [842, 440] on div "No parent Kehityspyyntö Retrospective review requests Default theme code editin…" at bounding box center [491, 490] width 982 height 980
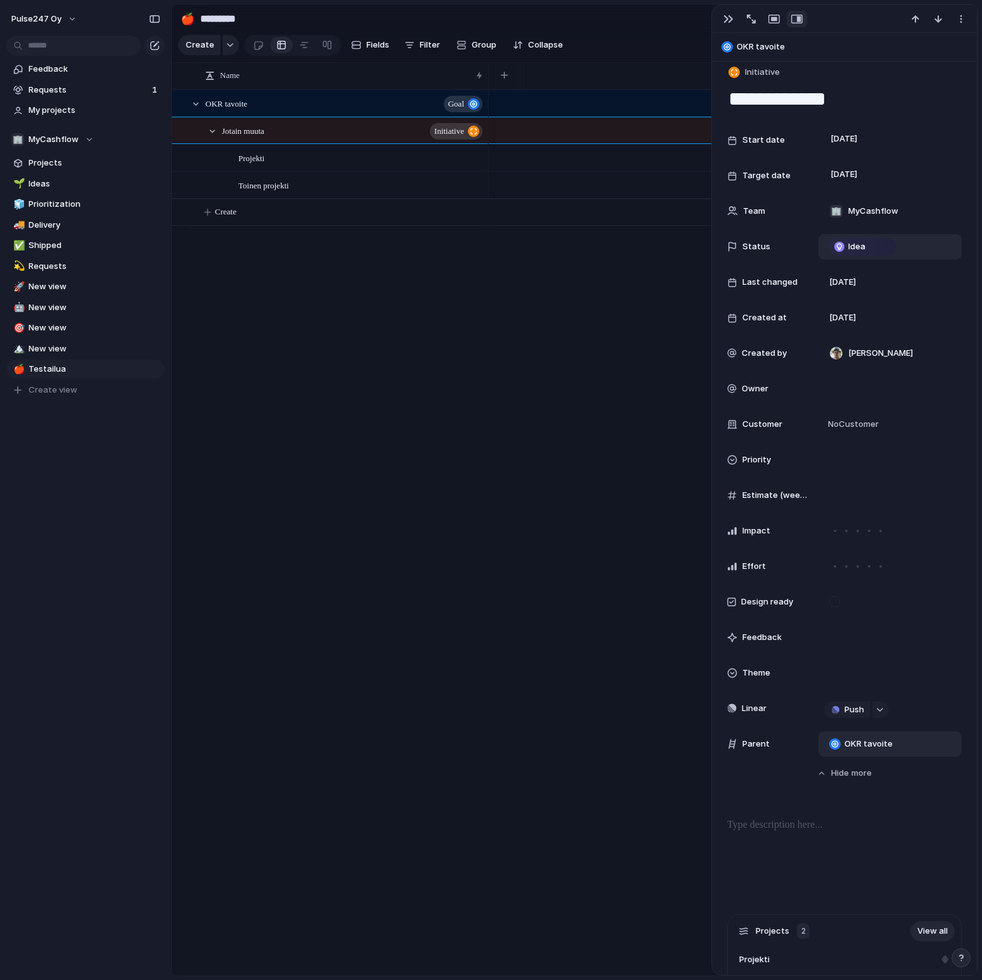
scroll to position [0, 0]
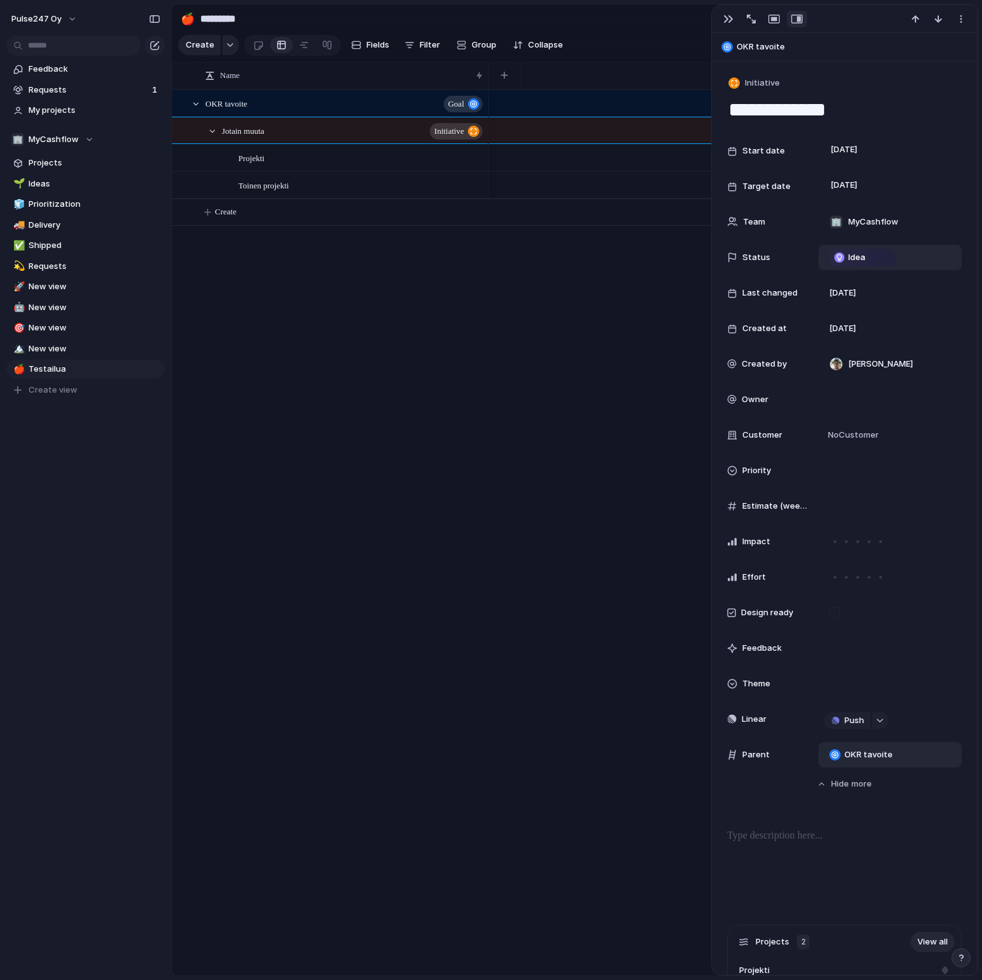
click at [430, 363] on div "OKR tavoite Goal Jotain muuta initiative Projekti Toinen projekti Create" at bounding box center [575, 532] width 806 height 886
click at [729, 18] on div "button" at bounding box center [729, 19] width 10 height 10
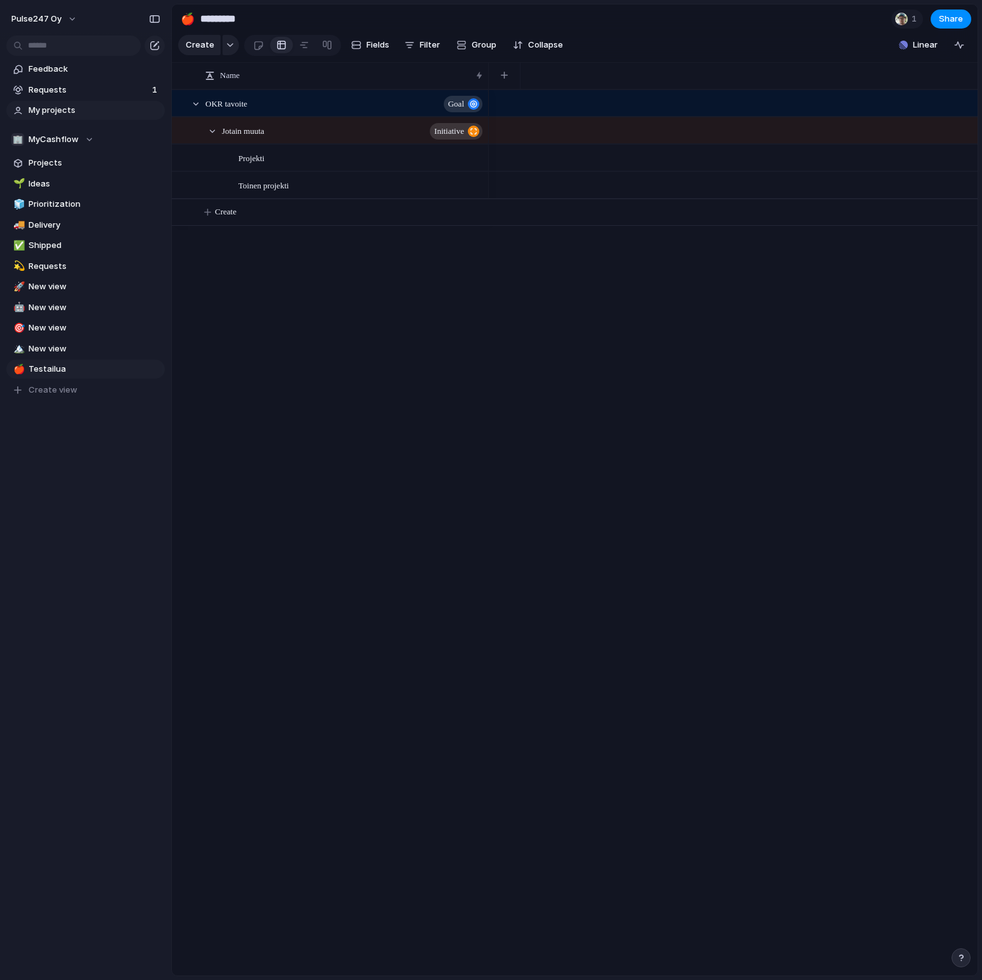
click at [60, 114] on span "My projects" at bounding box center [95, 110] width 132 height 13
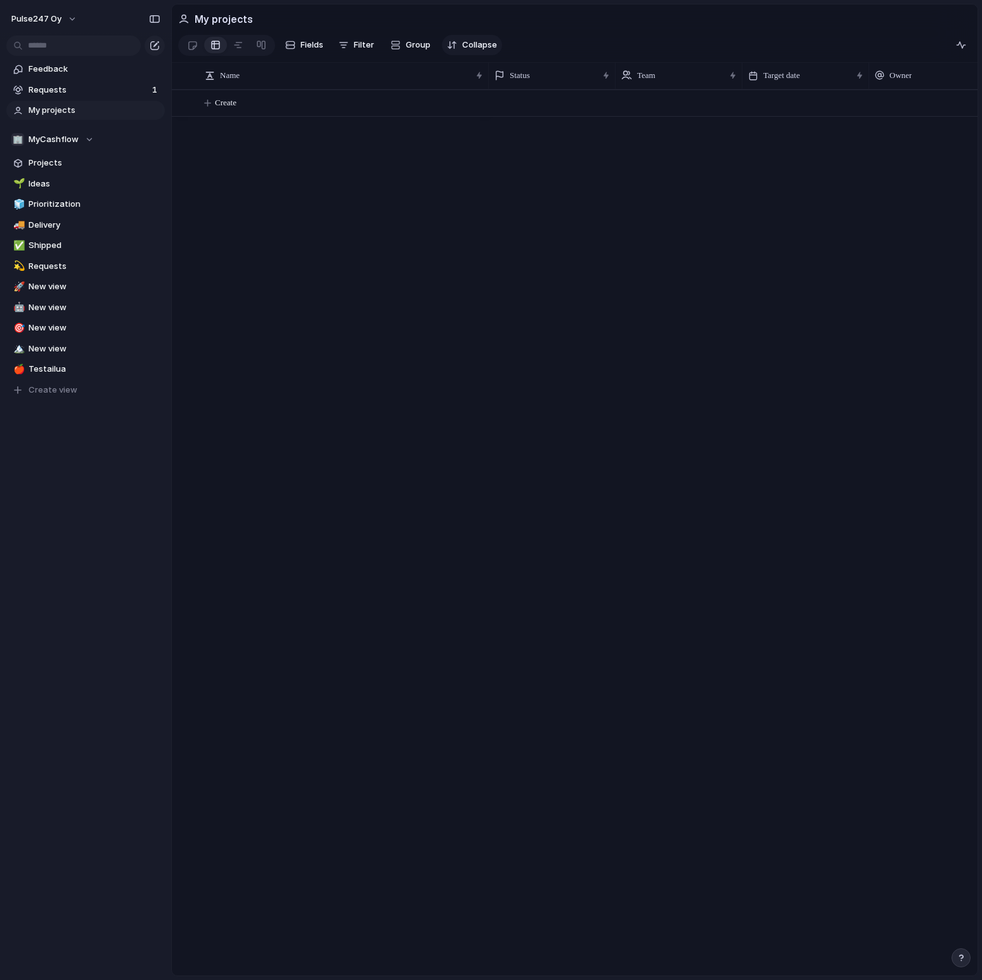
click at [465, 44] on span "Collapse" at bounding box center [479, 45] width 35 height 13
click at [474, 48] on span "Expand" at bounding box center [476, 45] width 29 height 13
click at [413, 48] on span "Group" at bounding box center [418, 45] width 25 height 13
click at [367, 46] on div "Owner Team Customer Priority Impact Effort Design ready Theme Status Created by" at bounding box center [491, 490] width 982 height 980
click at [422, 43] on span "Group" at bounding box center [418, 45] width 25 height 13
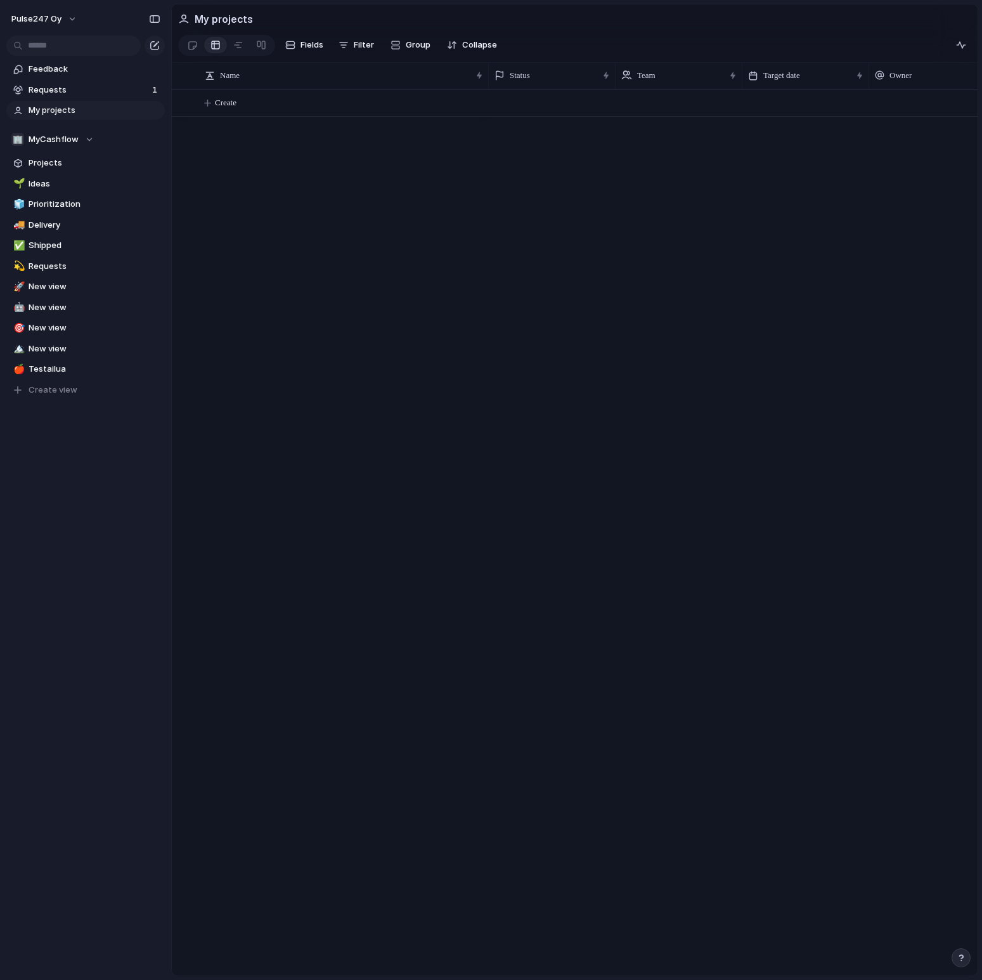
click at [318, 43] on div "Owner Team Customer Priority Impact Effort Design ready Theme Status Created by" at bounding box center [491, 490] width 982 height 980
click at [304, 43] on span "Fields" at bounding box center [312, 45] width 23 height 13
click at [196, 41] on div at bounding box center [192, 45] width 11 height 21
click at [194, 44] on div at bounding box center [192, 45] width 11 height 21
click at [219, 44] on div at bounding box center [216, 45] width 10 height 20
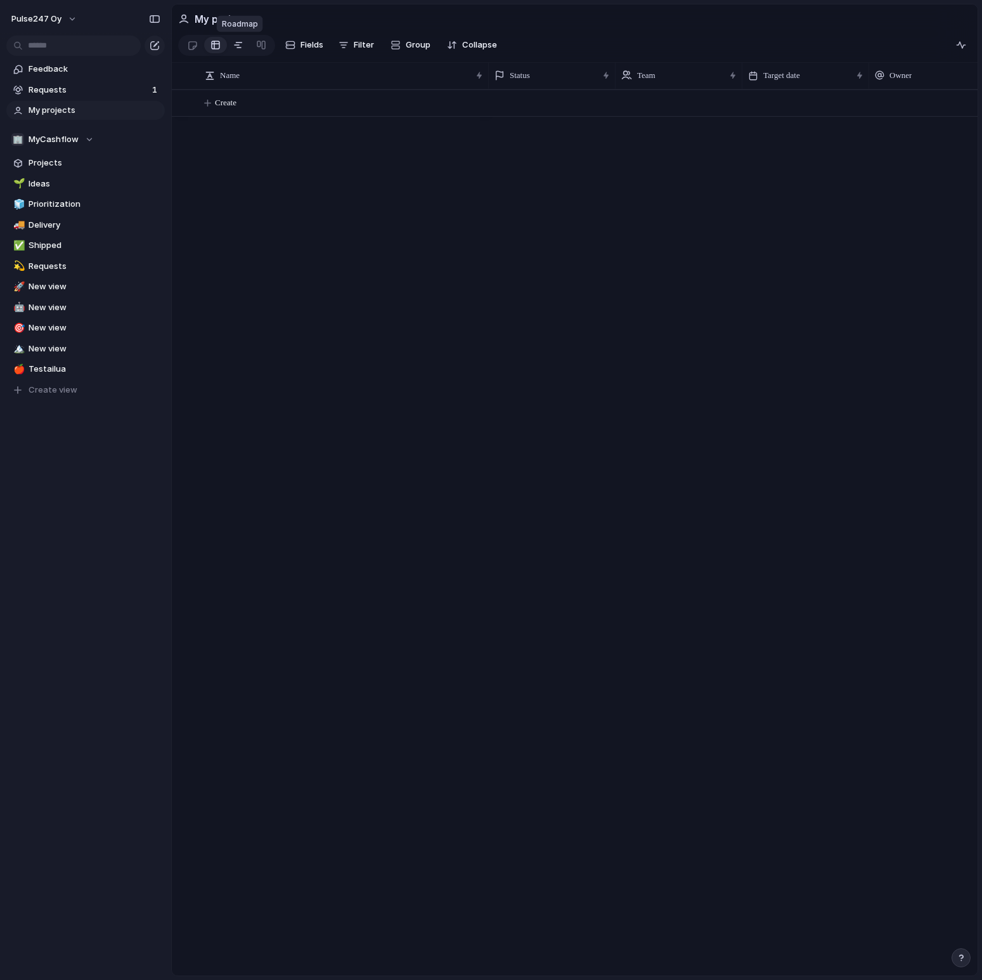
click at [232, 45] on link at bounding box center [238, 45] width 23 height 20
click at [216, 44] on div at bounding box center [216, 45] width 10 height 20
click at [684, 36] on section "Fields Filter Group Zoom Collapse" at bounding box center [575, 47] width 806 height 30
click at [86, 140] on div "🏢 MyCashflow" at bounding box center [52, 139] width 82 height 13
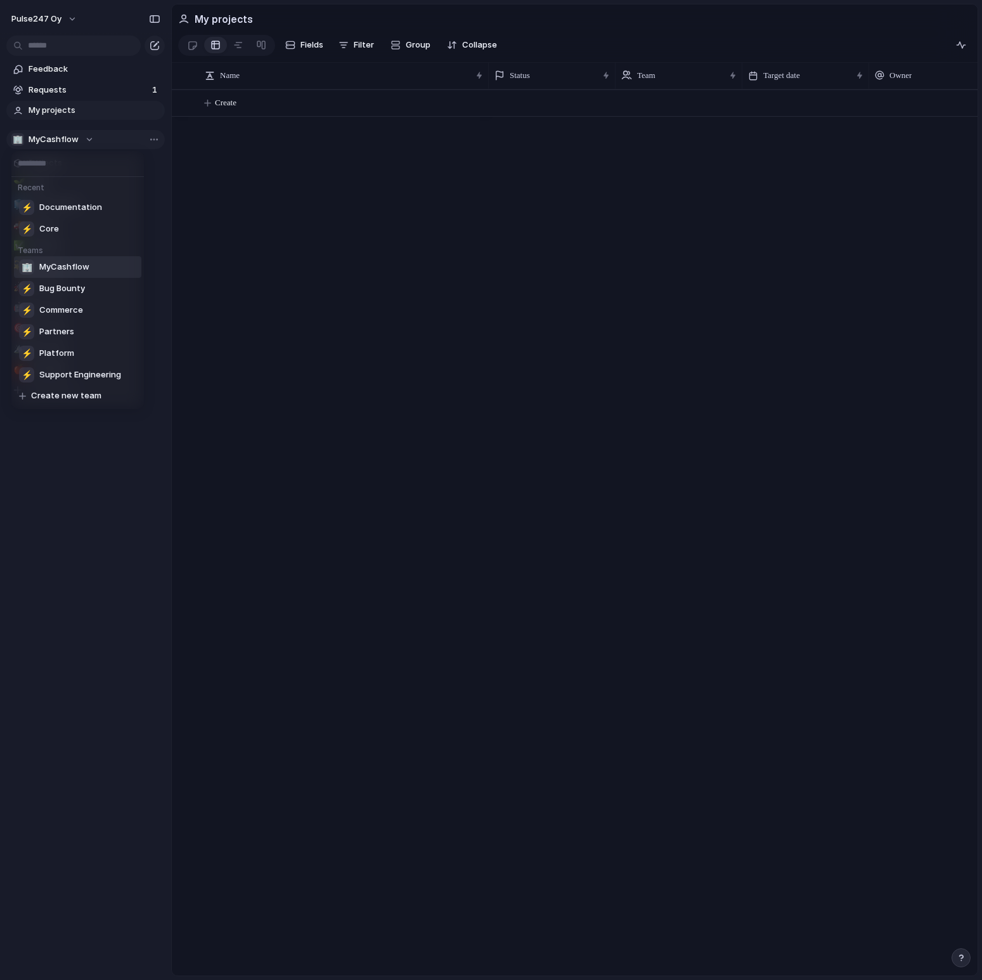
click at [86, 140] on div "Recent ⚡ Documentation ⚡ Core Teams 🏢 MyCashflow ⚡ Bug Bounty ⚡ Commerce ⚡ Part…" at bounding box center [491, 490] width 982 height 980
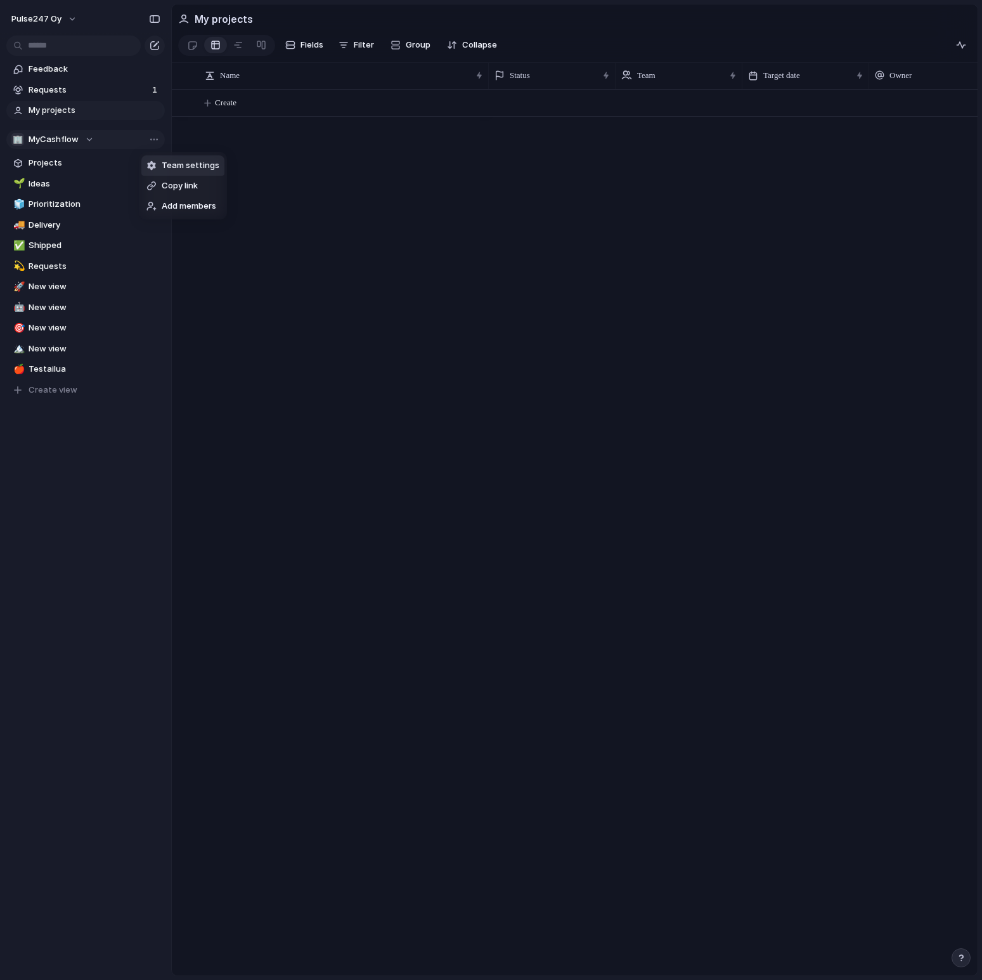
click at [209, 169] on span "Team settings" at bounding box center [191, 165] width 58 height 13
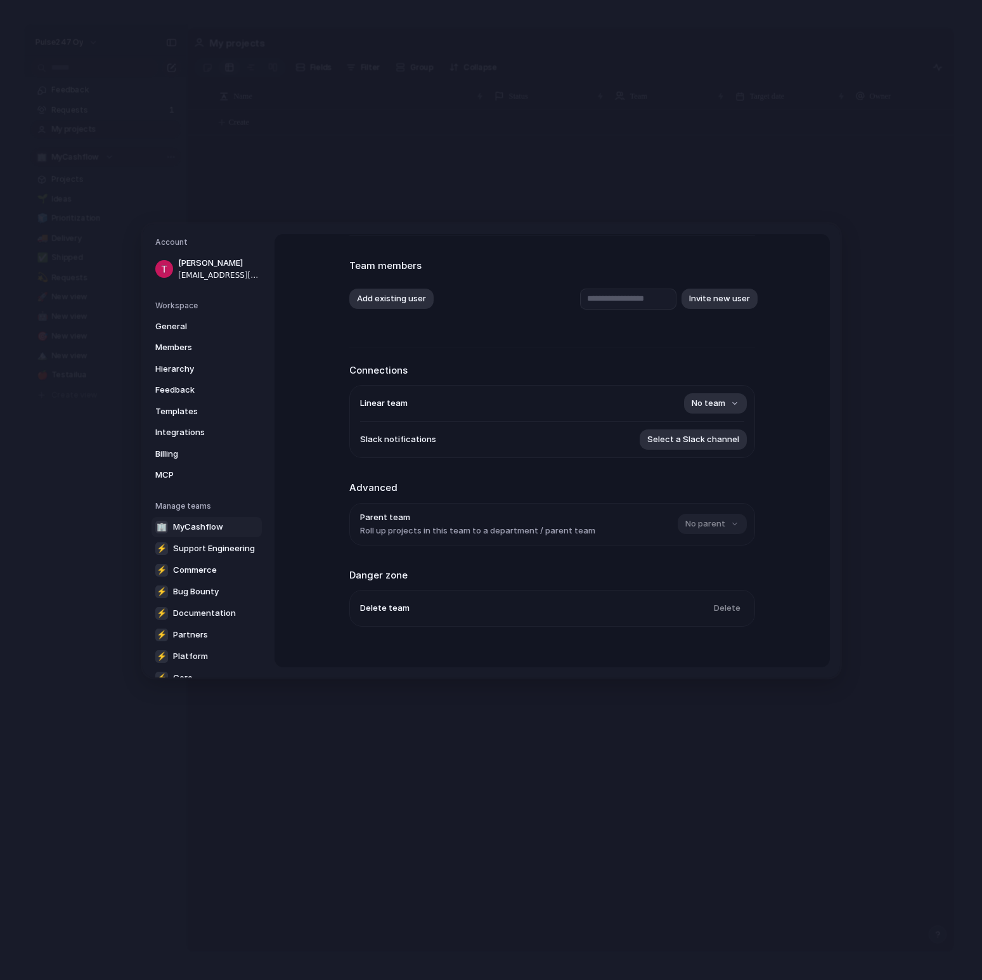
scroll to position [79, 0]
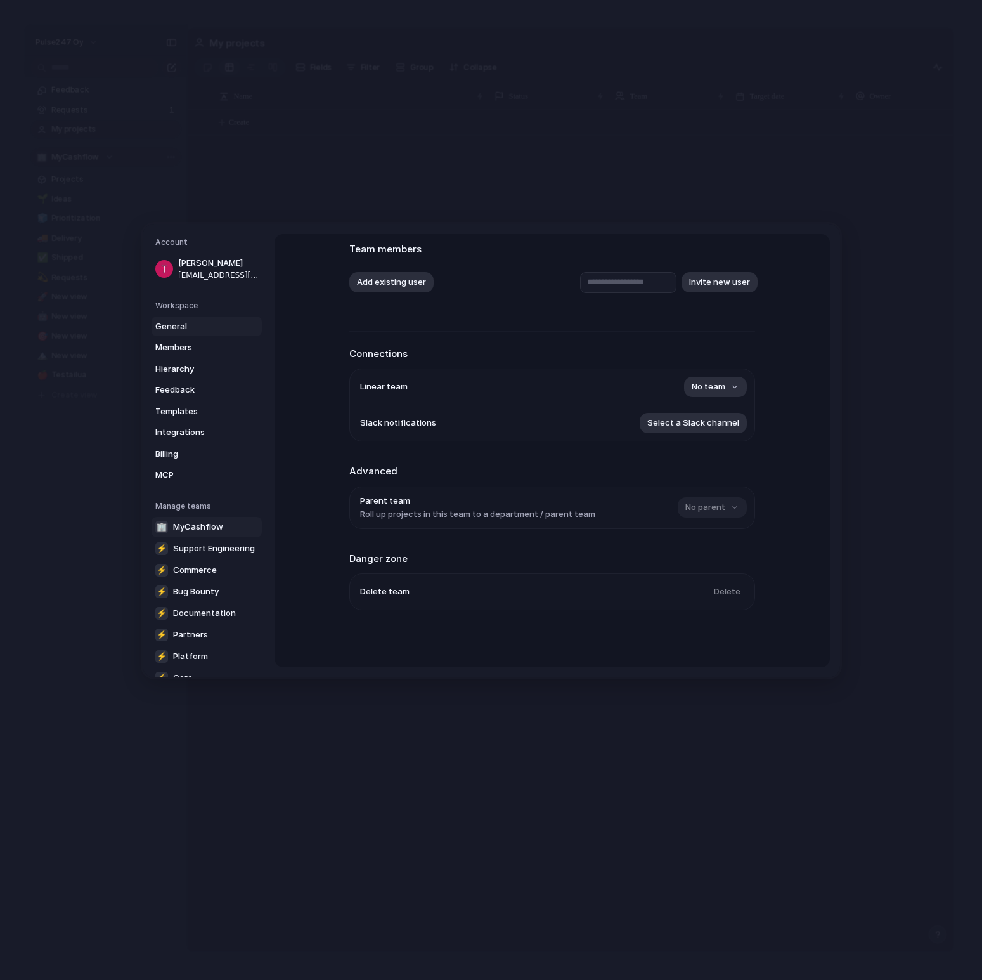
click at [214, 324] on span "General" at bounding box center [195, 326] width 81 height 13
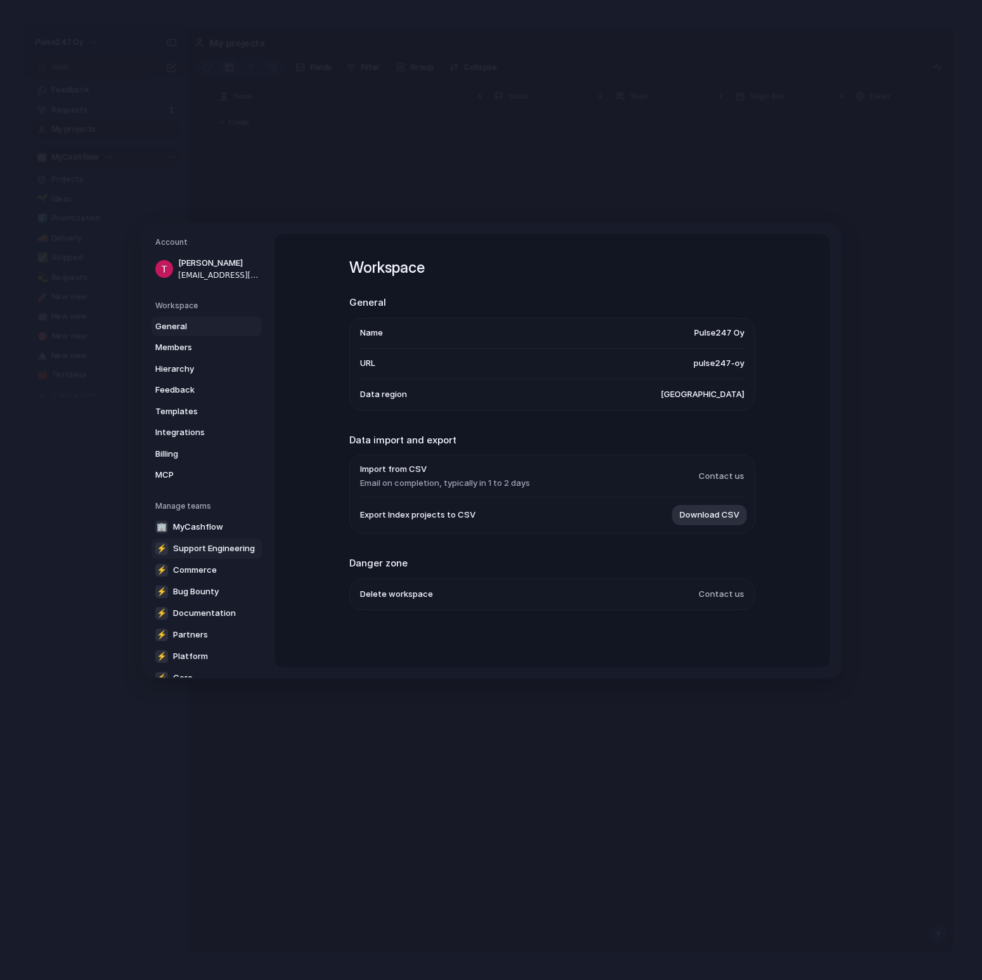
scroll to position [44, 0]
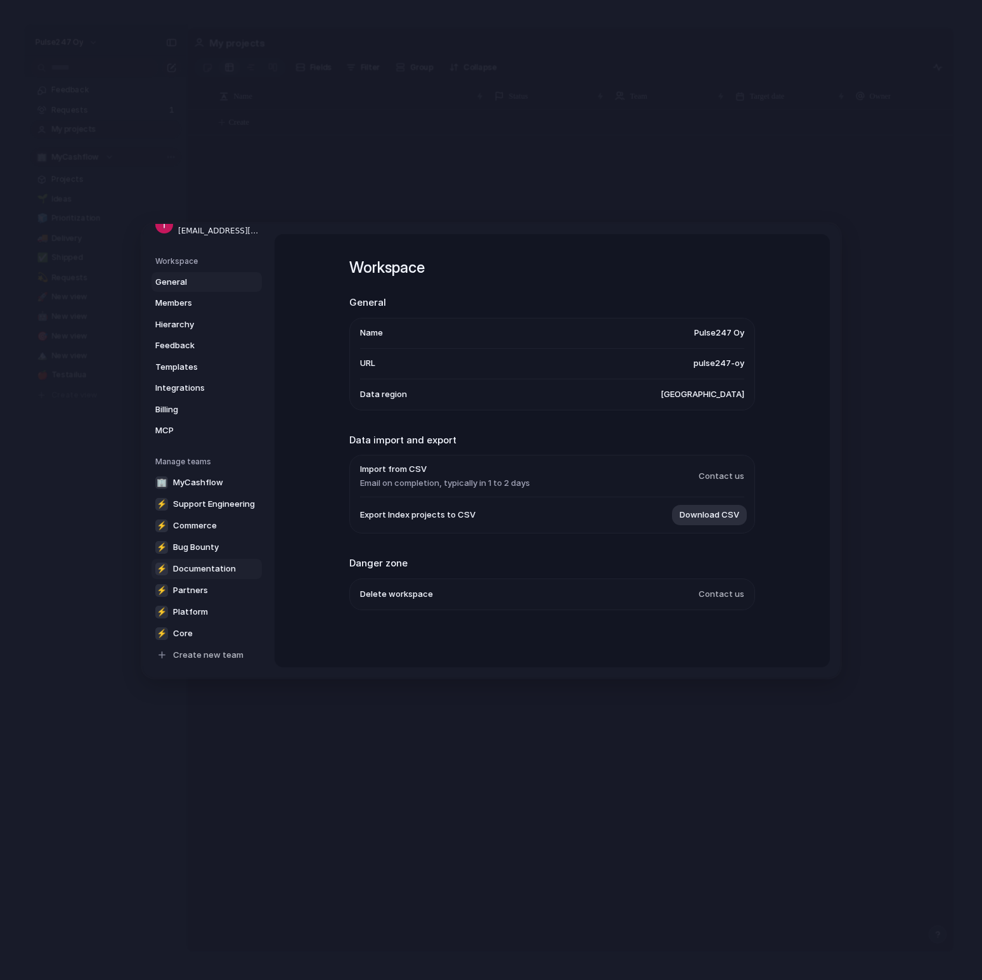
click at [222, 571] on span "Documentation" at bounding box center [204, 569] width 63 height 13
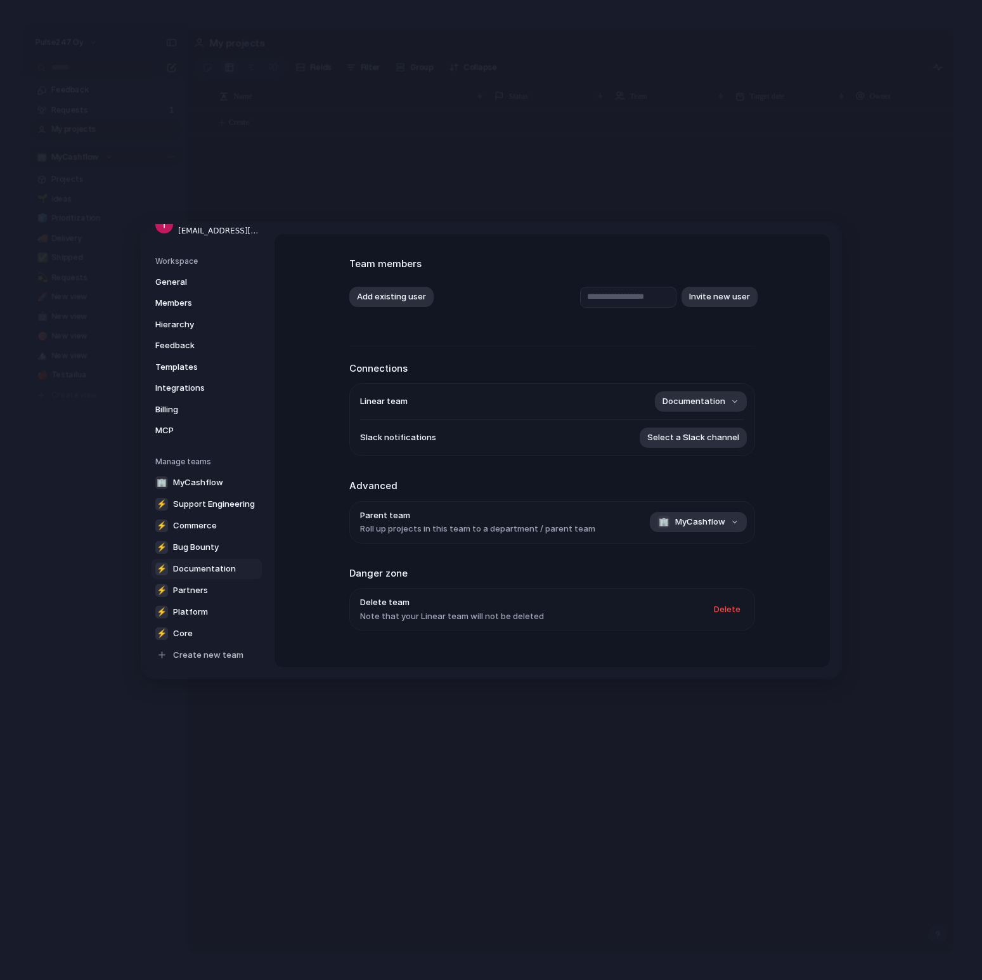
scroll to position [85, 0]
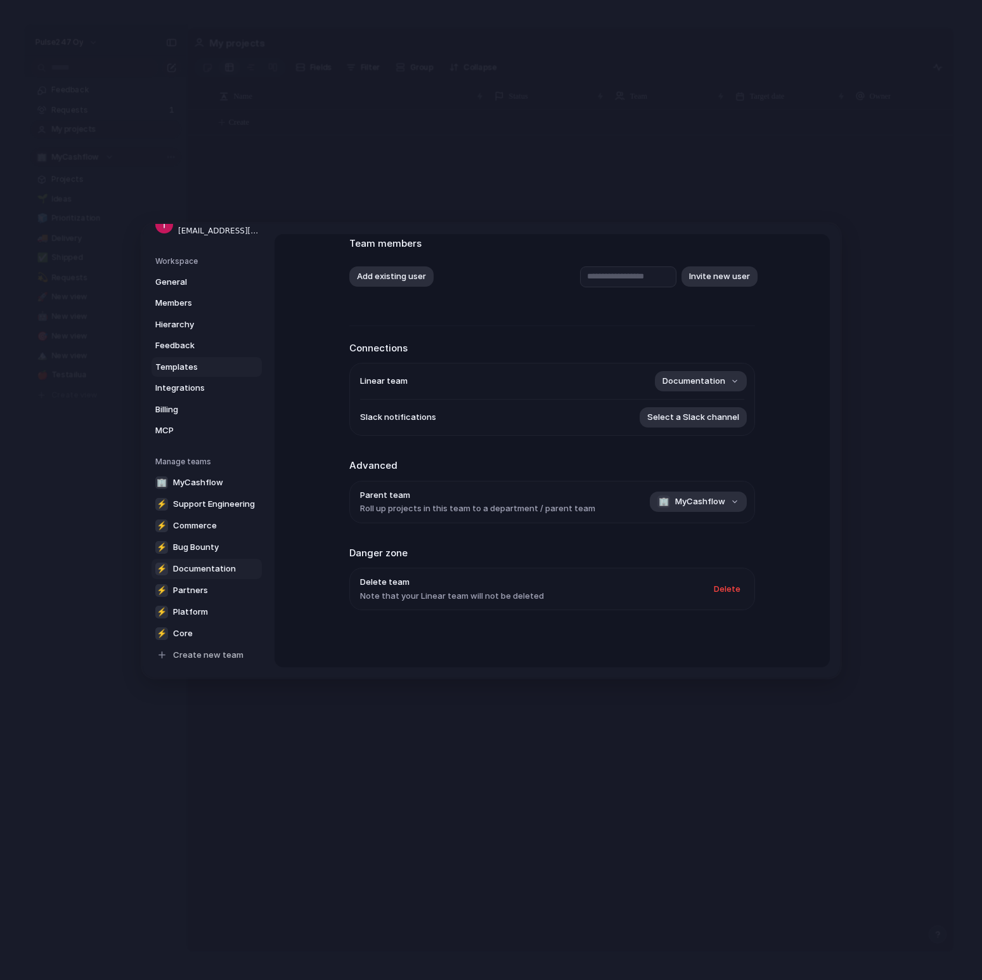
click at [208, 366] on span "Templates" at bounding box center [195, 367] width 81 height 13
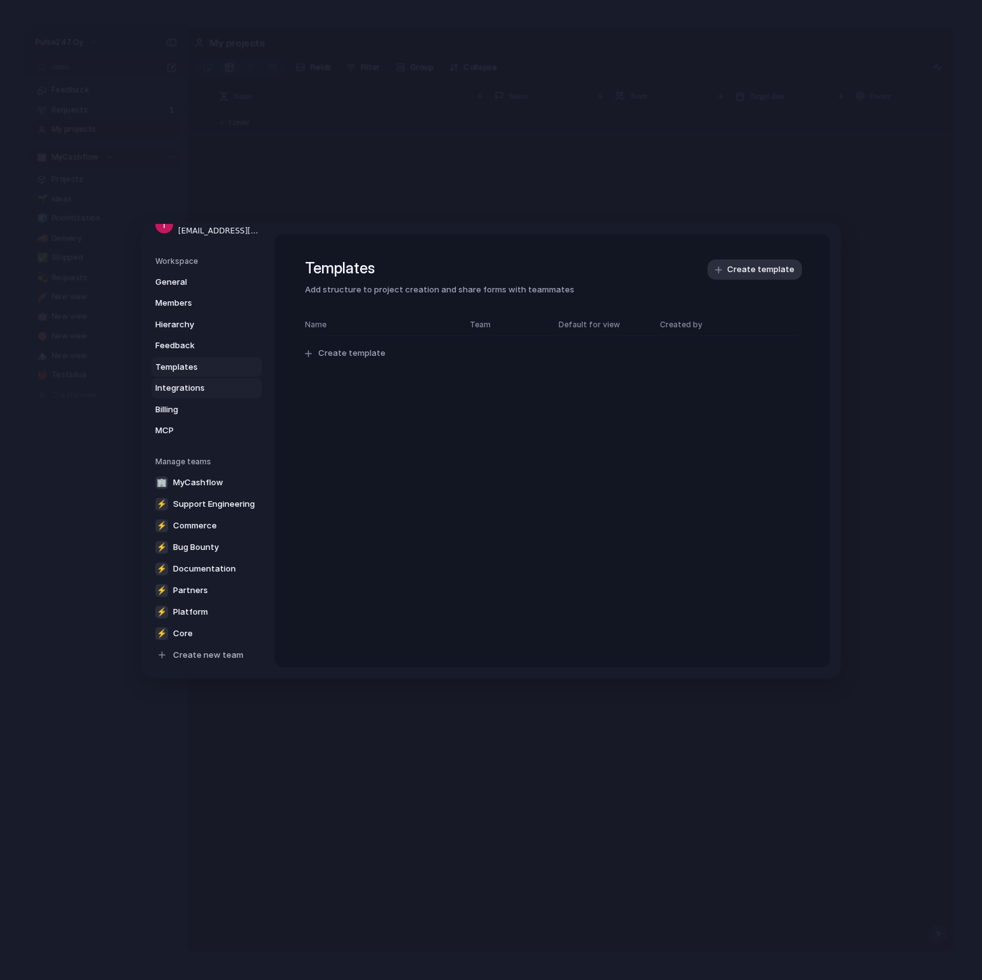
click at [200, 387] on span "Integrations" at bounding box center [195, 388] width 81 height 13
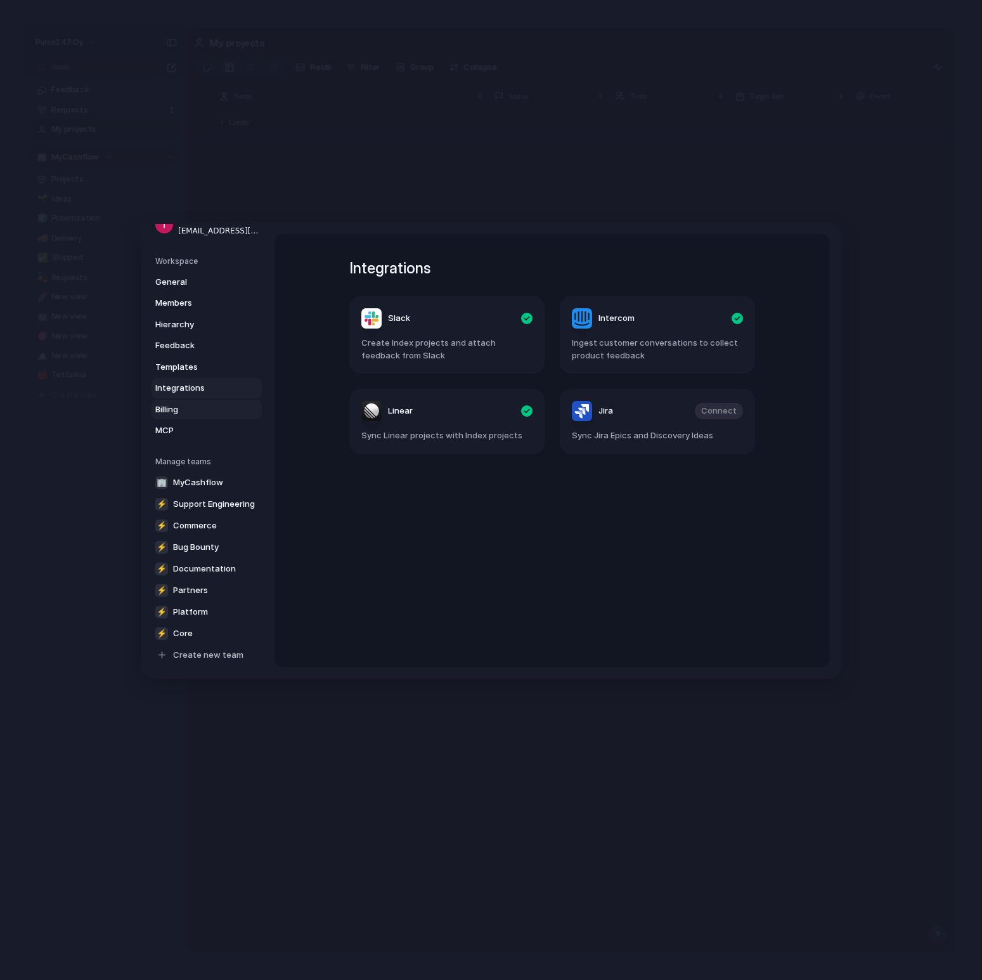
click at [199, 413] on span "Billing" at bounding box center [195, 409] width 81 height 13
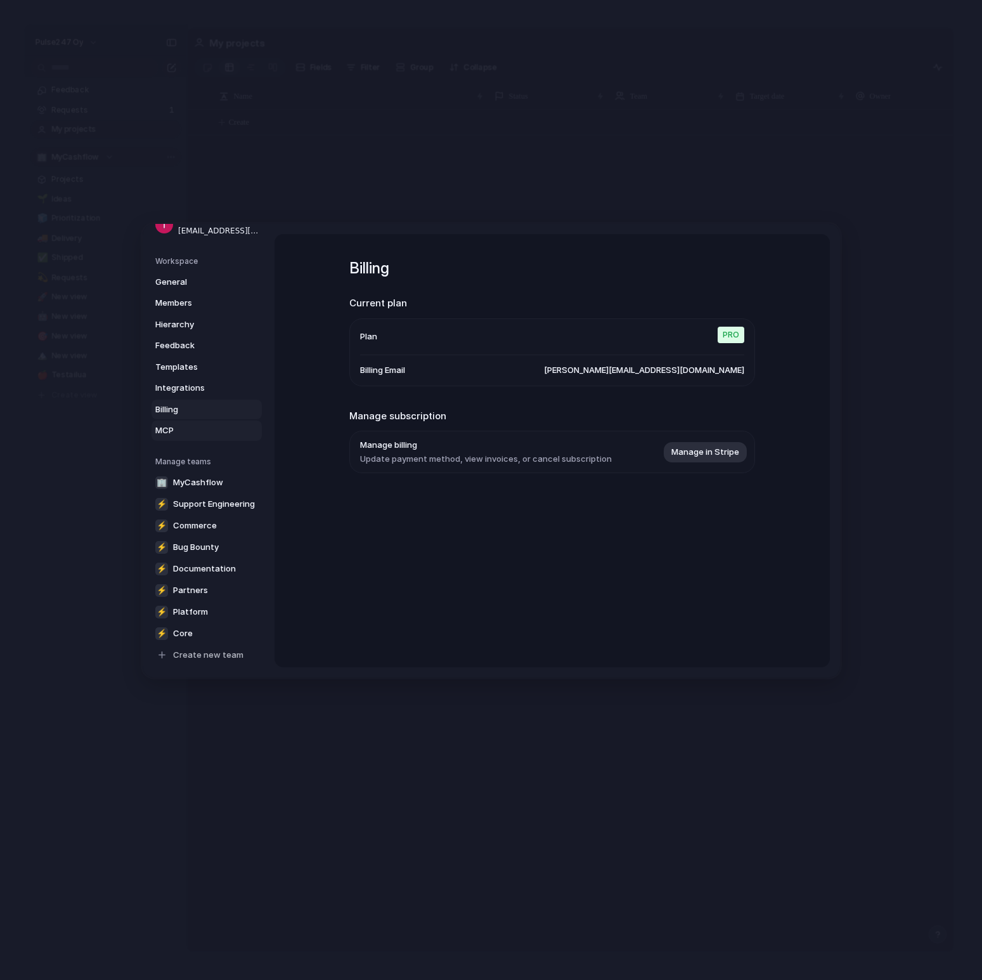
click at [193, 430] on span "MCP" at bounding box center [195, 430] width 81 height 13
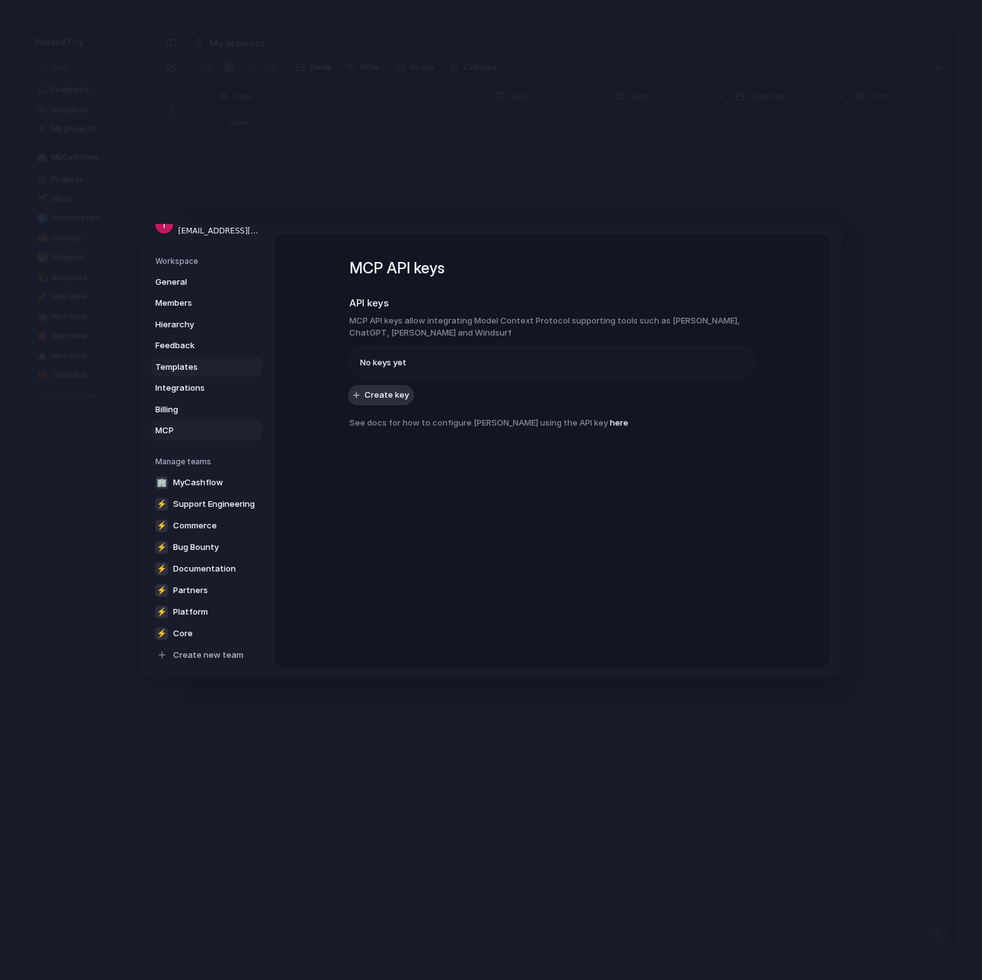
click at [195, 358] on link "Templates" at bounding box center [207, 367] width 110 height 20
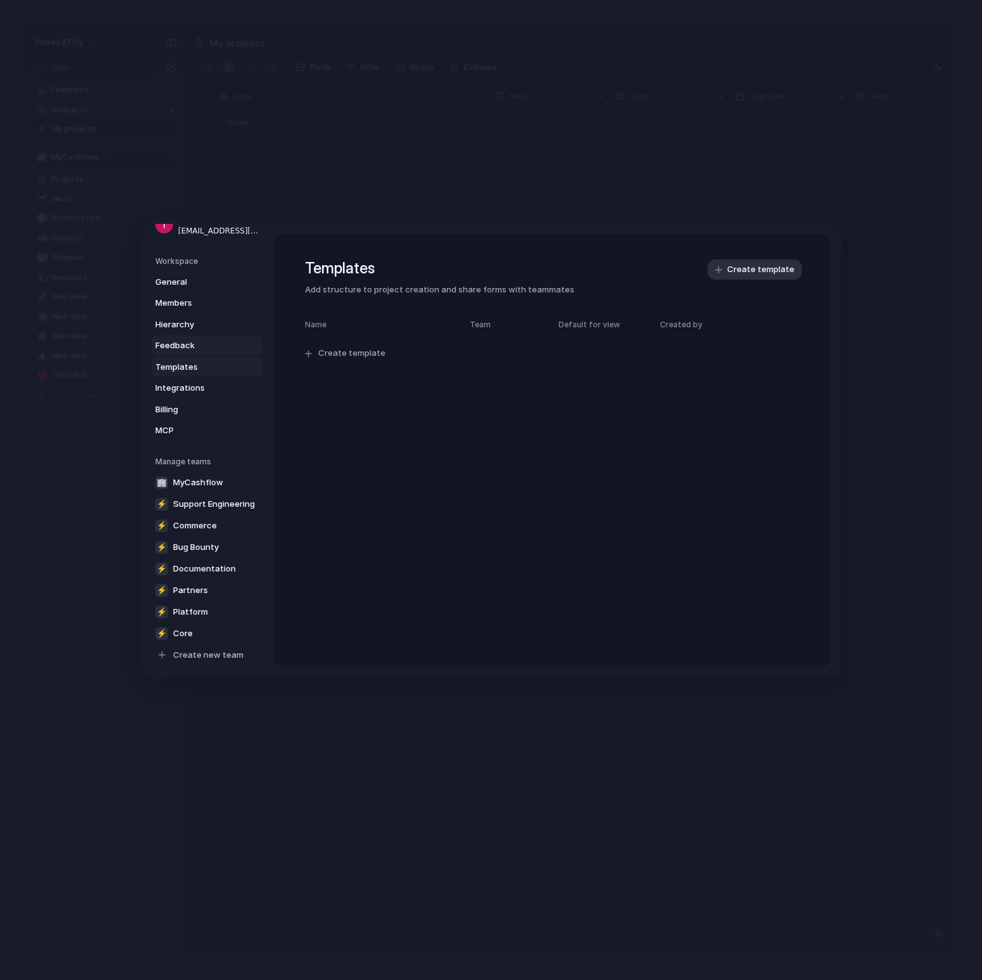
click at [194, 346] on span "Feedback" at bounding box center [195, 345] width 81 height 13
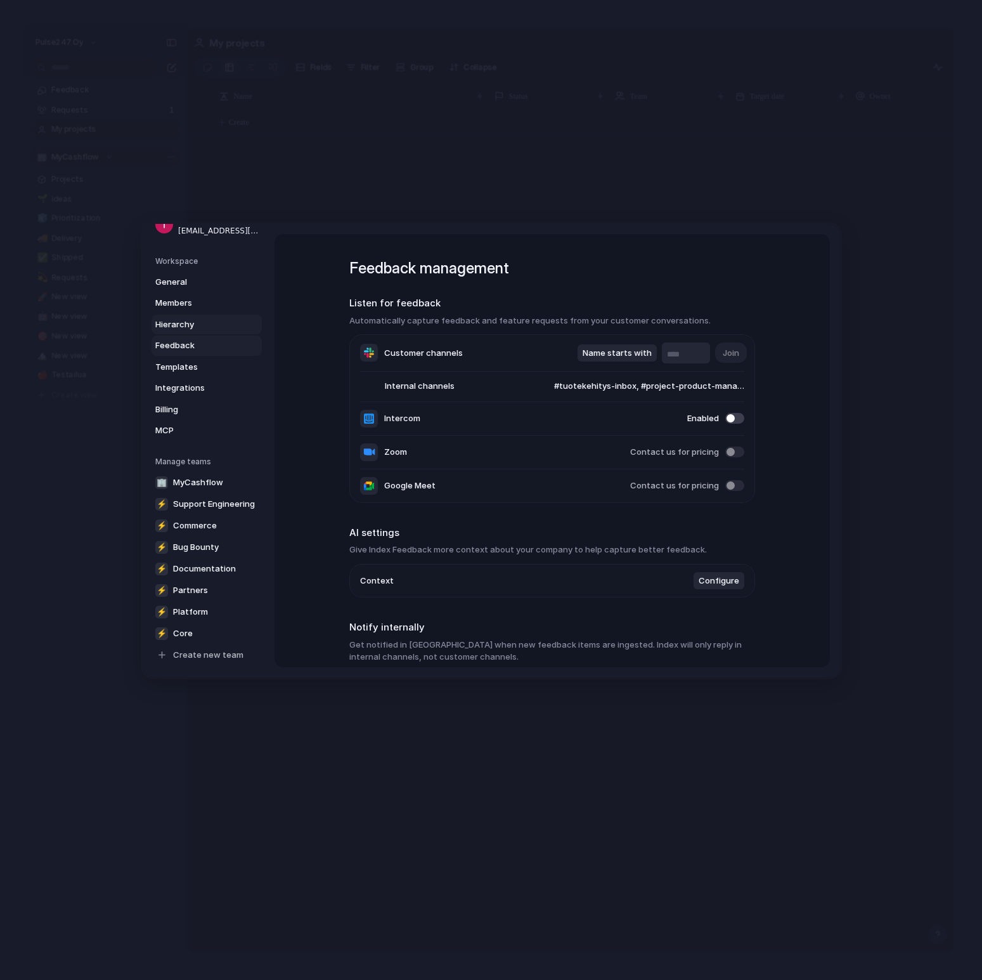
click at [192, 327] on span "Hierarchy" at bounding box center [195, 324] width 81 height 13
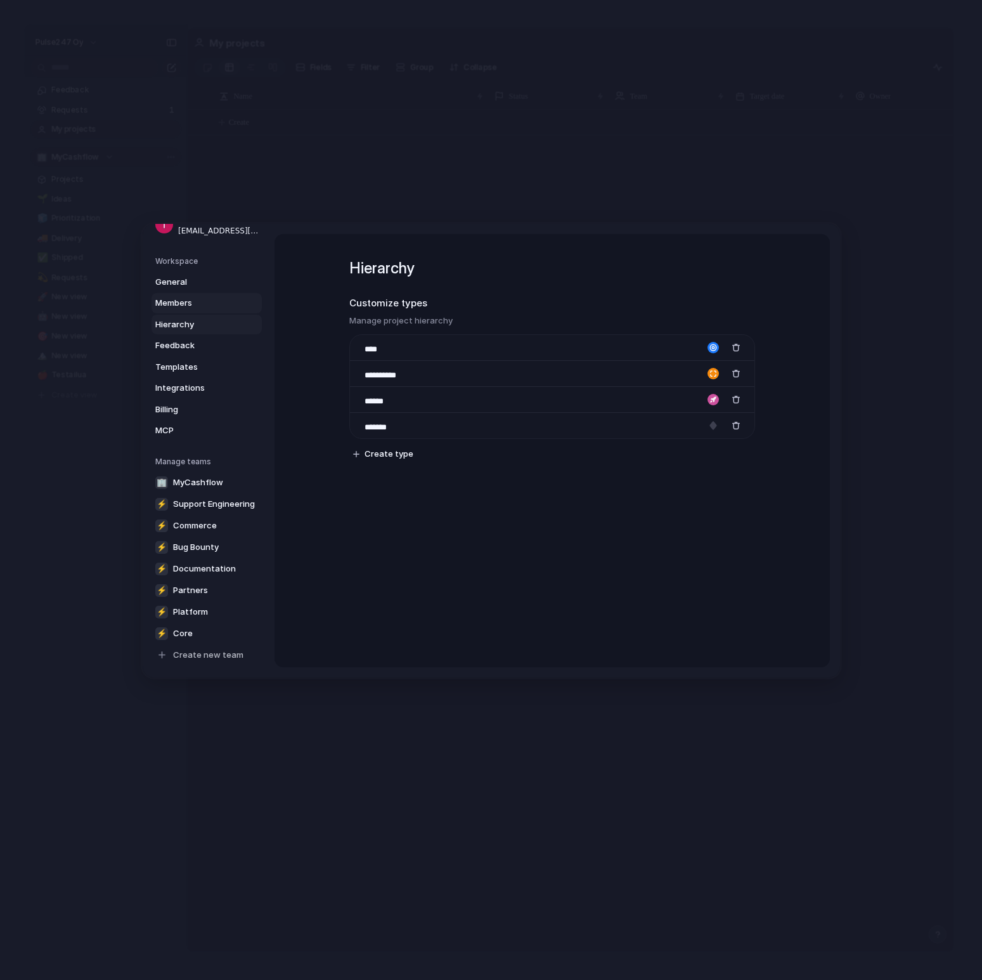
click at [188, 307] on span "Members" at bounding box center [195, 303] width 81 height 13
click at [188, 289] on link "General" at bounding box center [207, 282] width 110 height 20
